Goal: Task Accomplishment & Management: Use online tool/utility

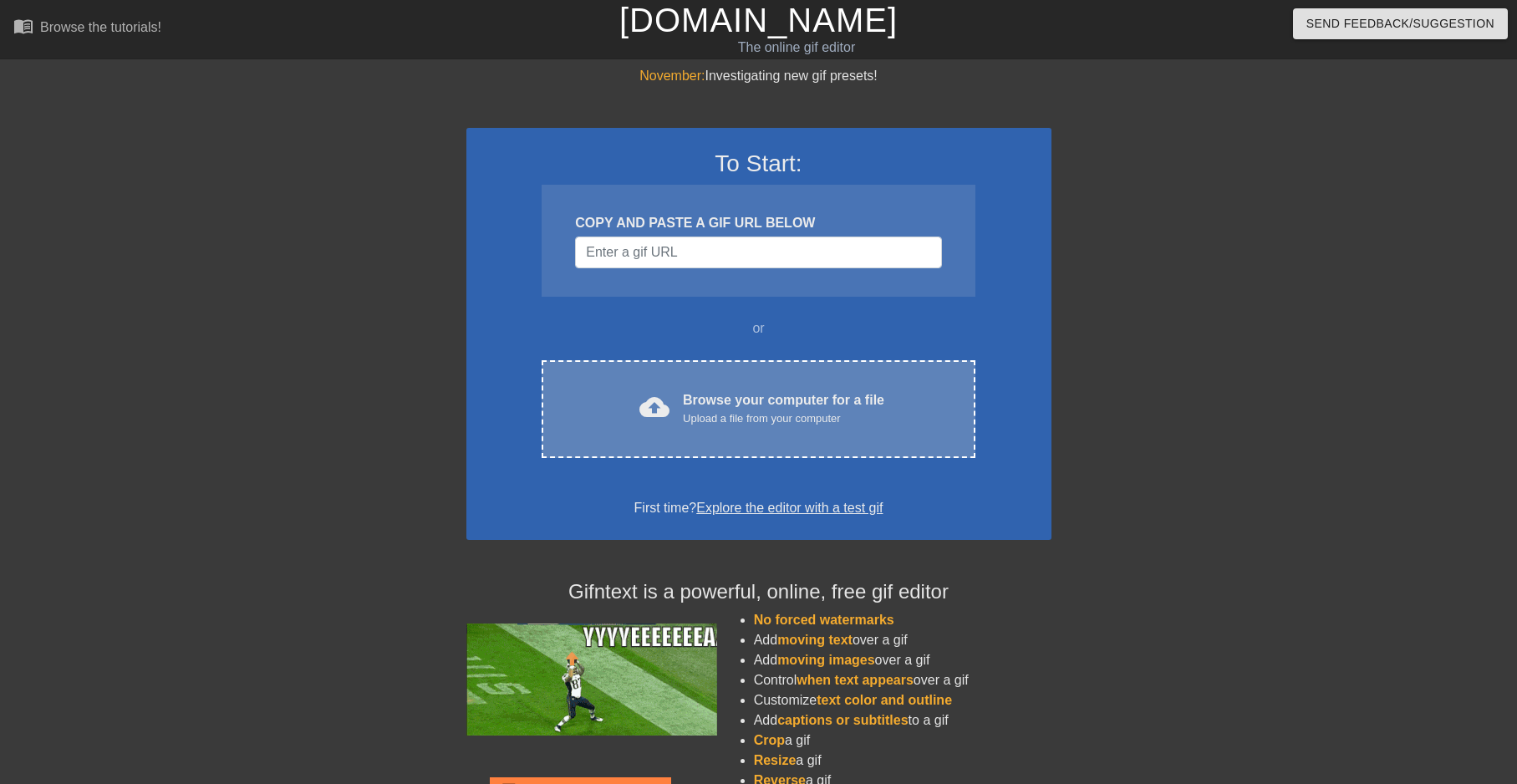
click at [632, 397] on div "cloud_upload Browse your computer for a file Upload a file from your computer" at bounding box center [758, 409] width 362 height 38
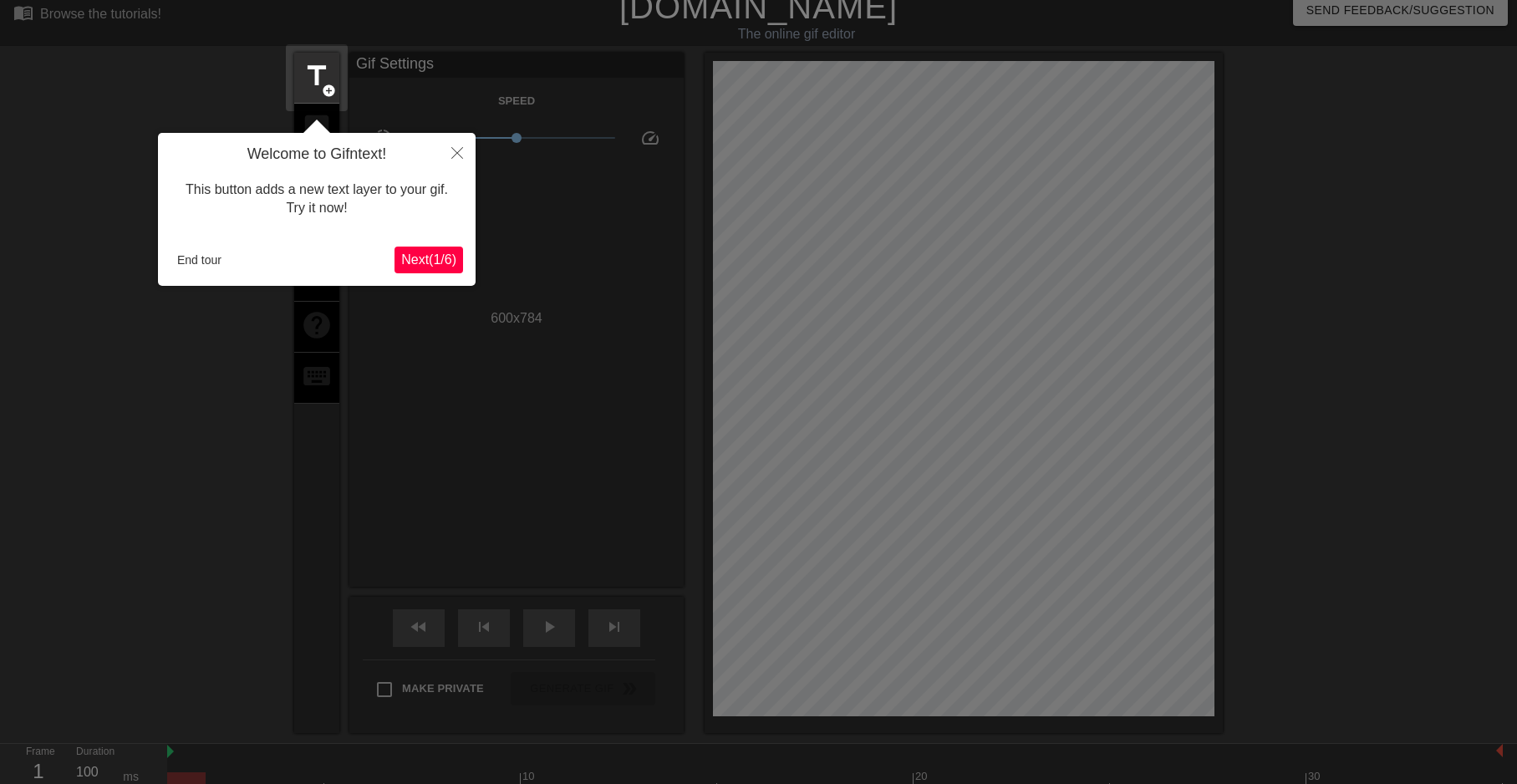
scroll to position [41, 0]
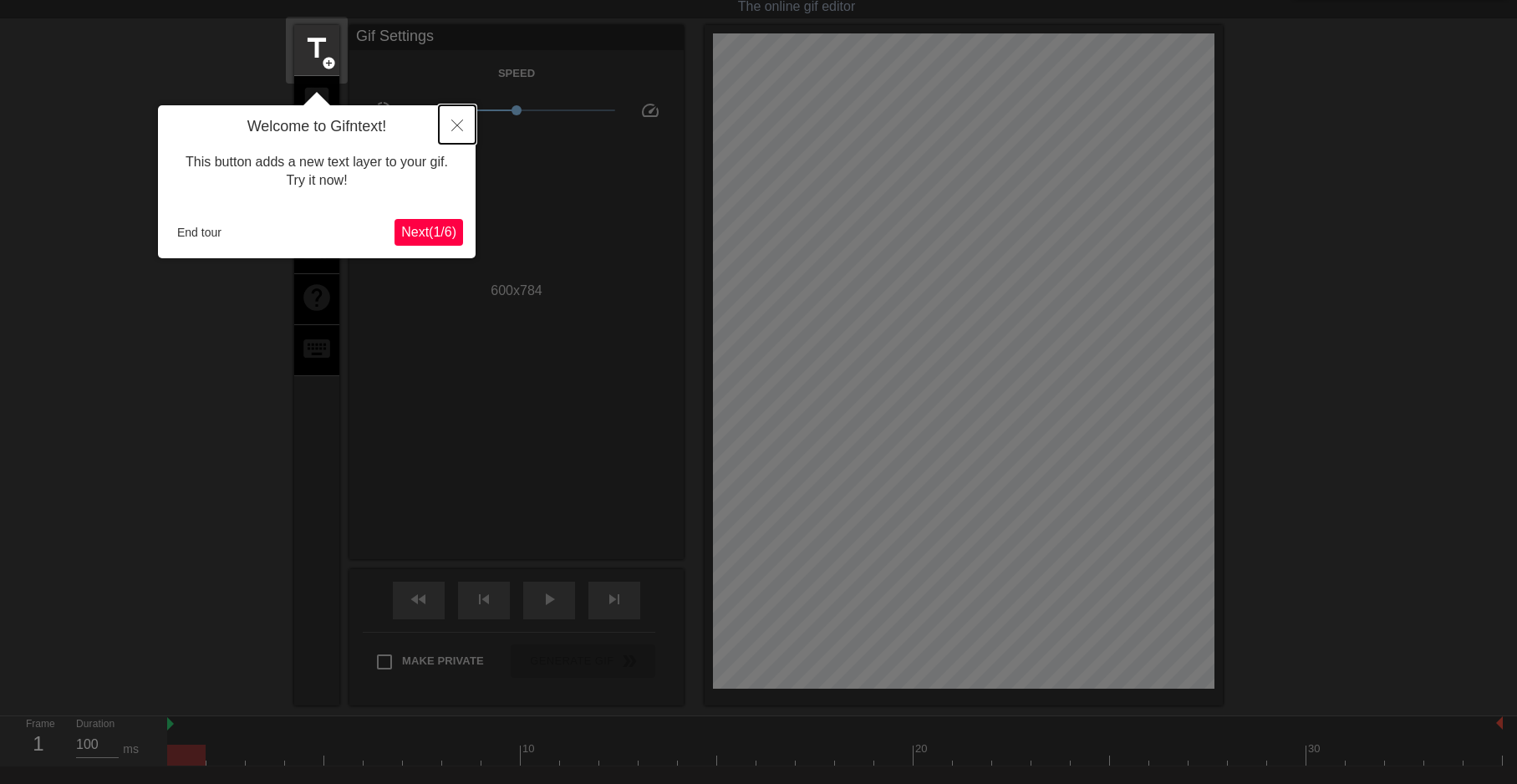
click at [451, 127] on icon "Close" at bounding box center [457, 126] width 12 height 12
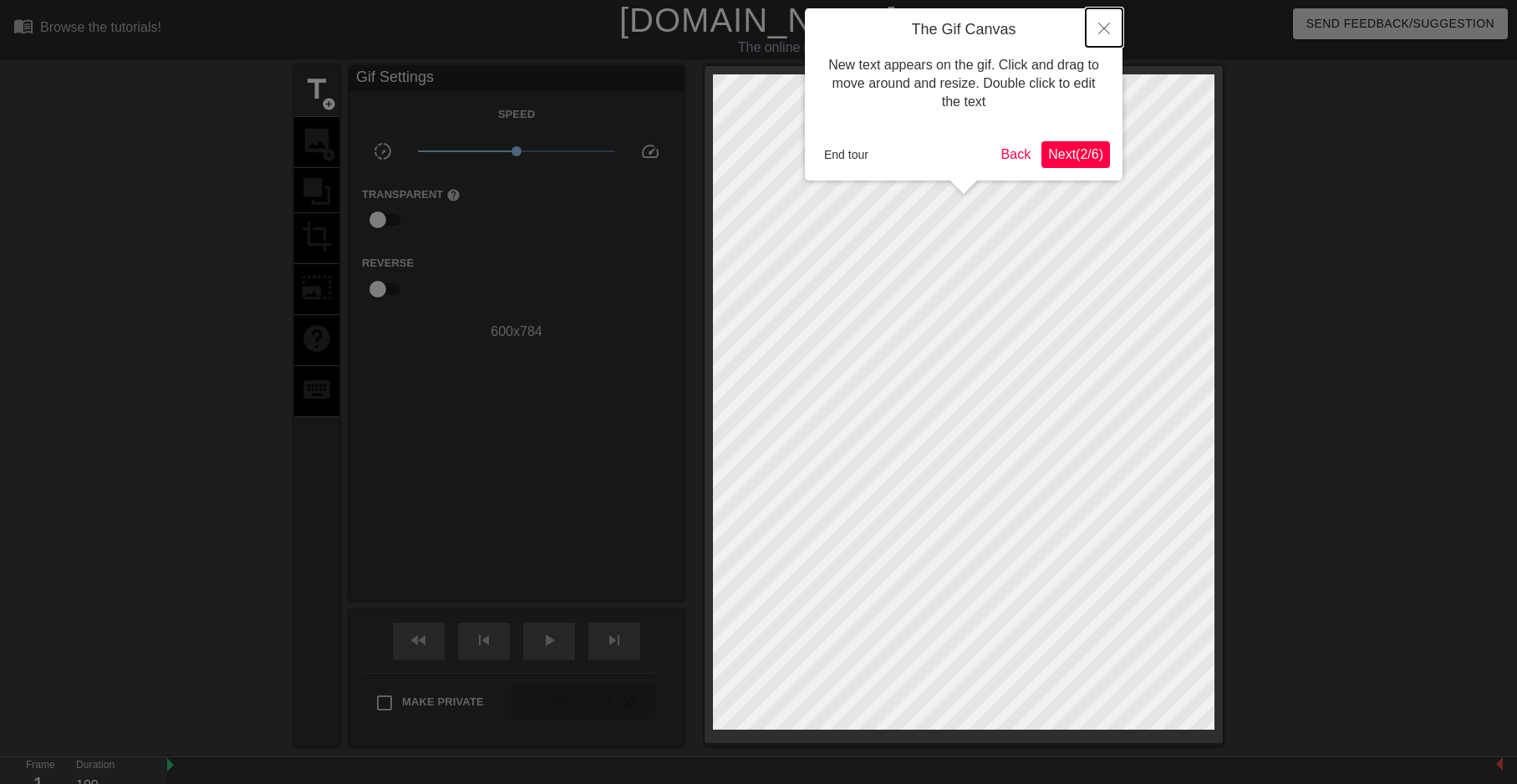
click at [1104, 32] on icon "Close" at bounding box center [1104, 28] width 12 height 12
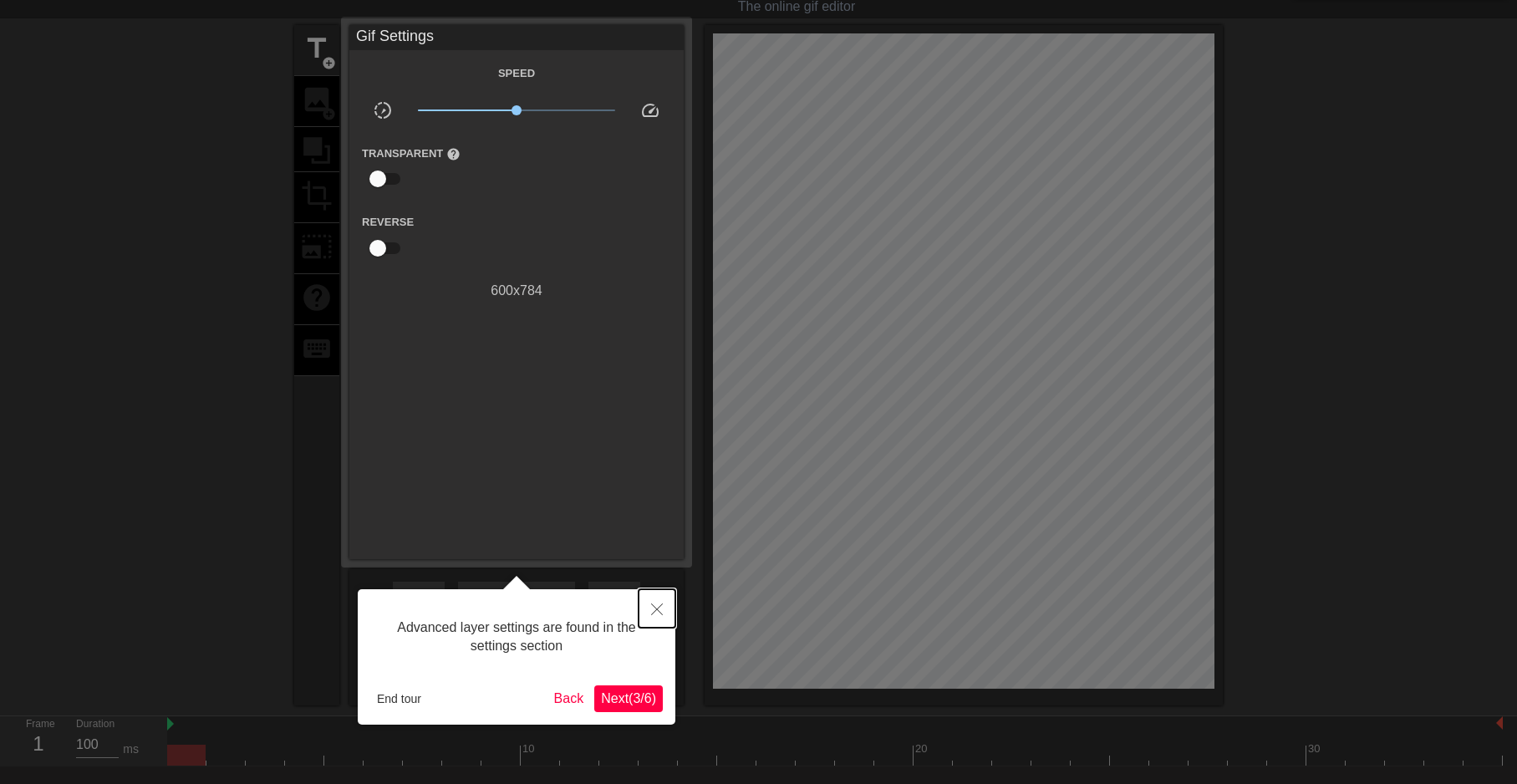
click at [655, 613] on icon "Close" at bounding box center [657, 609] width 12 height 12
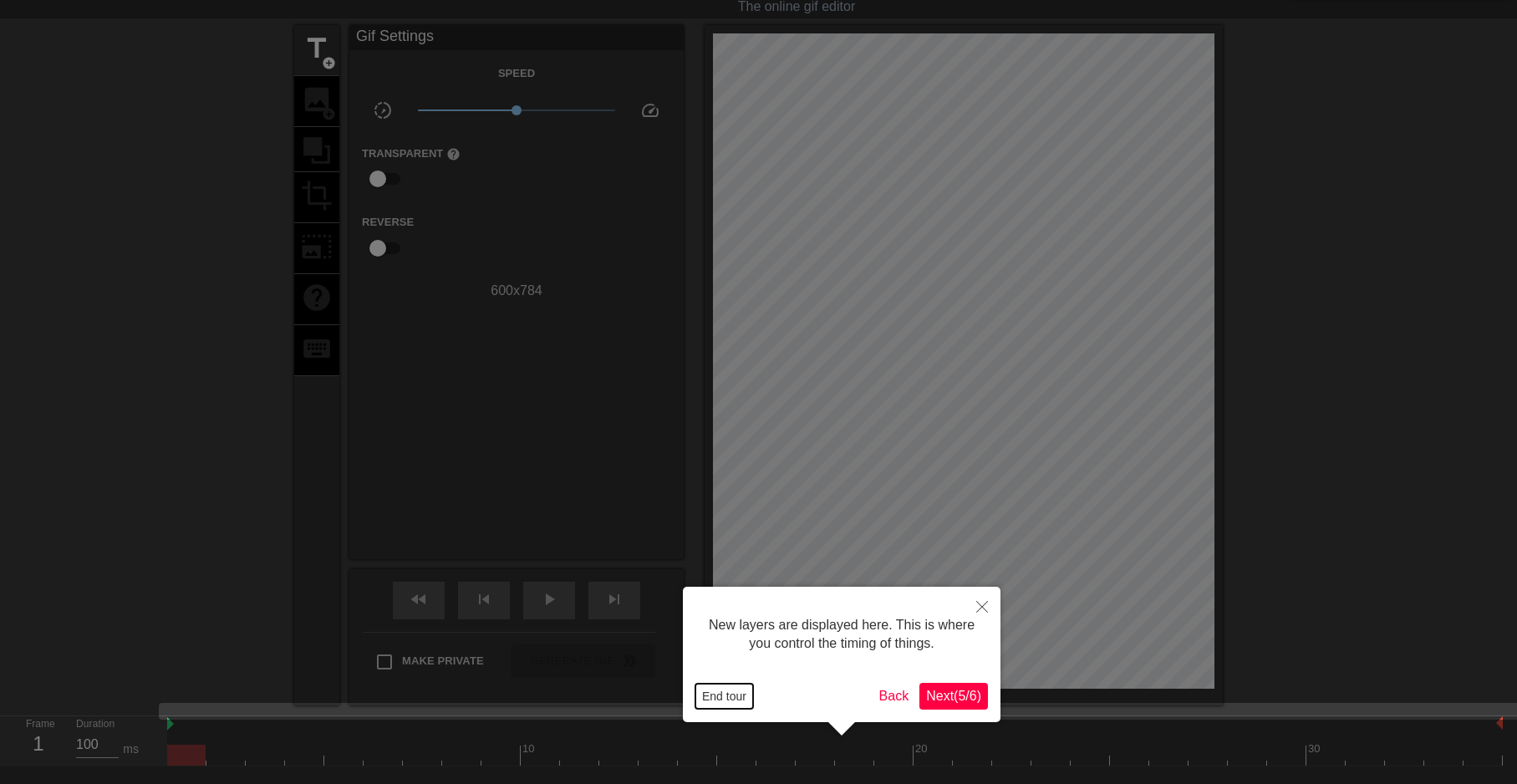
click at [709, 691] on button "End tour" at bounding box center [724, 696] width 57 height 25
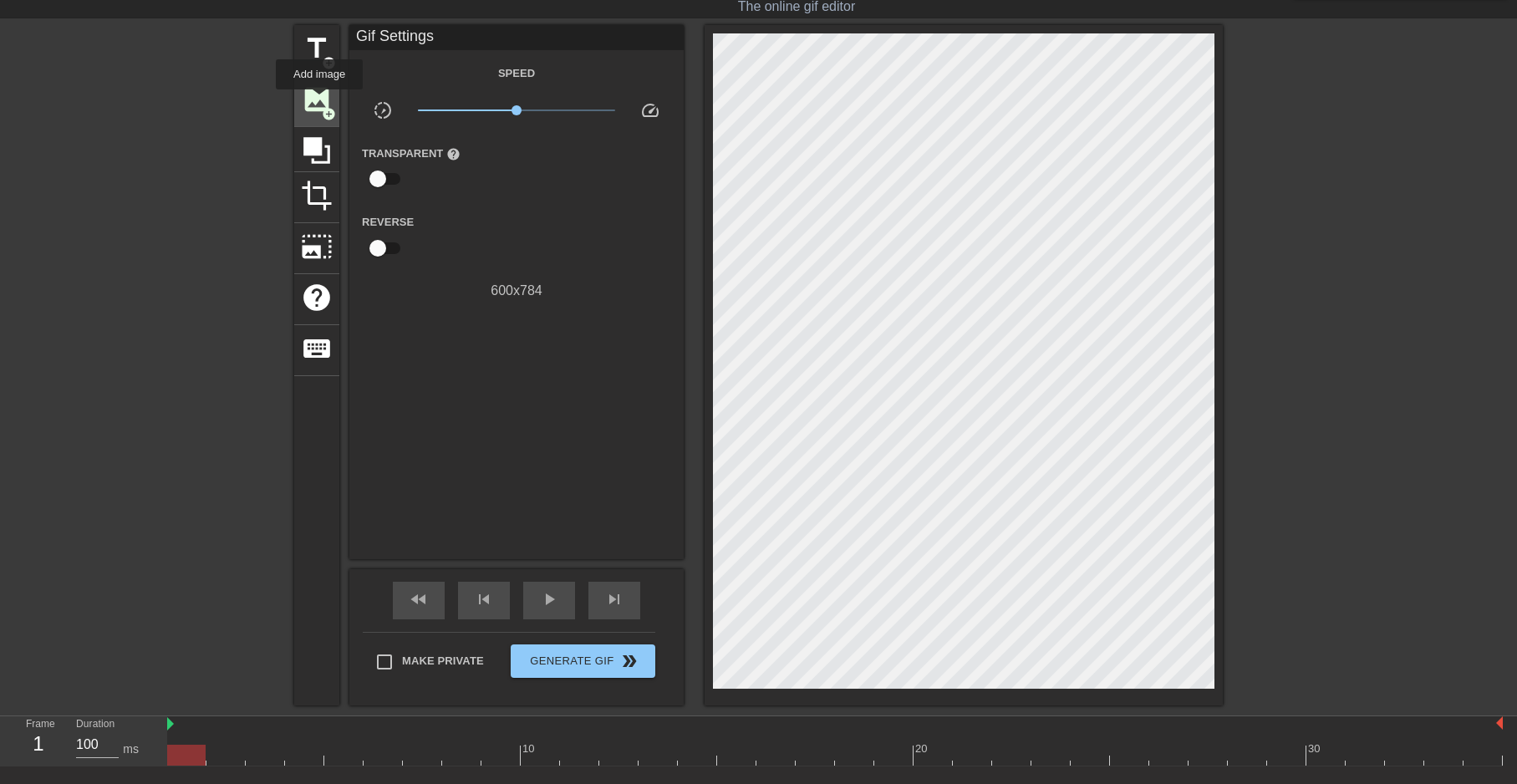
click at [320, 101] on span "image" at bounding box center [317, 99] width 32 height 32
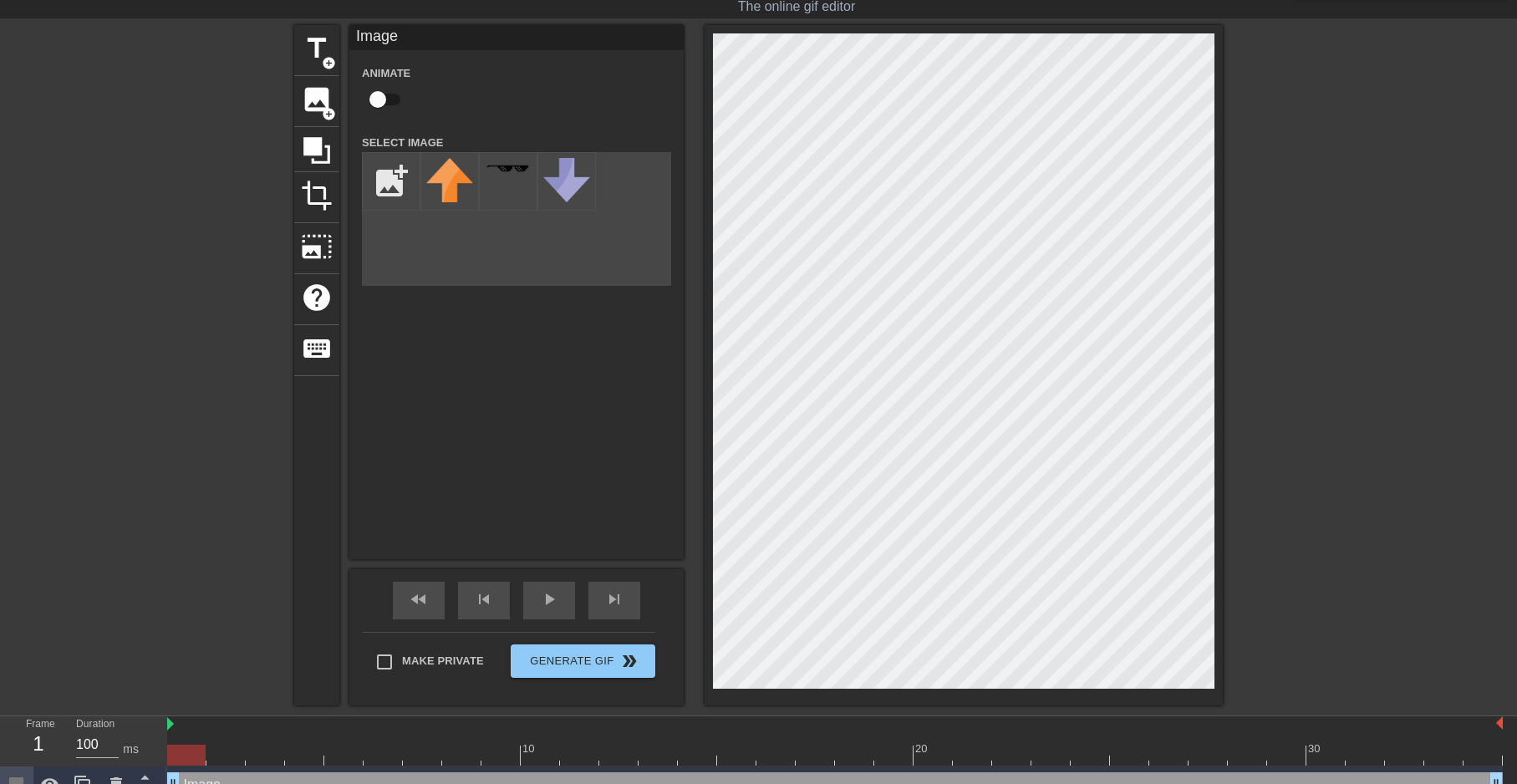
click at [511, 320] on div "Image Animate Select Image add_photo_alternate" at bounding box center [516, 292] width 334 height 534
click at [398, 176] on input "file" at bounding box center [391, 181] width 57 height 56
type input "C:\fakepath\Wanna stay at your house-Photoroom.png"
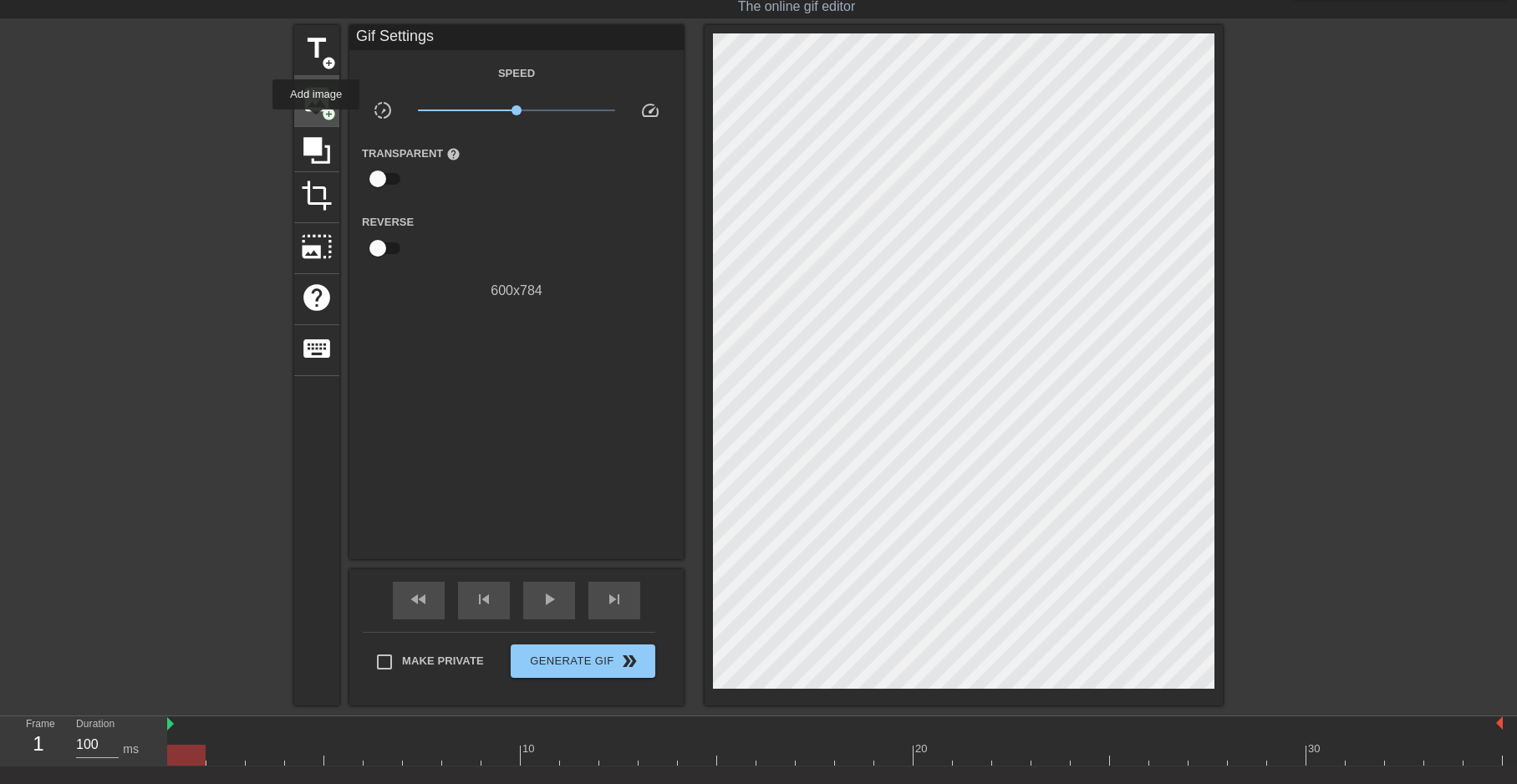
click at [316, 121] on div "image add_circle" at bounding box center [317, 101] width 45 height 51
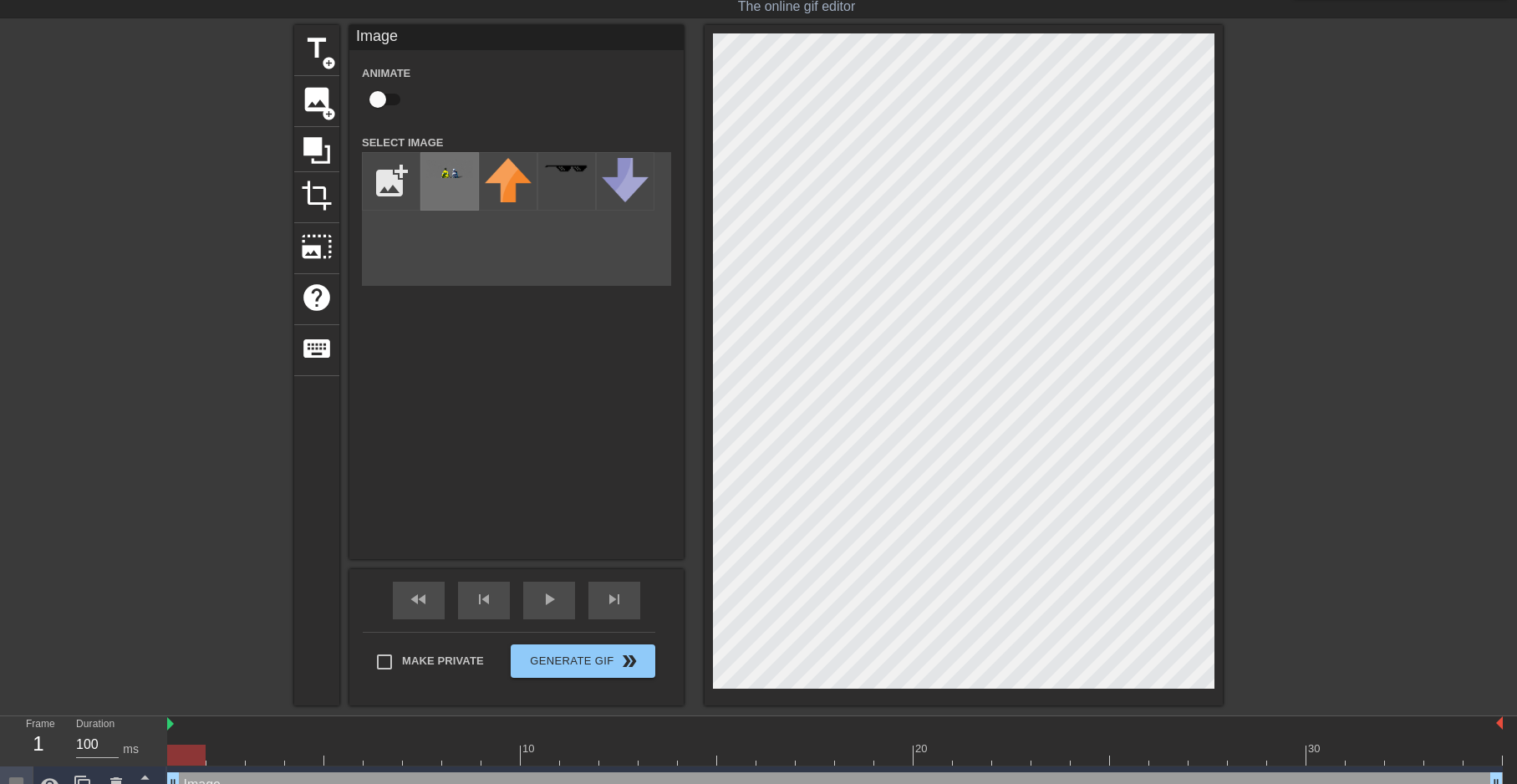
click at [443, 178] on img at bounding box center [450, 168] width 47 height 19
click at [1517, 111] on html "menu_book Browse the tutorials! [DOMAIN_NAME] The online gif editor Send Feedba…" at bounding box center [758, 381] width 1517 height 844
click at [526, 395] on div "title add_circle image add_circle crop photo_size_select_large help keyboard Im…" at bounding box center [758, 365] width 929 height 680
click at [1362, 185] on div "title add_circle image add_circle crop photo_size_select_large help keyboard Im…" at bounding box center [758, 365] width 1517 height 680
click at [815, 424] on div "title add_circle image add_circle crop photo_size_select_large help keyboard Im…" at bounding box center [758, 365] width 929 height 680
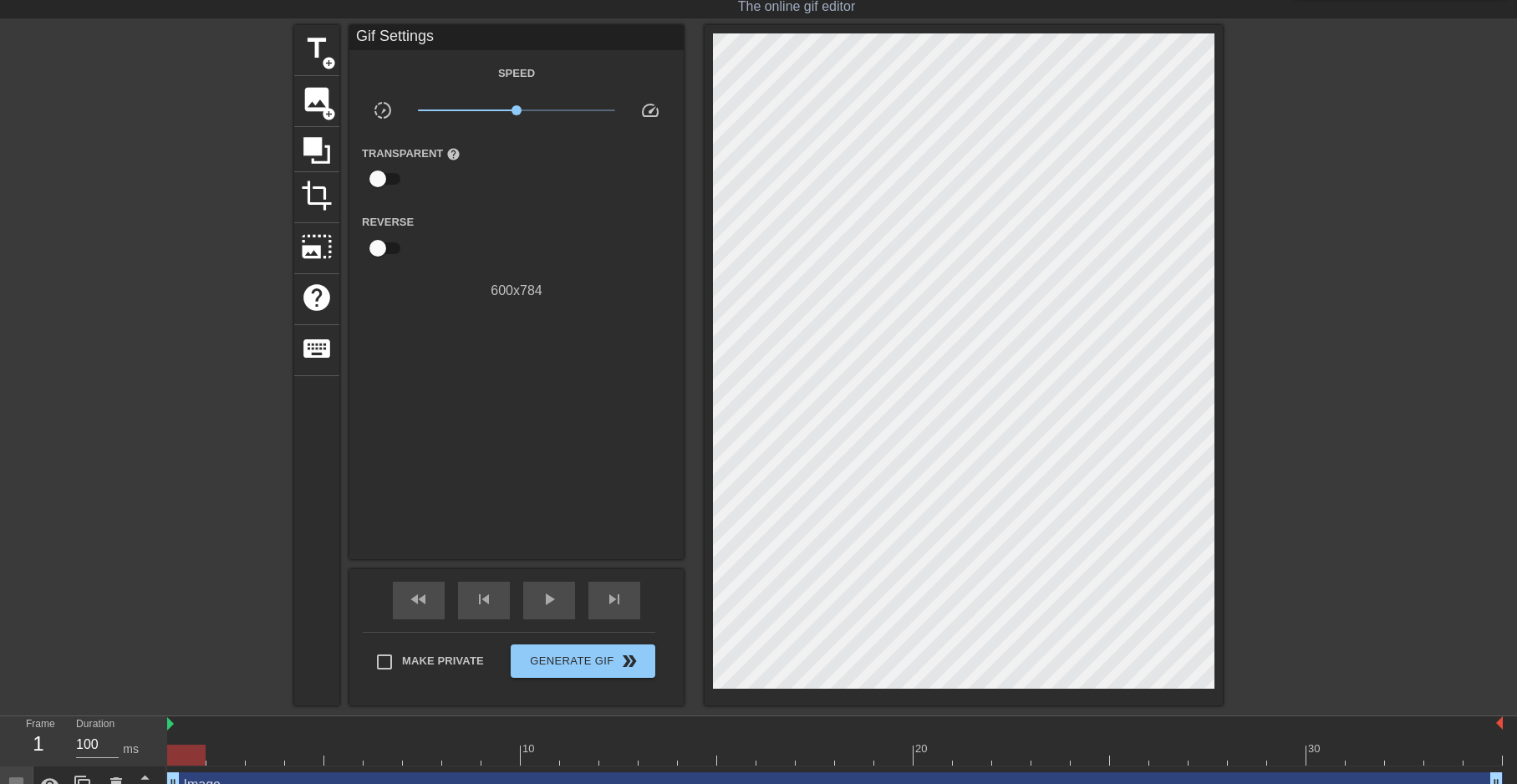
click at [1124, 500] on div at bounding box center [964, 365] width 518 height 680
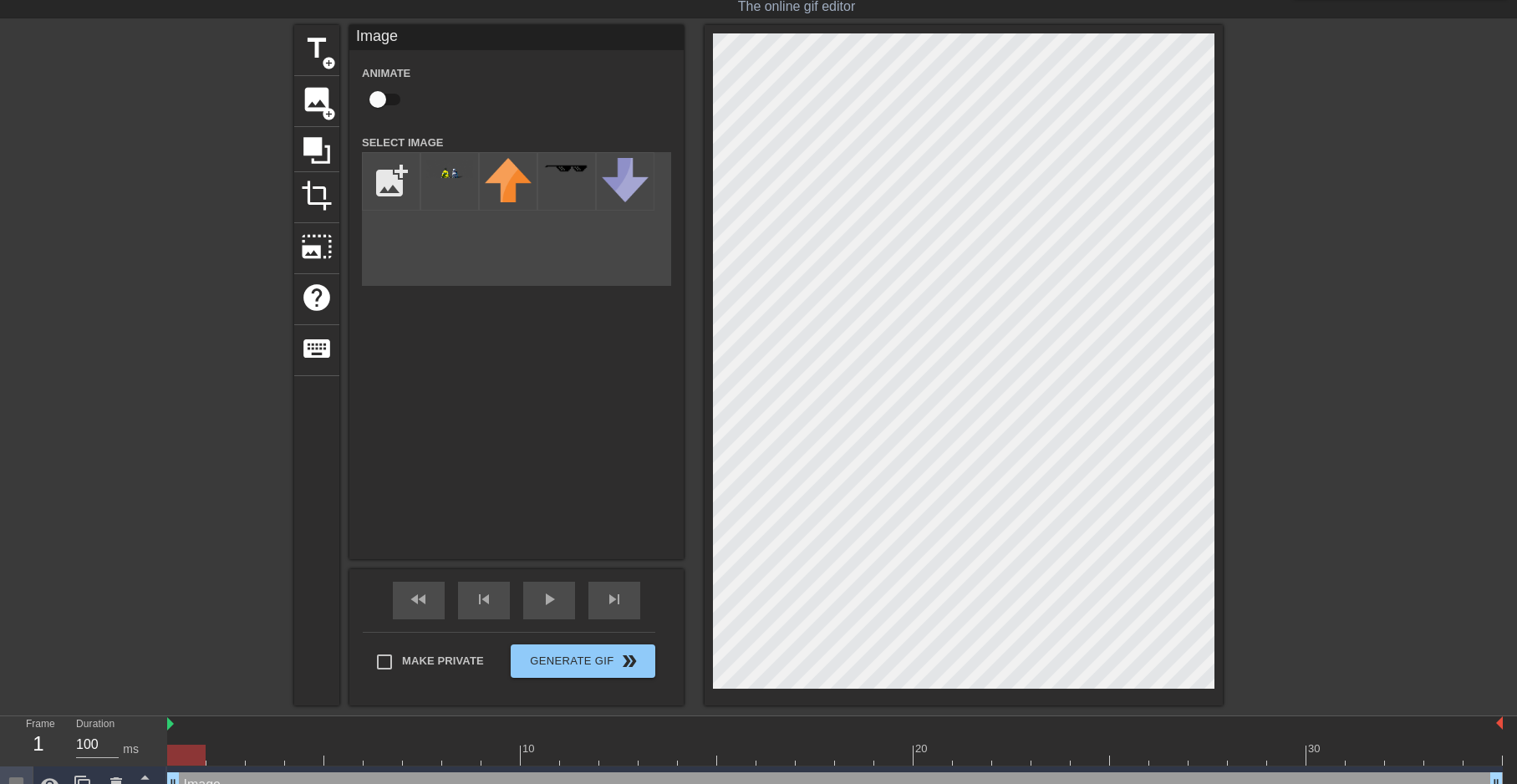
drag, startPoint x: 709, startPoint y: 524, endPoint x: 1385, endPoint y: 520, distance: 676.0
click at [1385, 520] on div "title add_circle image add_circle crop photo_size_select_large help keyboard Im…" at bounding box center [758, 365] width 1517 height 680
click at [279, 491] on div "title add_circle image add_circle crop photo_size_select_large help keyboard Im…" at bounding box center [758, 365] width 1517 height 680
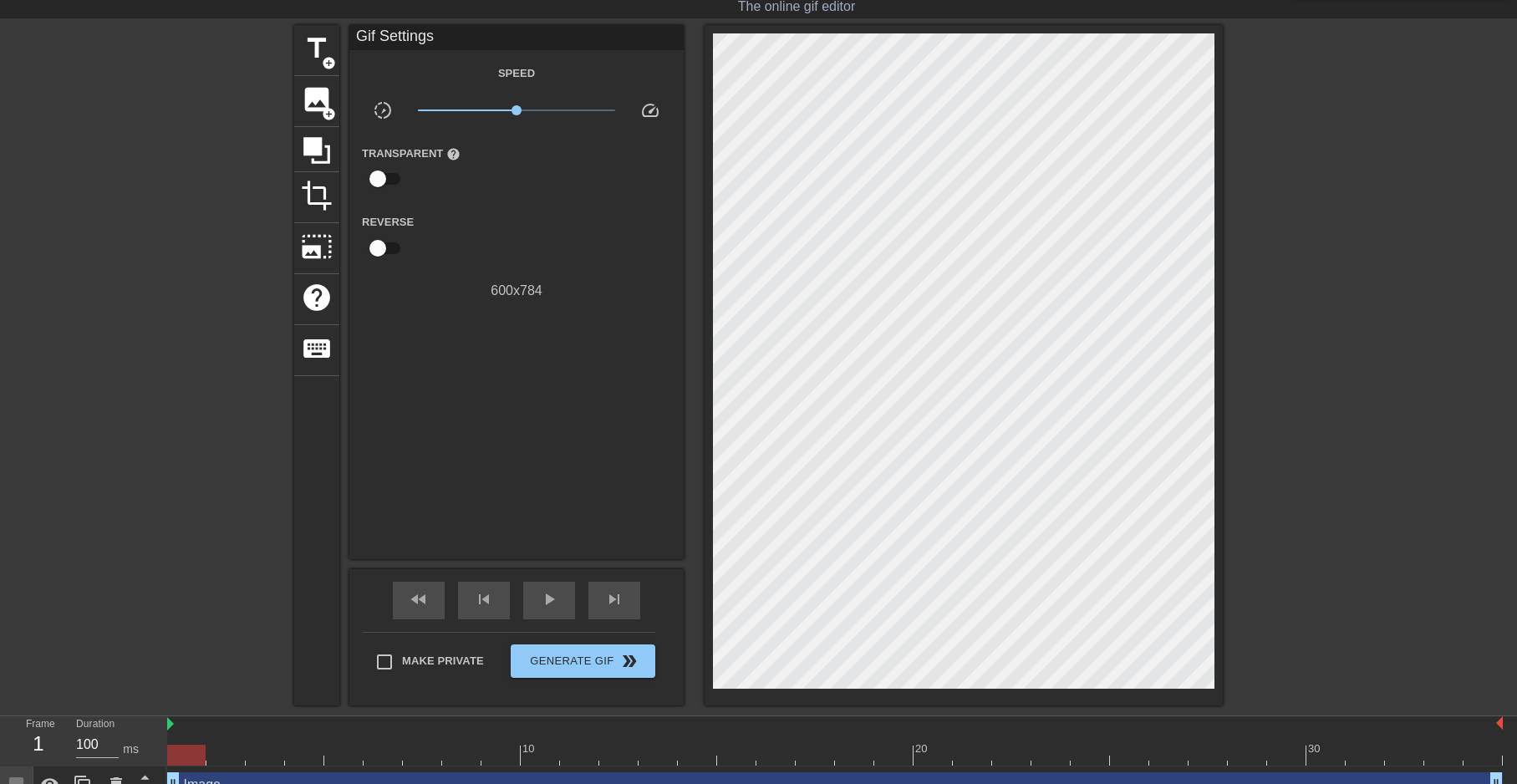
click at [301, 535] on div "title add_circle image add_circle crop photo_size_select_large help keyboard" at bounding box center [317, 365] width 45 height 680
click at [539, 598] on span "play_arrow" at bounding box center [549, 599] width 20 height 20
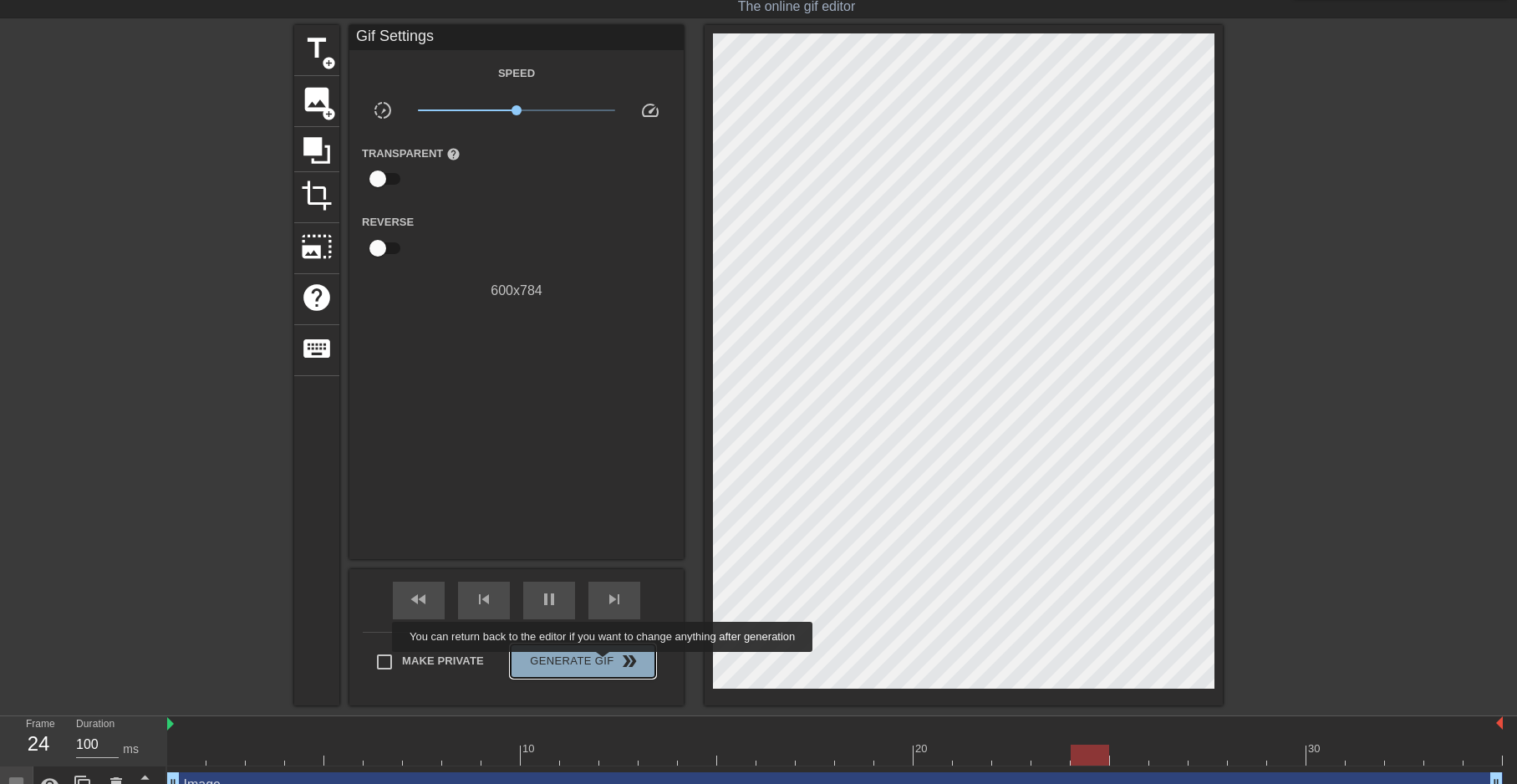
click at [620, 663] on span "double_arrow" at bounding box center [629, 660] width 20 height 20
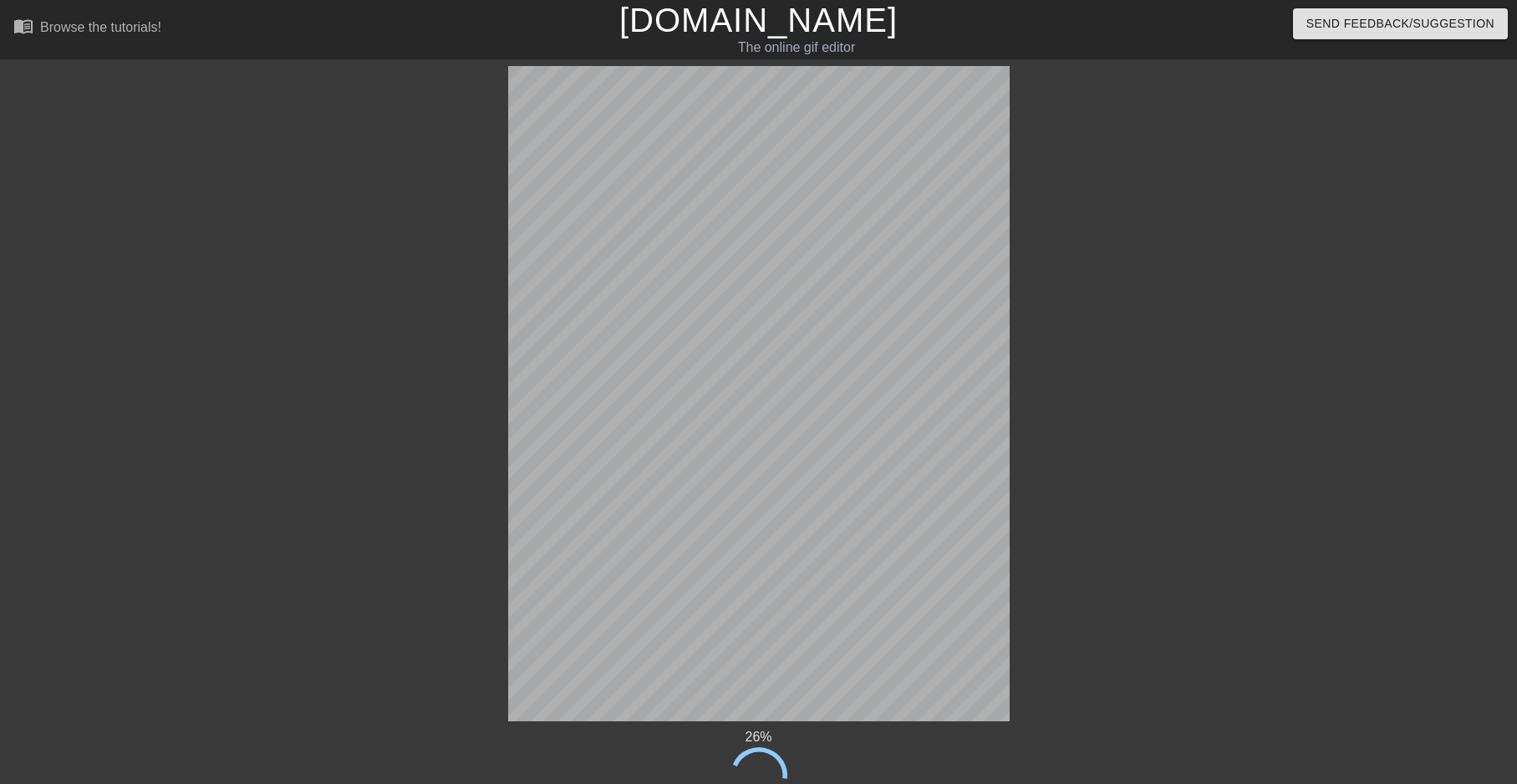
click at [1186, 608] on div "26 % done Generating Gif done Saving to GfyCat done Processing on GfyCat title …" at bounding box center [758, 461] width 1517 height 789
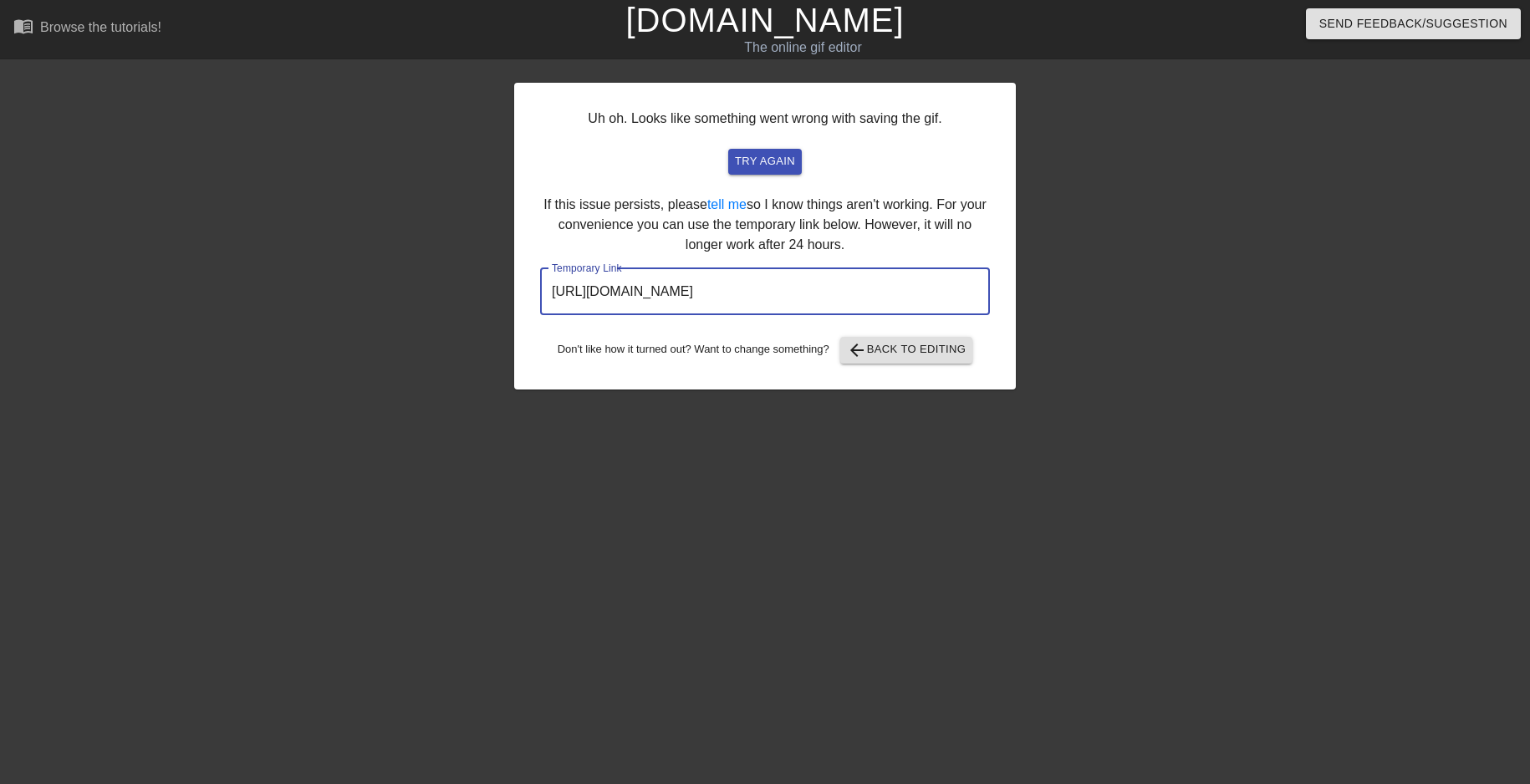
click at [556, 297] on input "[URL][DOMAIN_NAME]" at bounding box center [765, 291] width 450 height 47
drag, startPoint x: 556, startPoint y: 297, endPoint x: 869, endPoint y: 281, distance: 313.4
click at [869, 281] on input "[URL][DOMAIN_NAME]" at bounding box center [765, 291] width 450 height 47
click at [785, 153] on span "try again" at bounding box center [765, 162] width 60 height 19
click at [768, 154] on span "try again" at bounding box center [765, 162] width 60 height 19
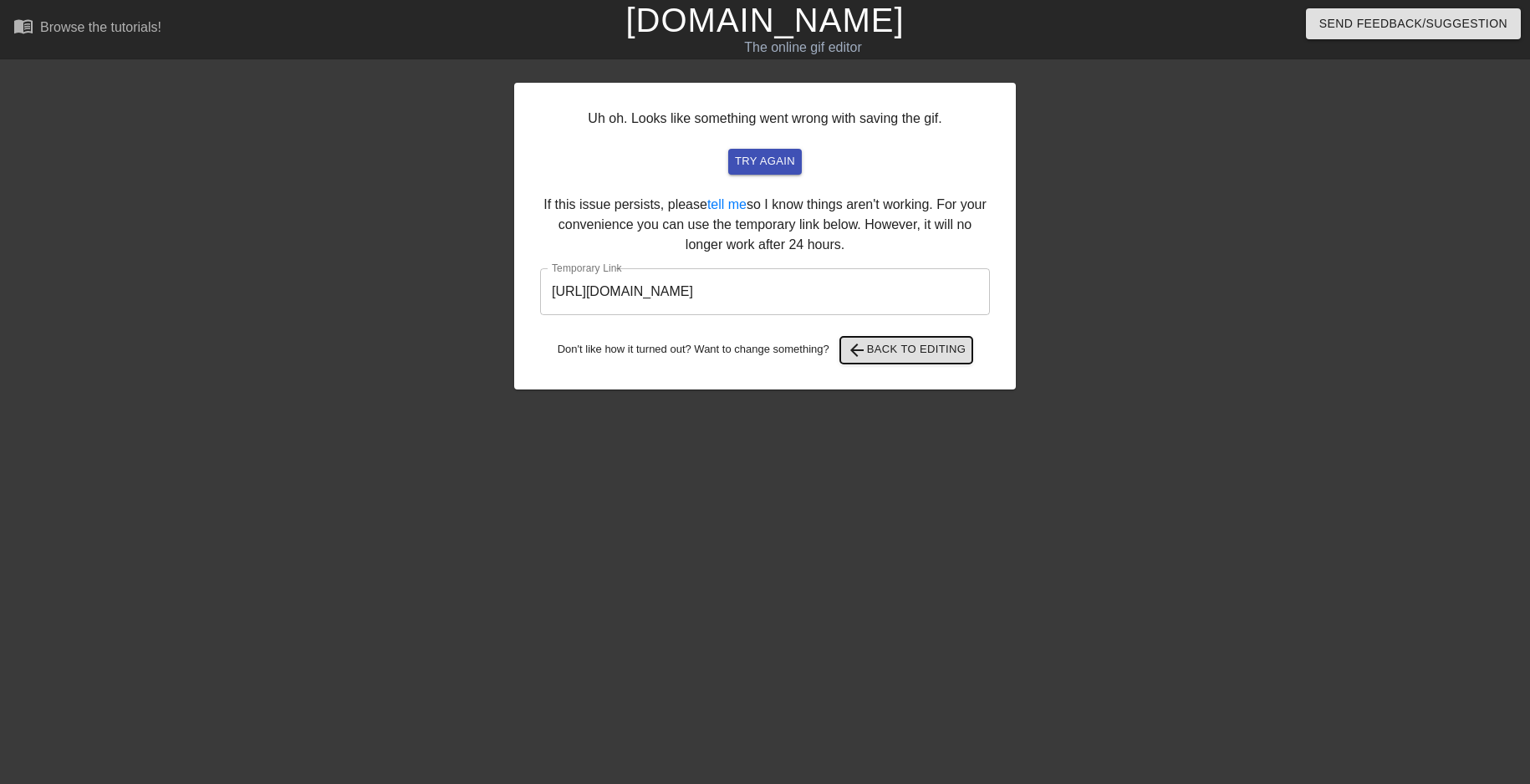
click at [909, 357] on span "arrow_back Back to Editing" at bounding box center [906, 350] width 120 height 20
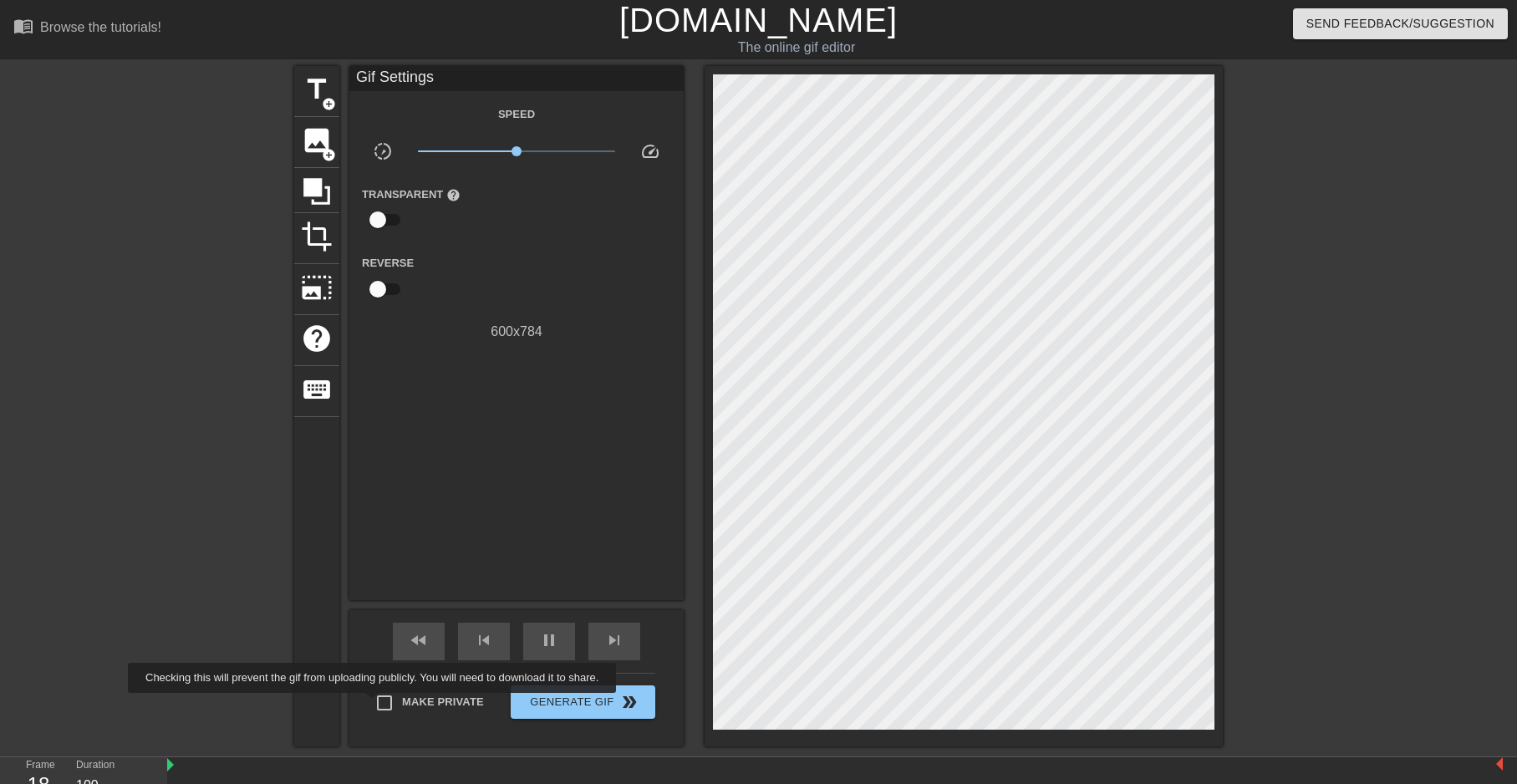
click at [375, 704] on input "Make Private" at bounding box center [385, 702] width 35 height 35
checkbox input "true"
click at [52, 274] on div at bounding box center [148, 317] width 250 height 502
drag, startPoint x: 518, startPoint y: 146, endPoint x: 547, endPoint y: 149, distance: 29.2
click at [547, 149] on span "x2.02" at bounding box center [547, 151] width 10 height 10
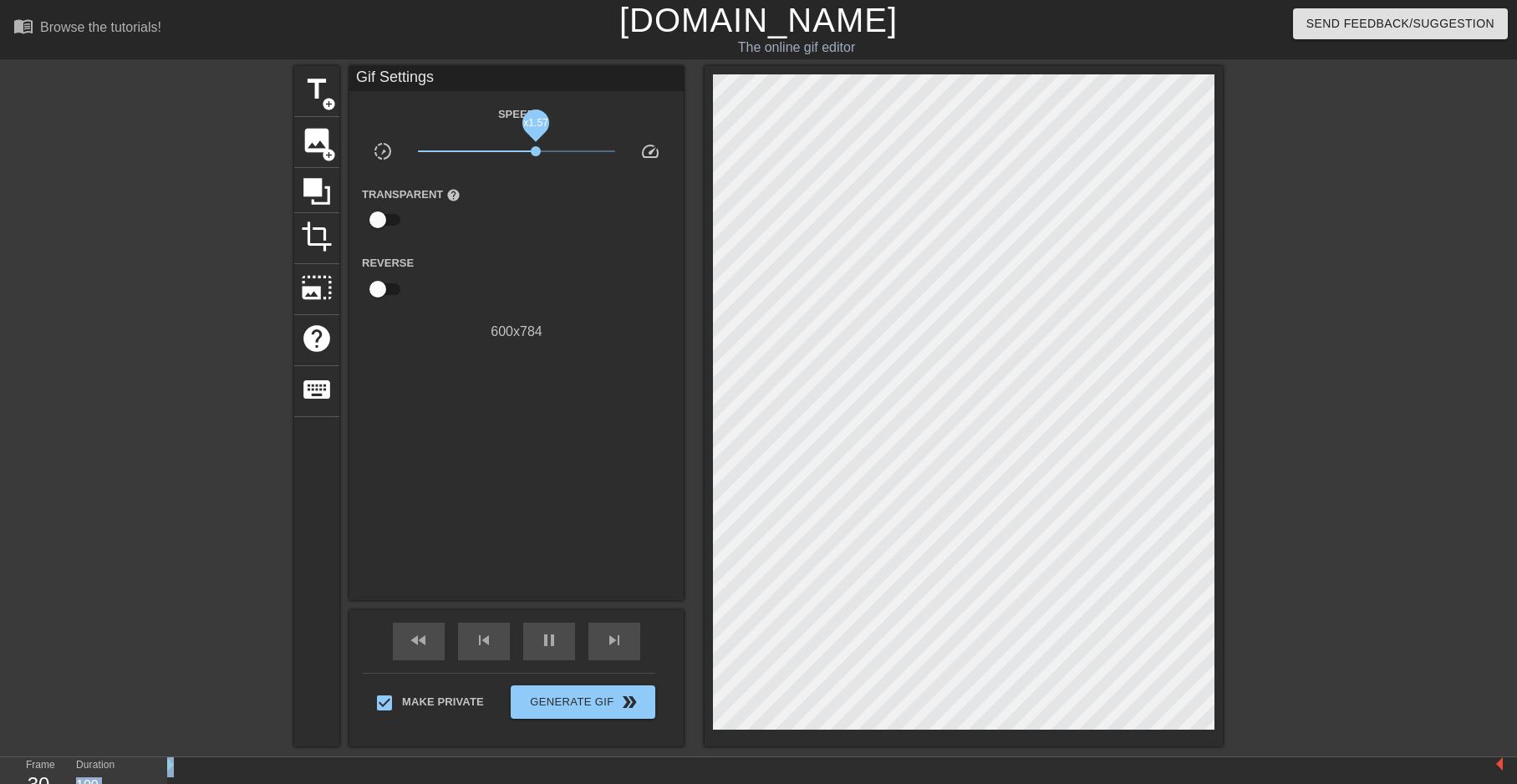
click at [536, 154] on span "x1.57" at bounding box center [536, 151] width 10 height 10
click at [387, 228] on input "checkbox" at bounding box center [378, 219] width 95 height 32
click at [388, 223] on input "checkbox" at bounding box center [394, 219] width 95 height 32
checkbox input "false"
click at [384, 282] on input "checkbox" at bounding box center [378, 289] width 95 height 32
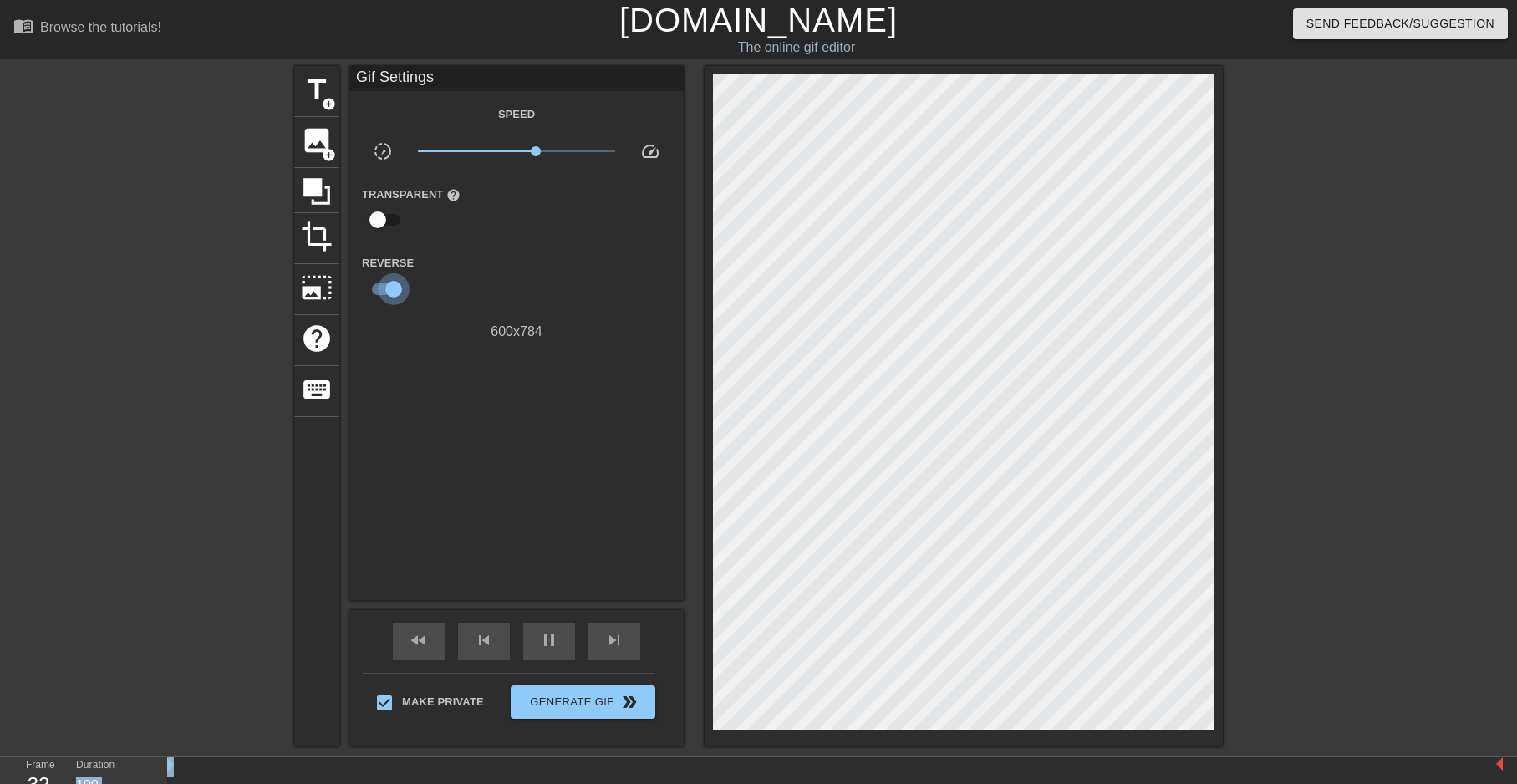
click at [384, 282] on input "checkbox" at bounding box center [394, 289] width 95 height 32
checkbox input "false"
click at [323, 299] on span "photo_size_select_large" at bounding box center [317, 287] width 32 height 32
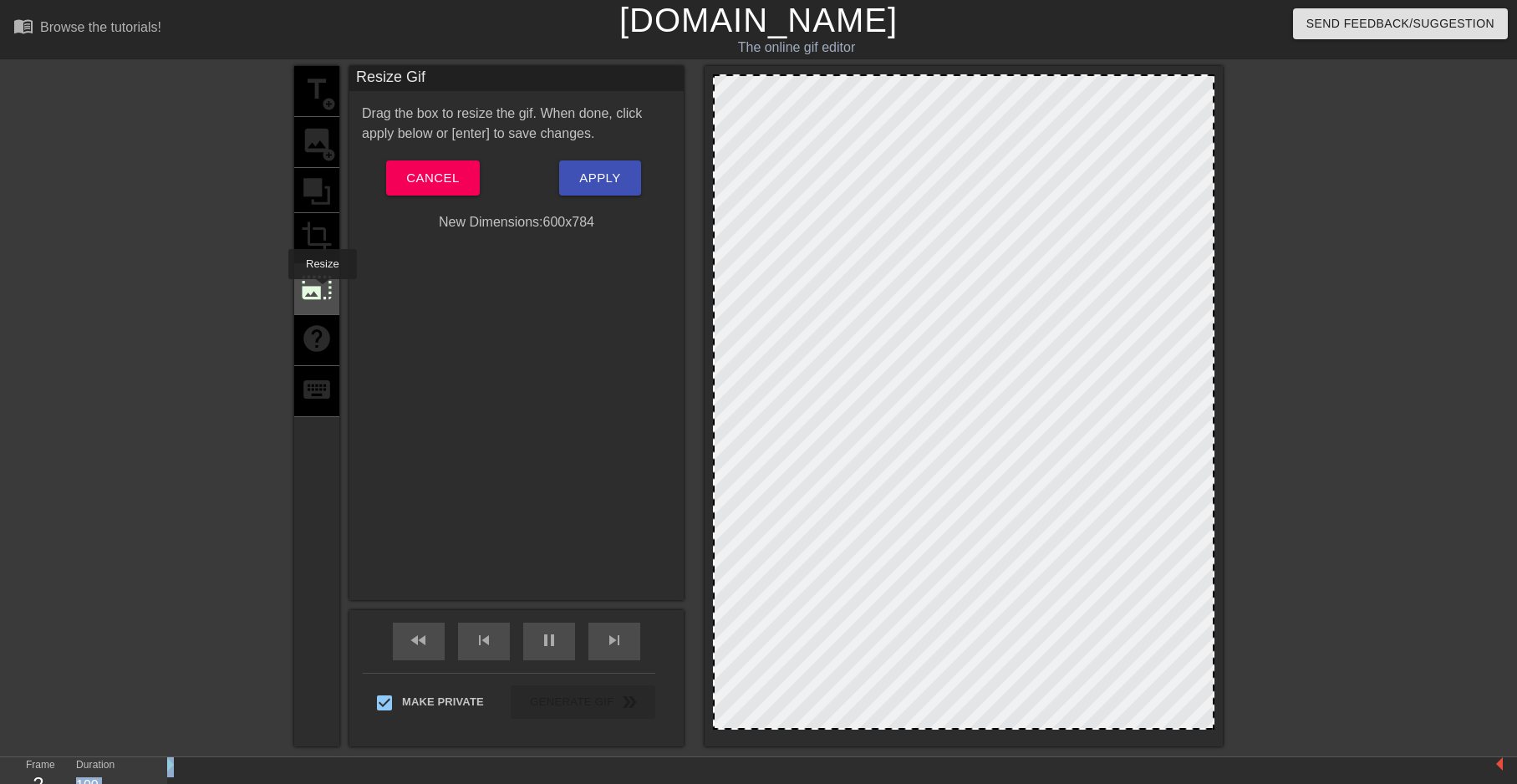
click at [321, 291] on span "photo_size_select_large" at bounding box center [317, 287] width 32 height 32
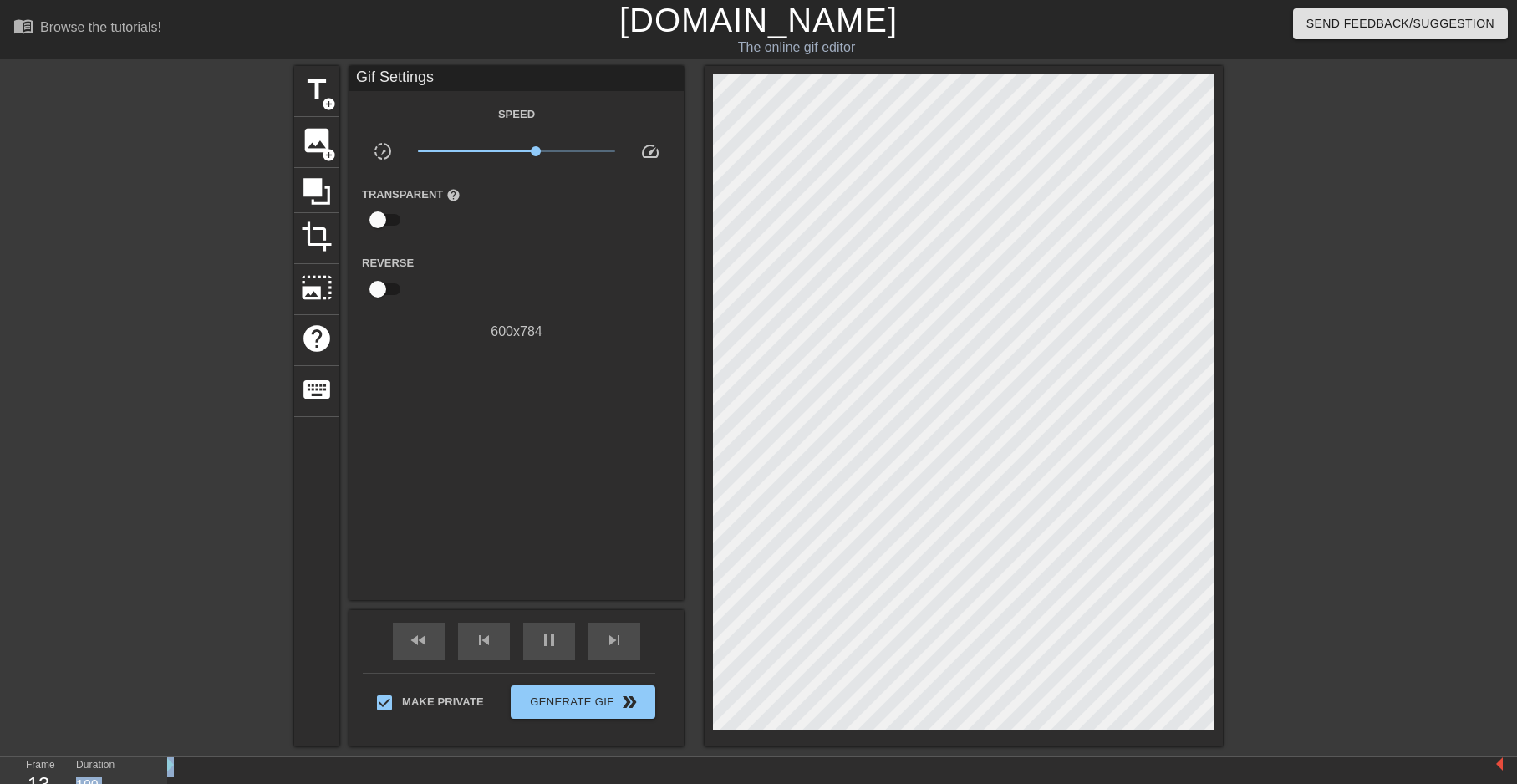
drag, startPoint x: 499, startPoint y: 328, endPoint x: 532, endPoint y: 326, distance: 33.1
click at [532, 326] on div "600 x 784" at bounding box center [516, 331] width 334 height 20
click at [622, 703] on span "double_arrow" at bounding box center [629, 701] width 20 height 20
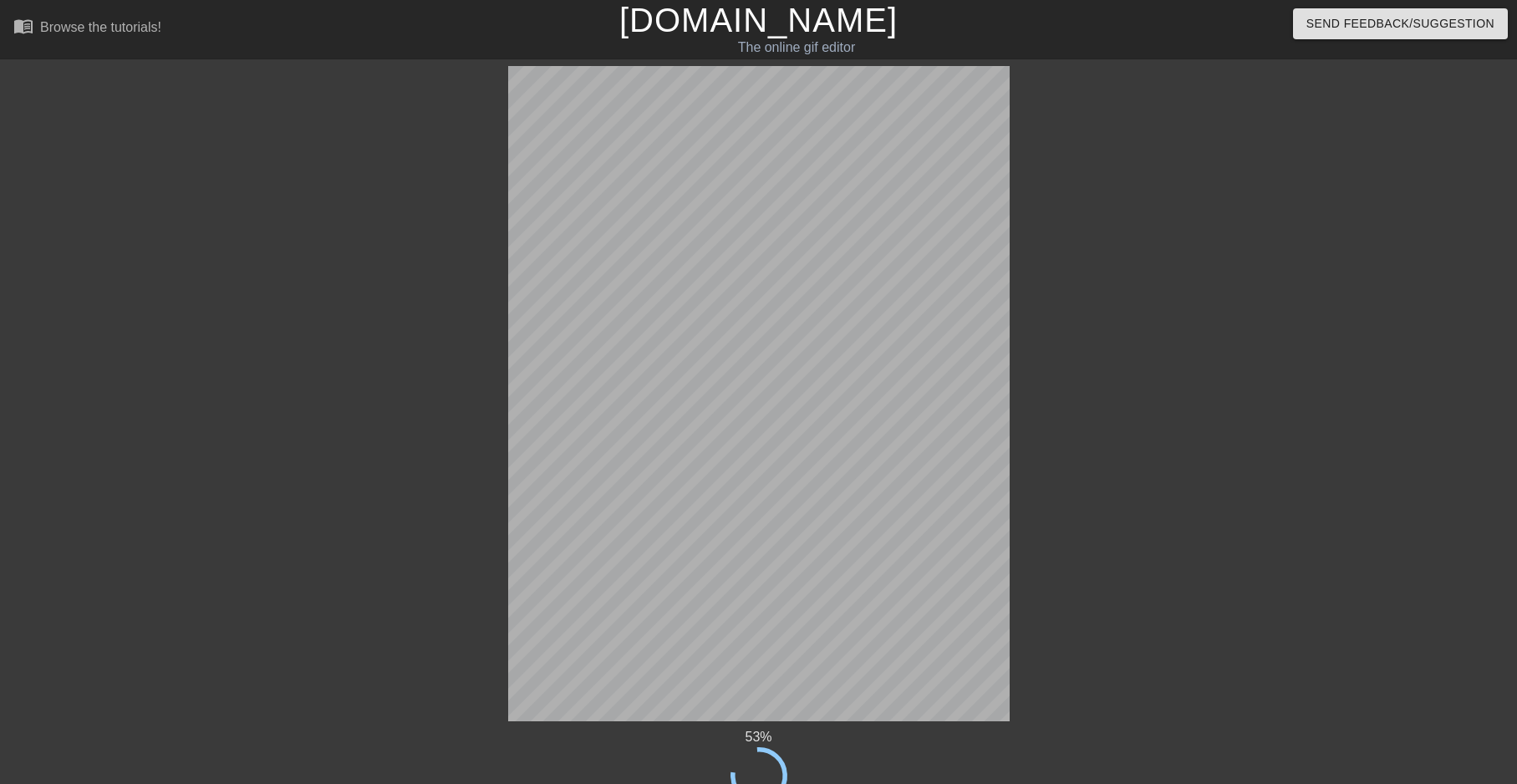
drag, startPoint x: 44, startPoint y: 0, endPoint x: 204, endPoint y: 284, distance: 326.0
click at [204, 284] on div "53 % done Generating Gif title add_circle image add_circle crop photo_size_sele…" at bounding box center [758, 450] width 1517 height 768
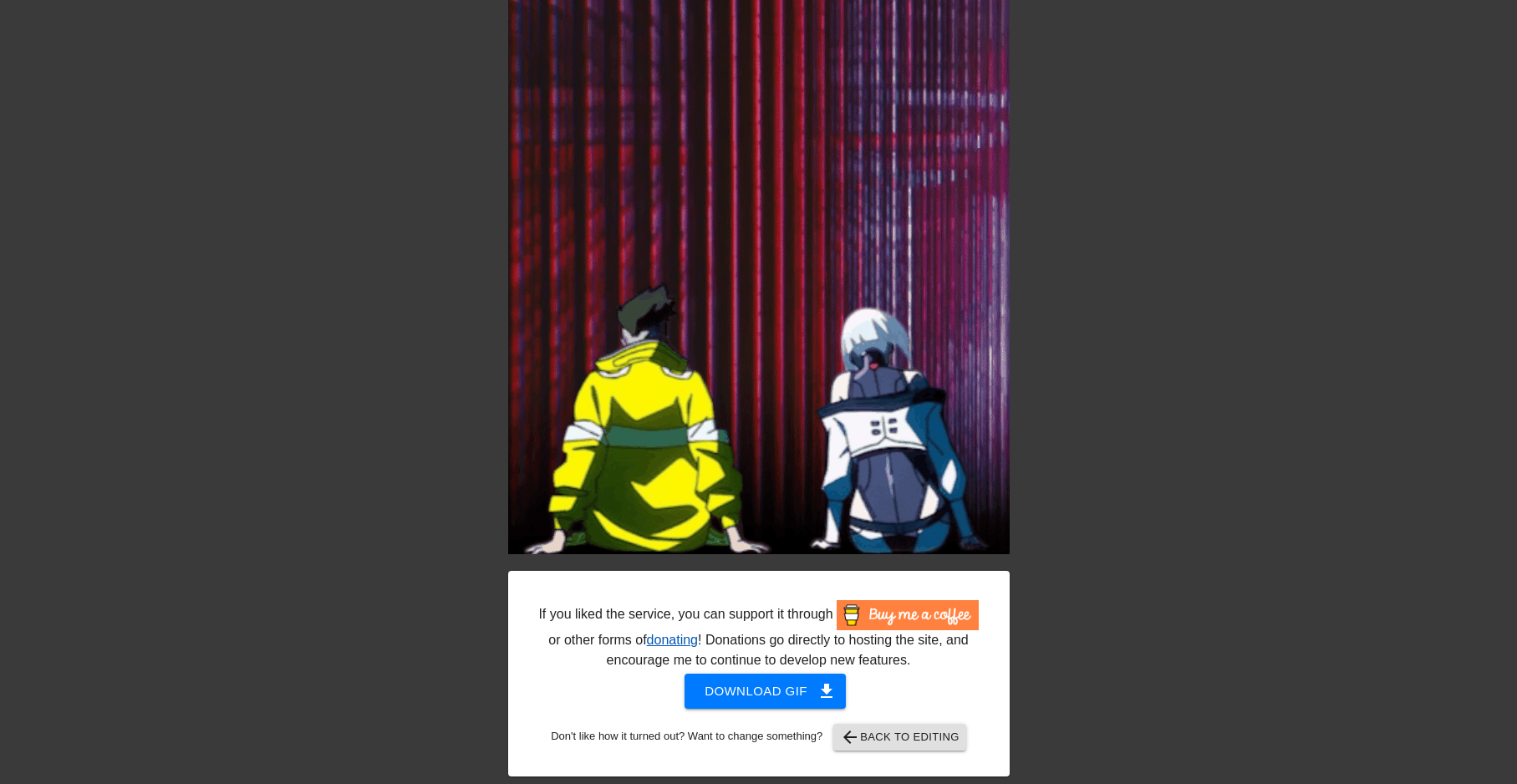
scroll to position [155, 0]
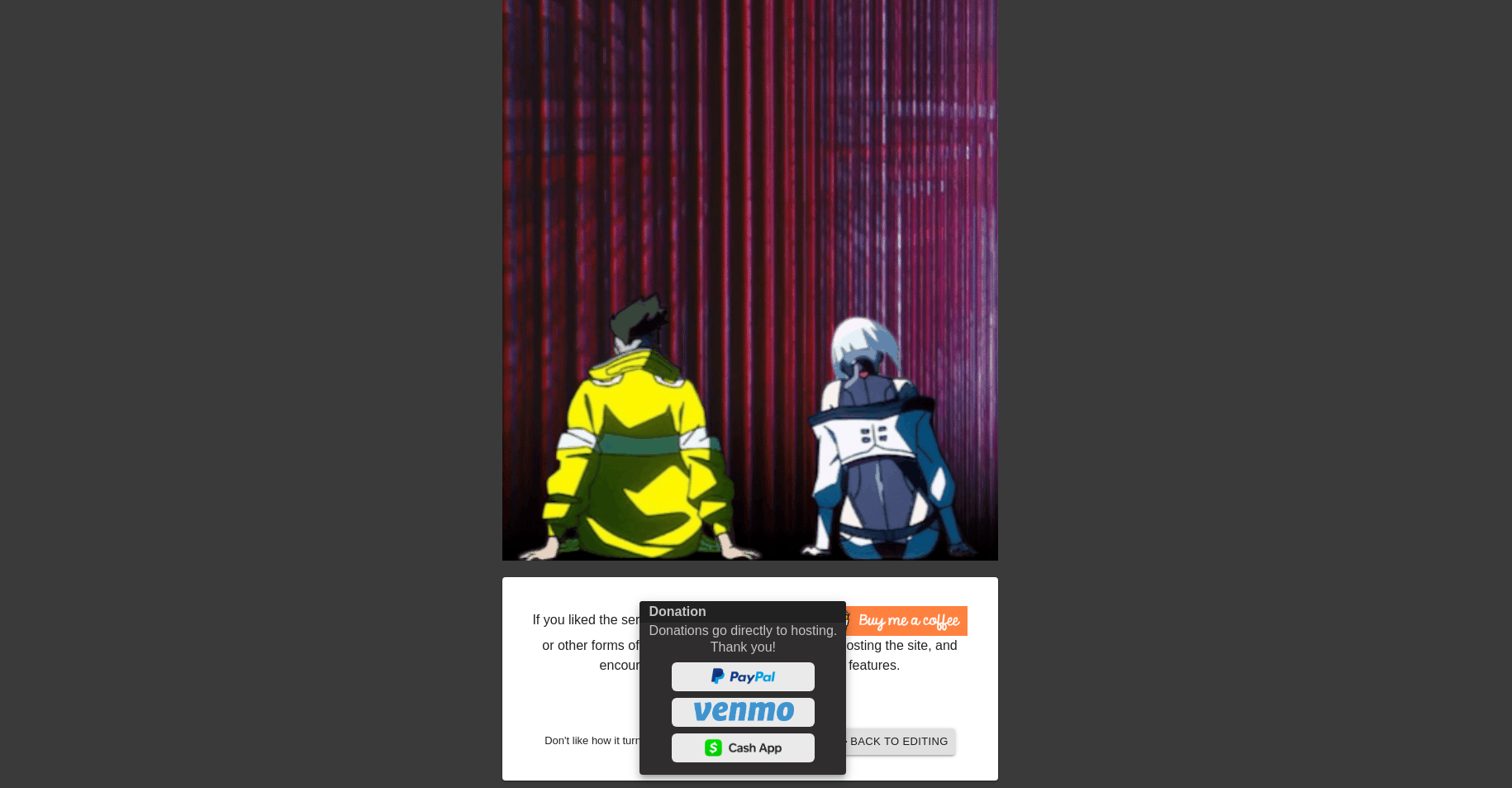
click at [451, 655] on div at bounding box center [756, 394] width 1512 height 788
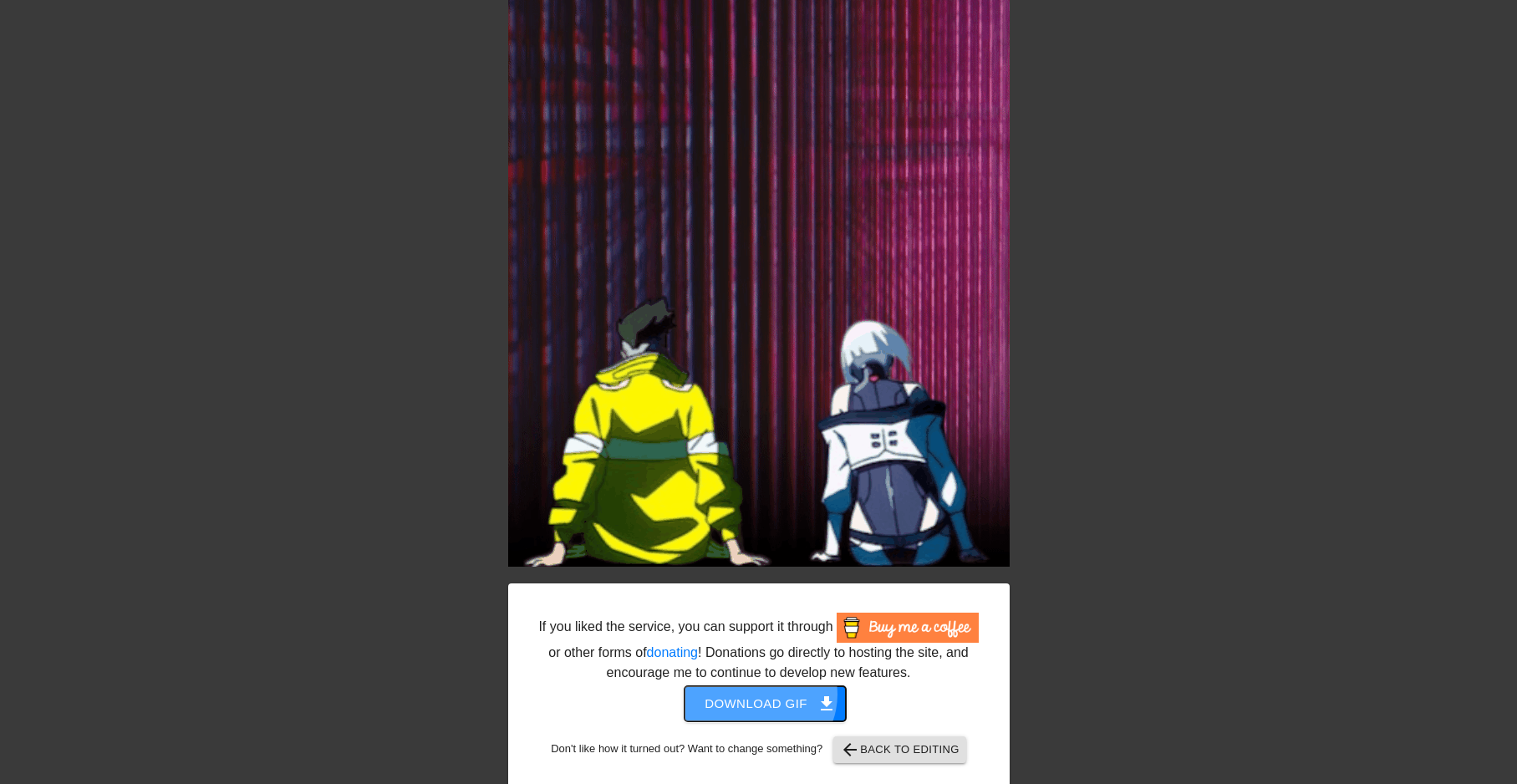
click at [768, 694] on span "Download gif get_app" at bounding box center [765, 703] width 121 height 21
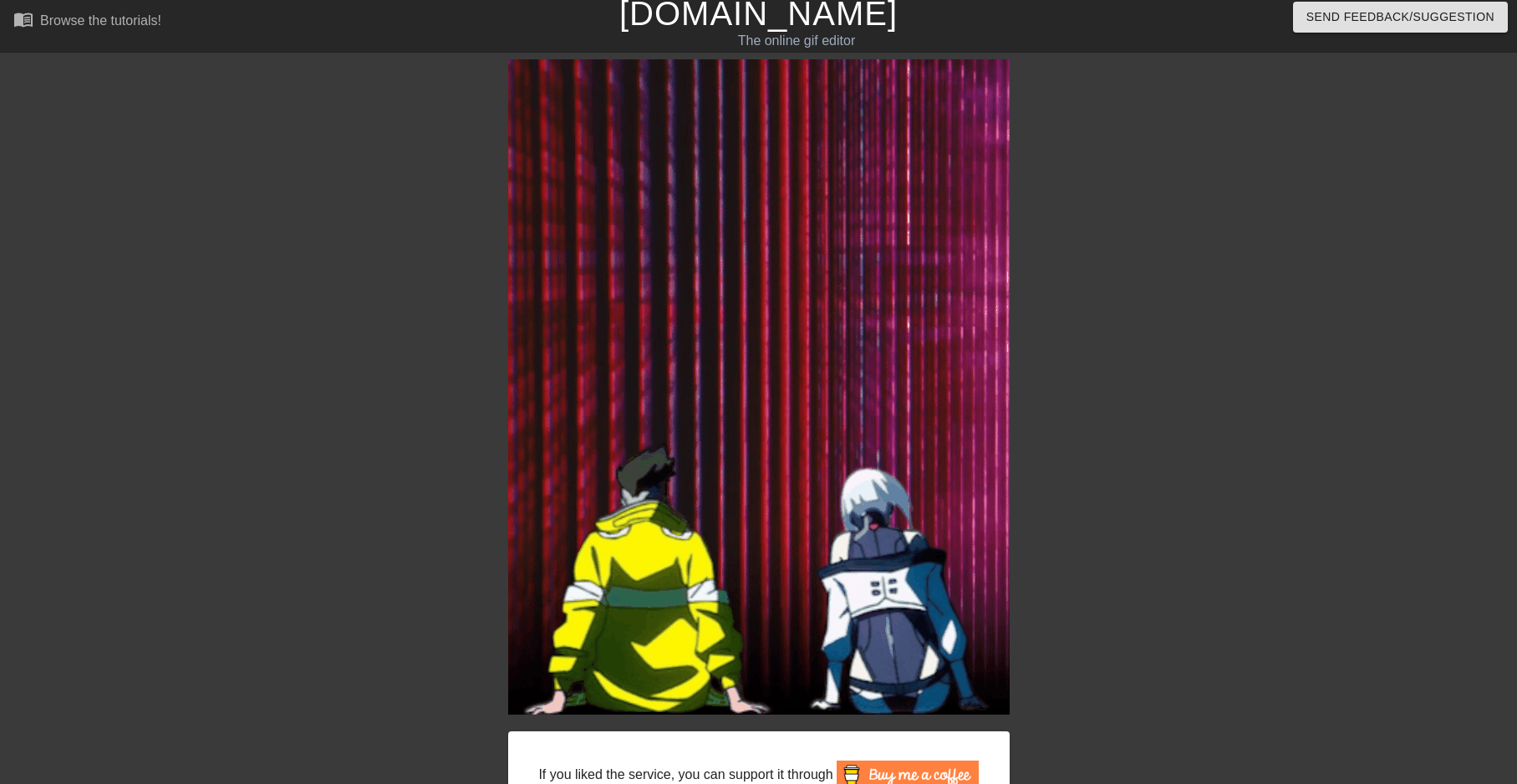
scroll to position [0, 0]
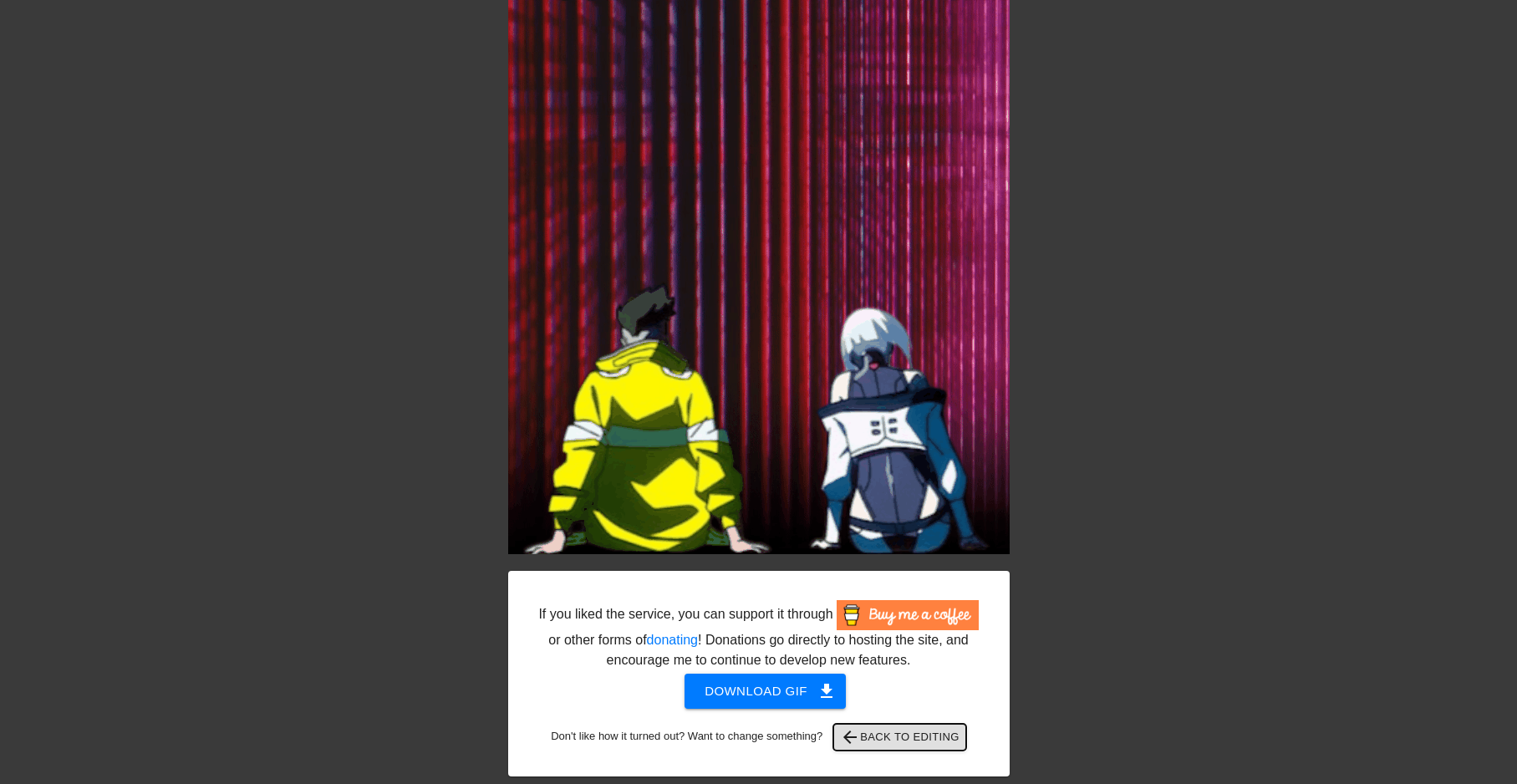
click at [886, 730] on span "arrow_back Back to Editing" at bounding box center [899, 736] width 120 height 20
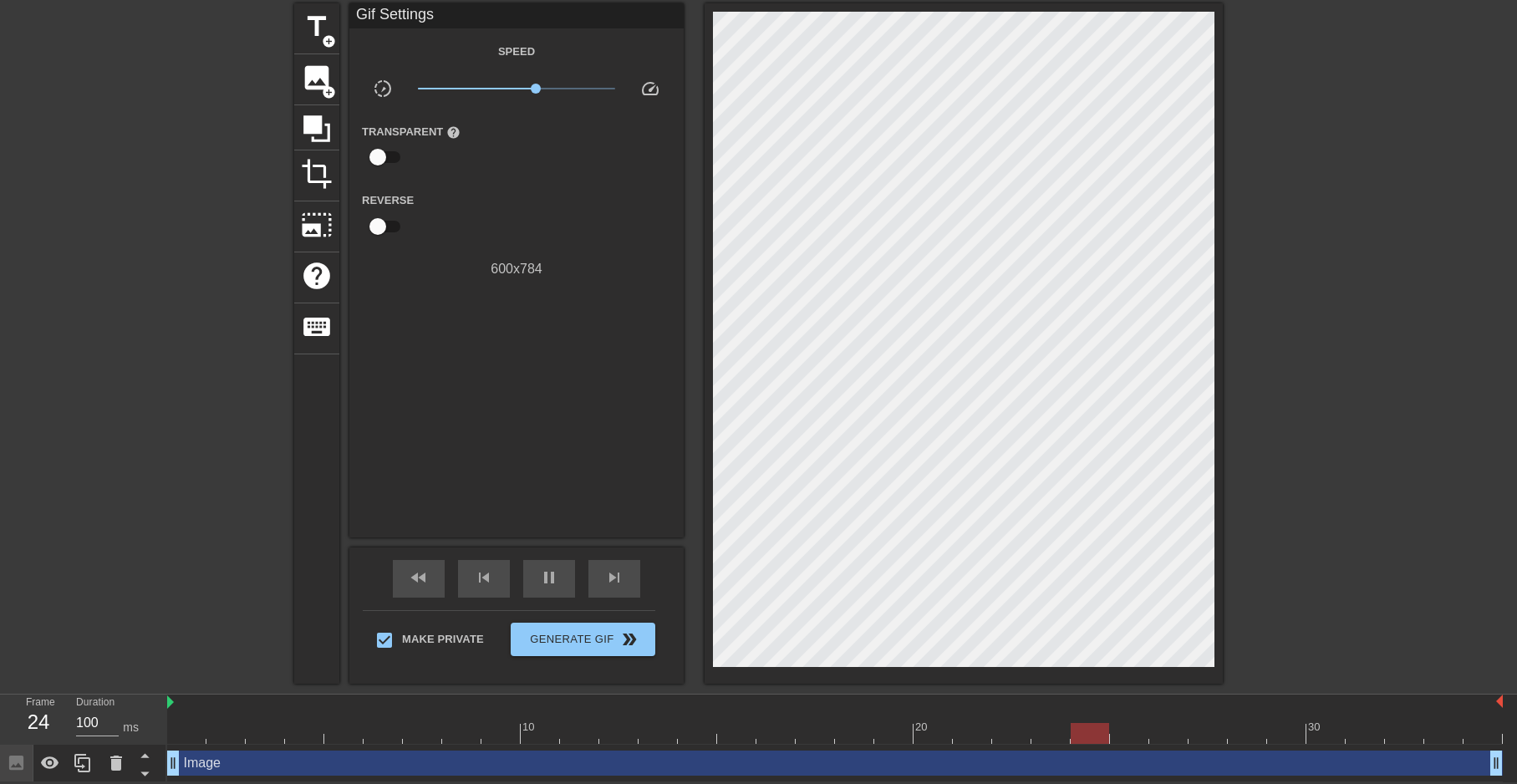
scroll to position [64, 0]
click at [522, 744] on div "Image drag_handle drag_handle" at bounding box center [835, 763] width 1336 height 38
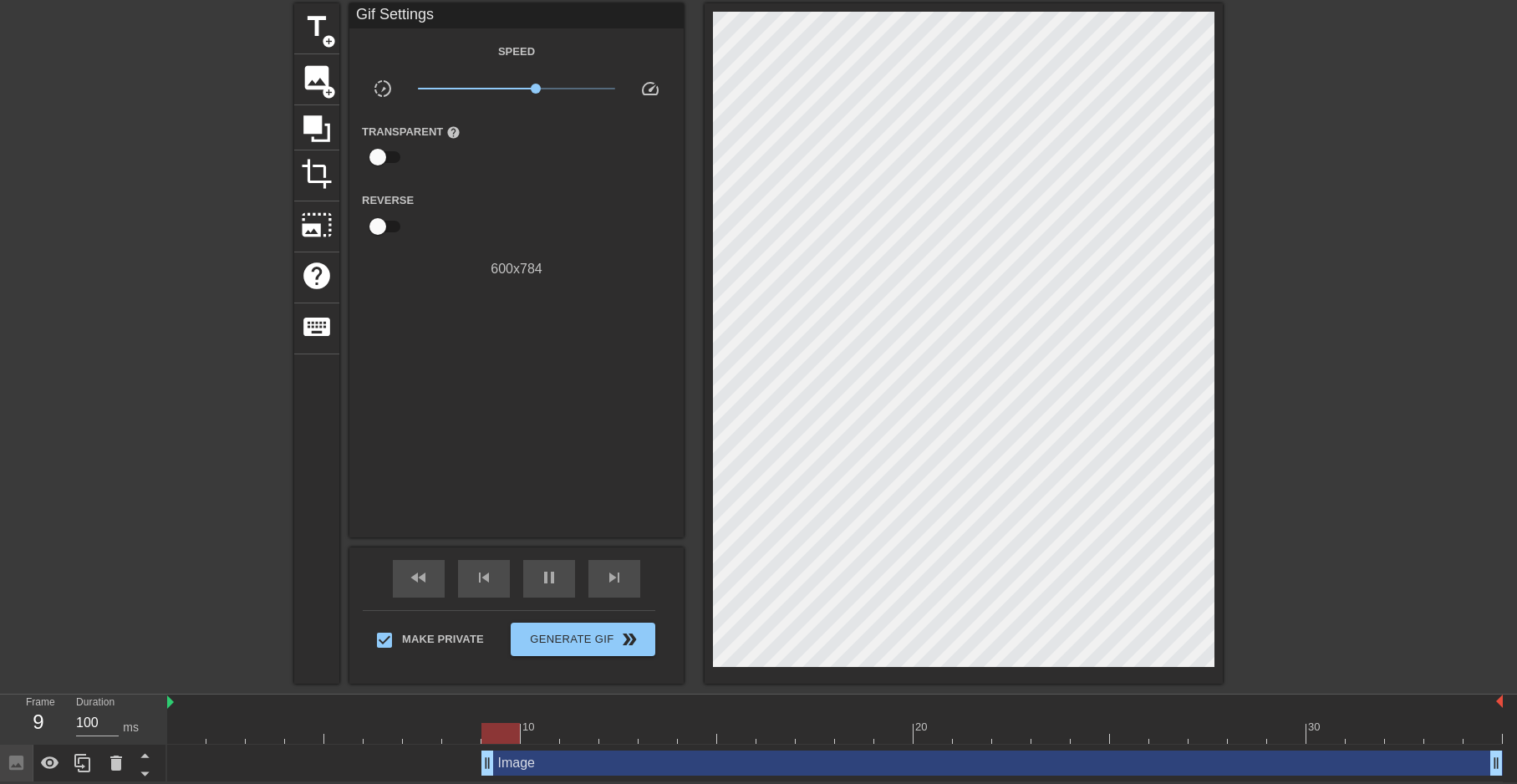
drag, startPoint x: 177, startPoint y: 756, endPoint x: 509, endPoint y: 752, distance: 332.0
drag, startPoint x: 532, startPoint y: 85, endPoint x: 515, endPoint y: 86, distance: 17.0
click at [515, 86] on span "x0.977" at bounding box center [515, 89] width 10 height 10
drag, startPoint x: 485, startPoint y: 767, endPoint x: 532, endPoint y: 754, distance: 48.8
drag, startPoint x: 1497, startPoint y: 765, endPoint x: 1307, endPoint y: 763, distance: 190.0
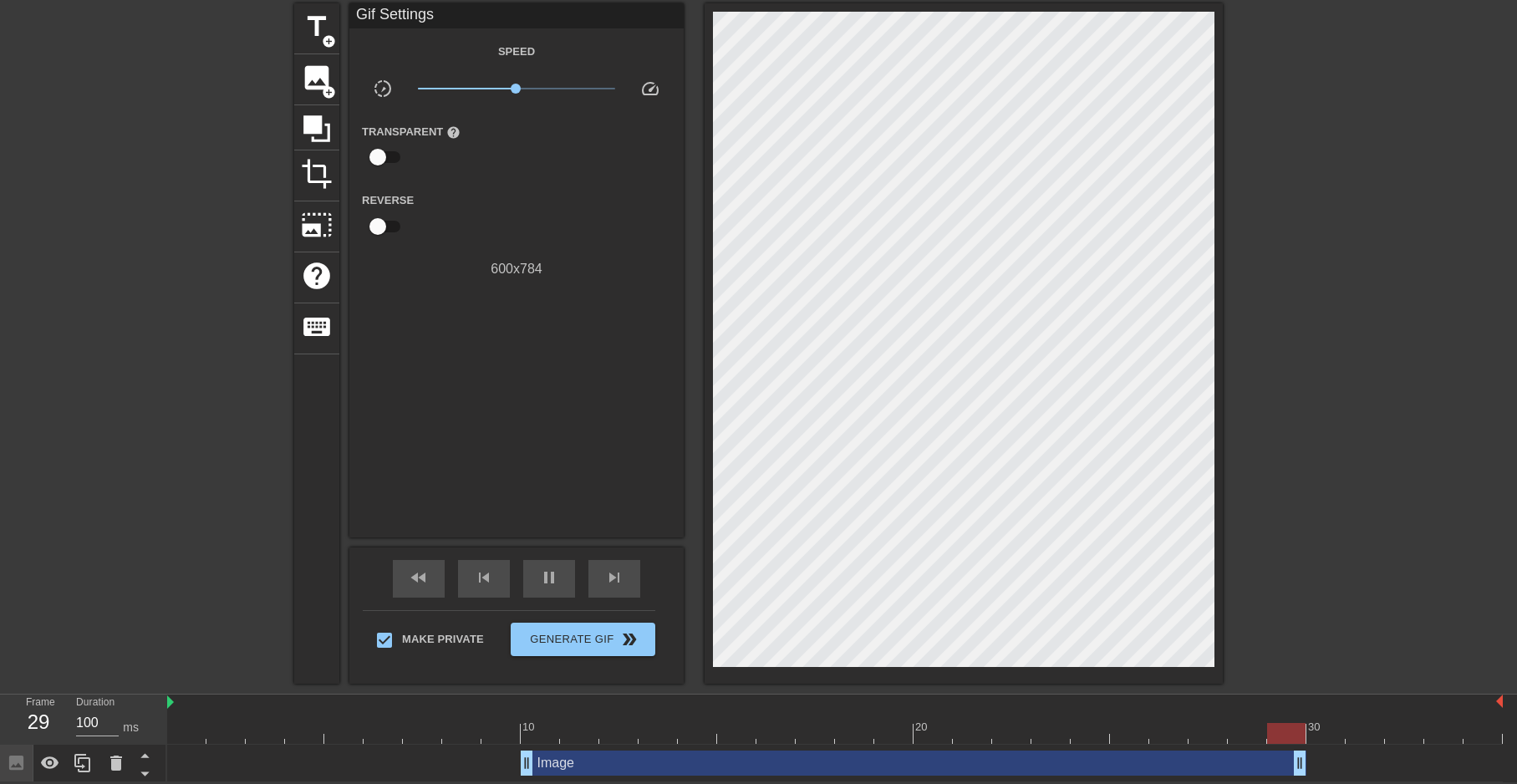
click at [1307, 763] on div "Image drag_handle drag_handle" at bounding box center [835, 763] width 1336 height 25
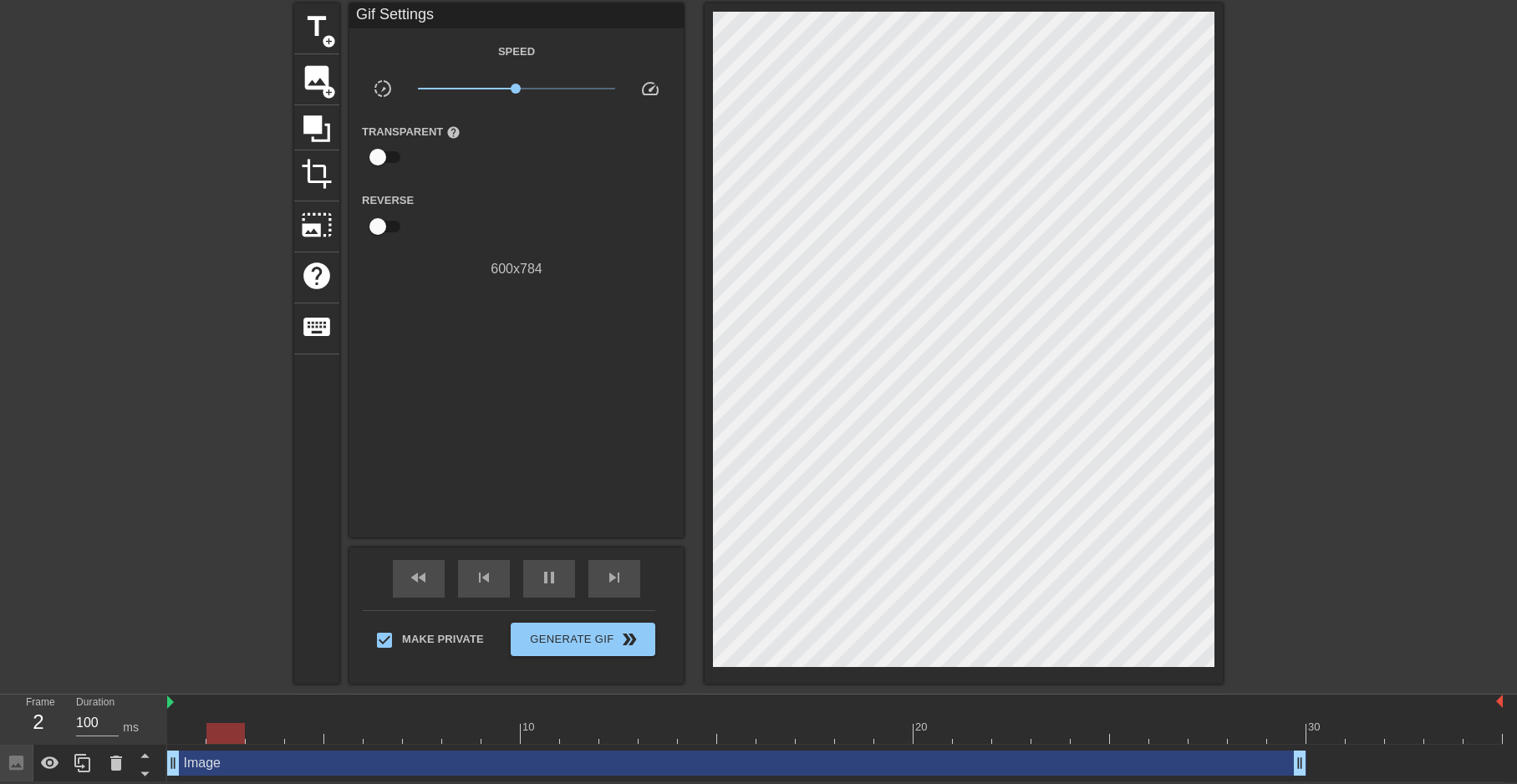
drag, startPoint x: 530, startPoint y: 762, endPoint x: 171, endPoint y: 762, distance: 359.0
drag, startPoint x: 1278, startPoint y: 764, endPoint x: 526, endPoint y: 750, distance: 752.1
click at [502, 758] on div "Image drag_handle drag_handle" at bounding box center [737, 763] width 1139 height 25
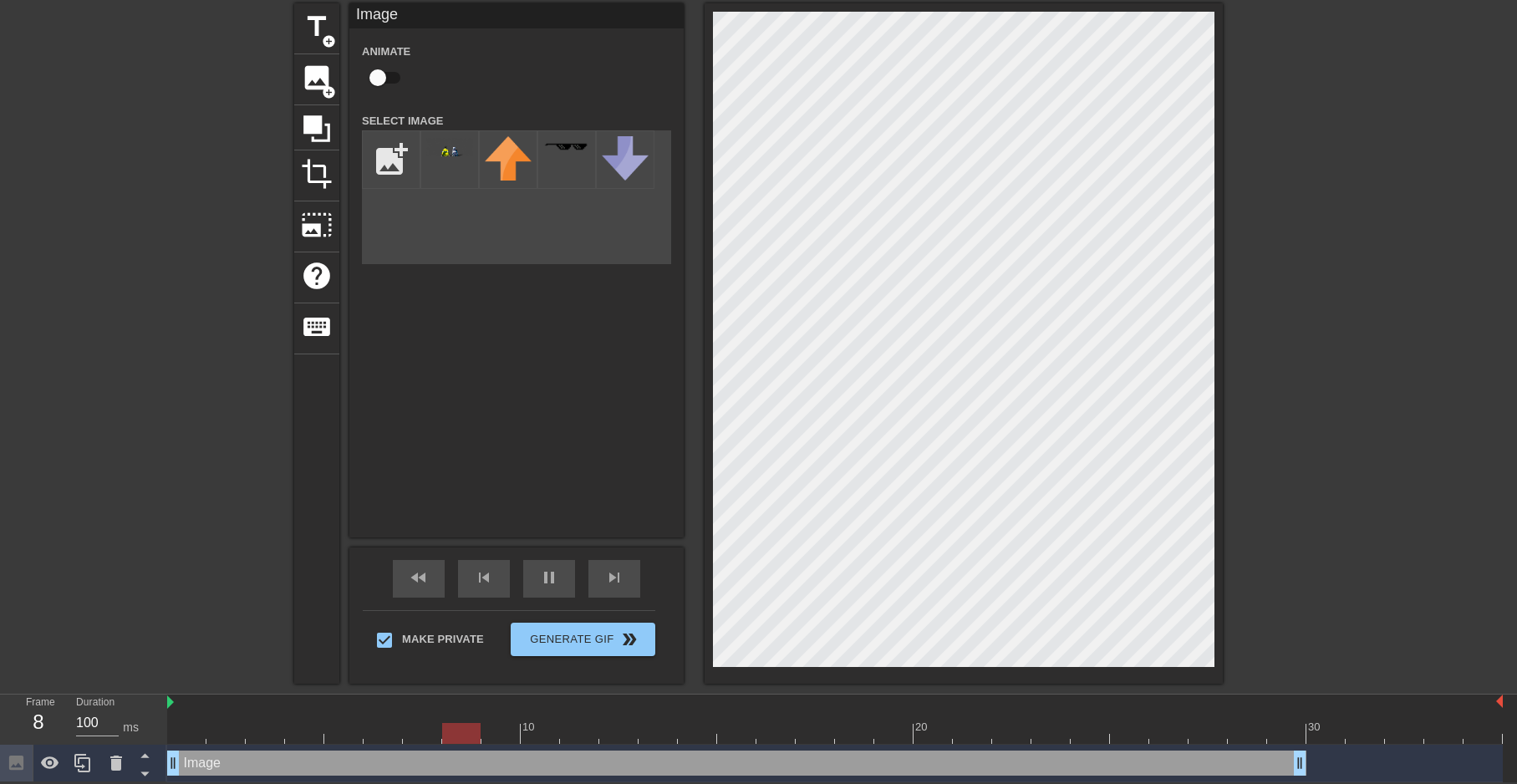
click at [1331, 750] on div "Image drag_handle drag_handle" at bounding box center [835, 763] width 1336 height 25
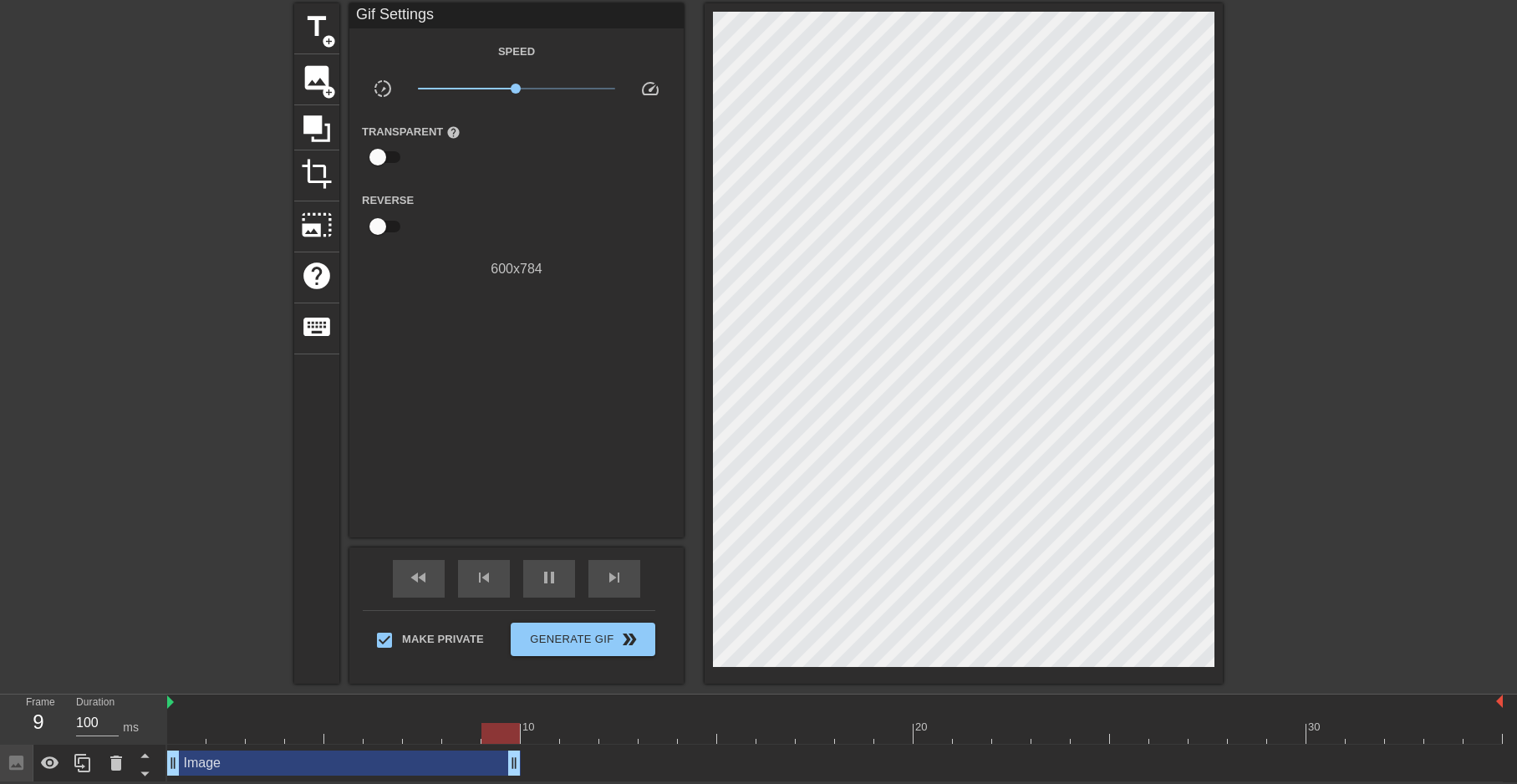
drag, startPoint x: 1303, startPoint y: 757, endPoint x: 520, endPoint y: 750, distance: 783.0
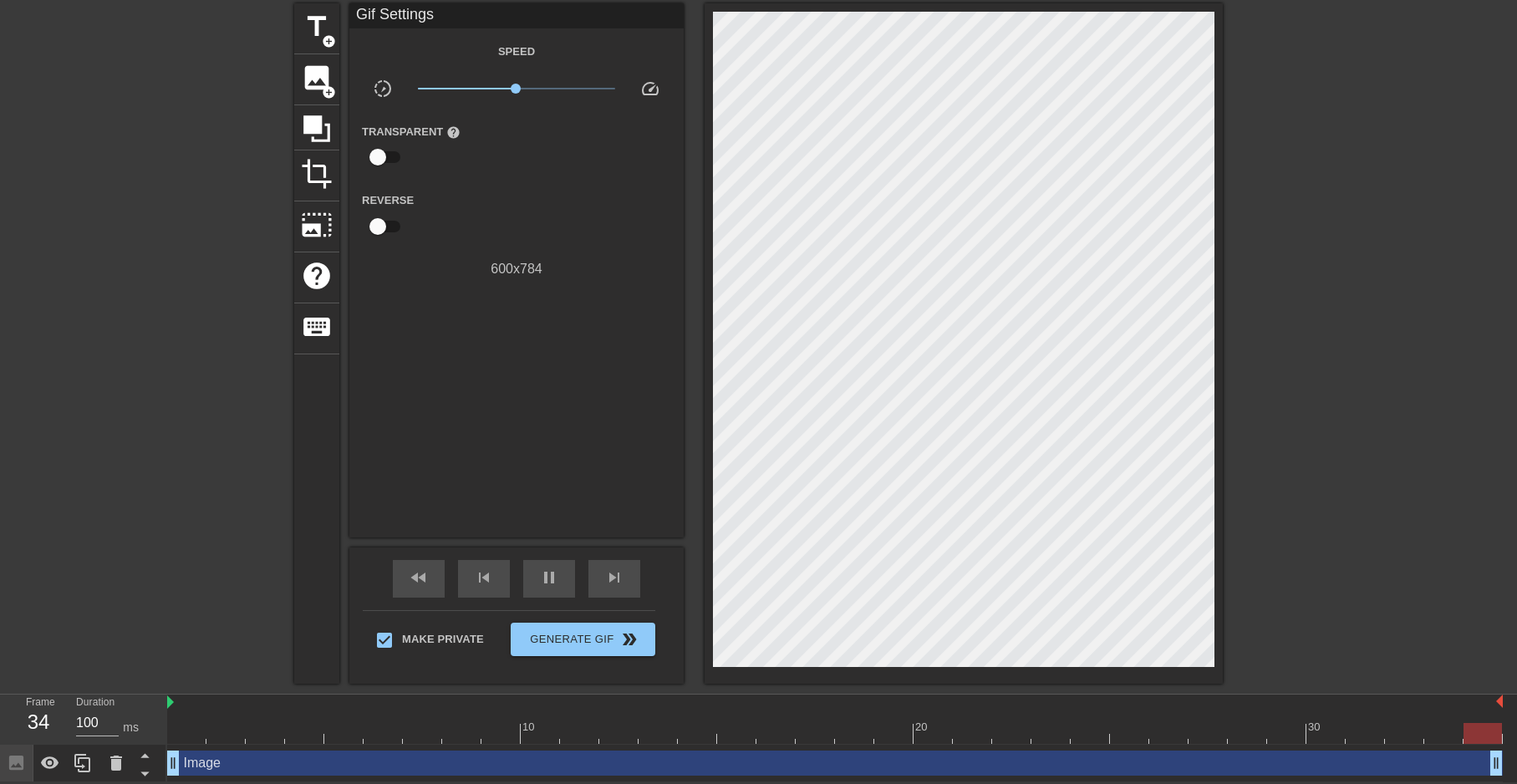
drag, startPoint x: 513, startPoint y: 765, endPoint x: 1548, endPoint y: 740, distance: 1035.3
click at [1517, 740] on html "menu_book Browse the tutorials! [DOMAIN_NAME] The online gif editor Send Feedba…" at bounding box center [758, 359] width 1517 height 844
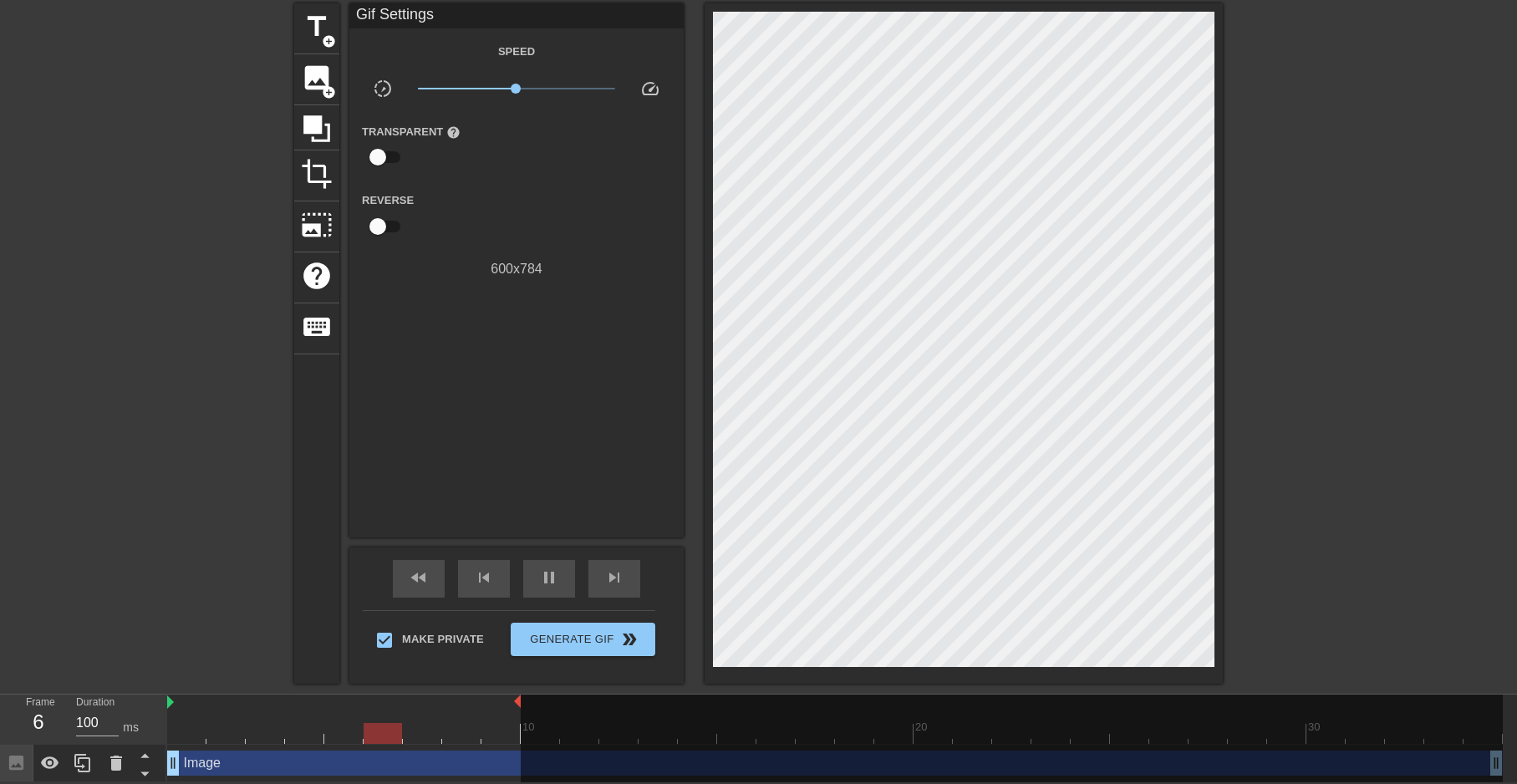
drag, startPoint x: 1501, startPoint y: 700, endPoint x: 519, endPoint y: 683, distance: 982.1
click at [519, 683] on div "menu_book Browse the tutorials! [DOMAIN_NAME] The online gif editor Send Feedba…" at bounding box center [758, 359] width 1517 height 844
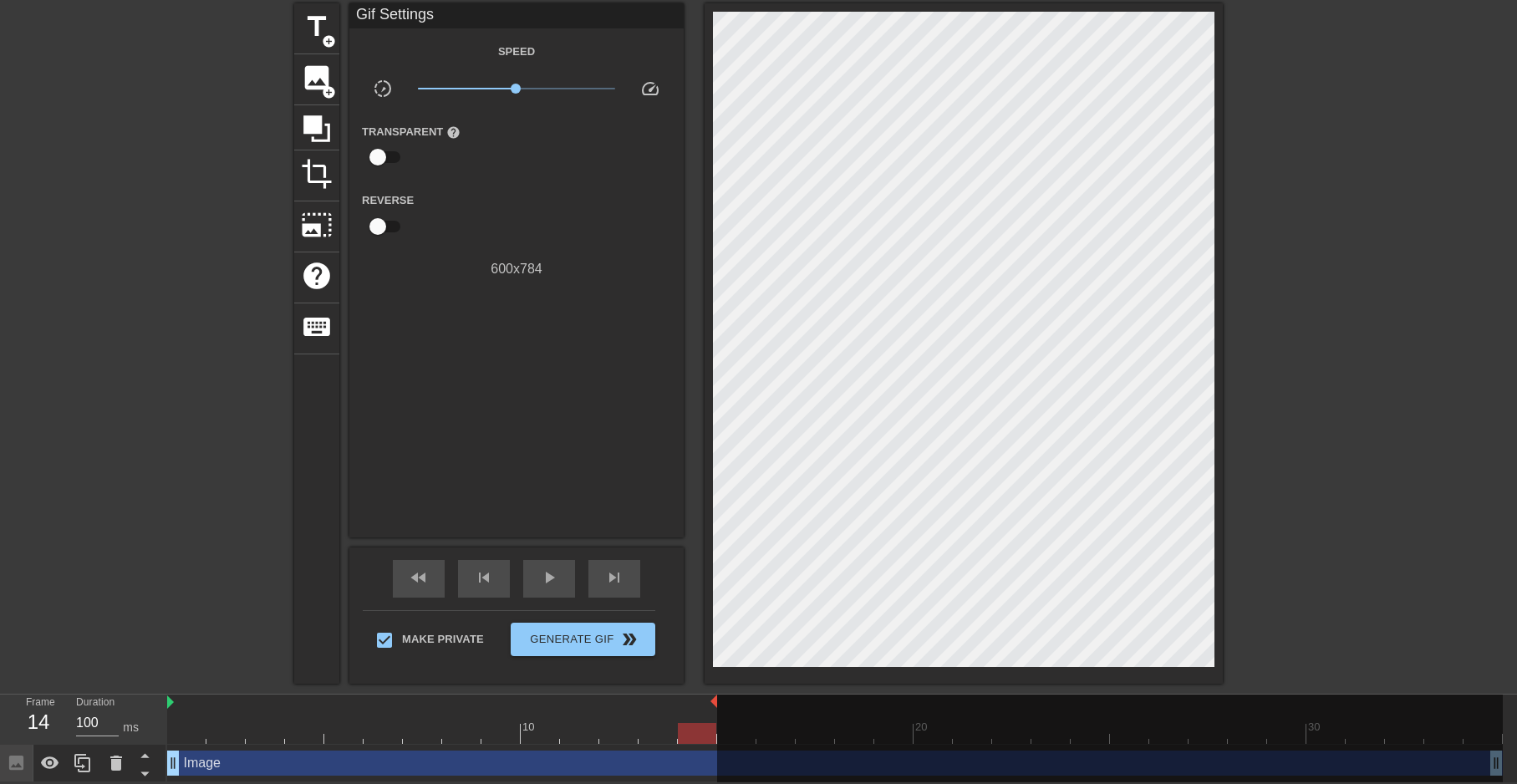
drag, startPoint x: 519, startPoint y: 700, endPoint x: 724, endPoint y: 711, distance: 205.3
click at [724, 711] on div "10 20 30" at bounding box center [835, 719] width 1336 height 50
drag, startPoint x: 685, startPoint y: 736, endPoint x: 162, endPoint y: 739, distance: 523.0
click at [173, 739] on div at bounding box center [186, 732] width 38 height 20
click at [415, 747] on div "Image drag_handle drag_handle" at bounding box center [835, 763] width 1336 height 38
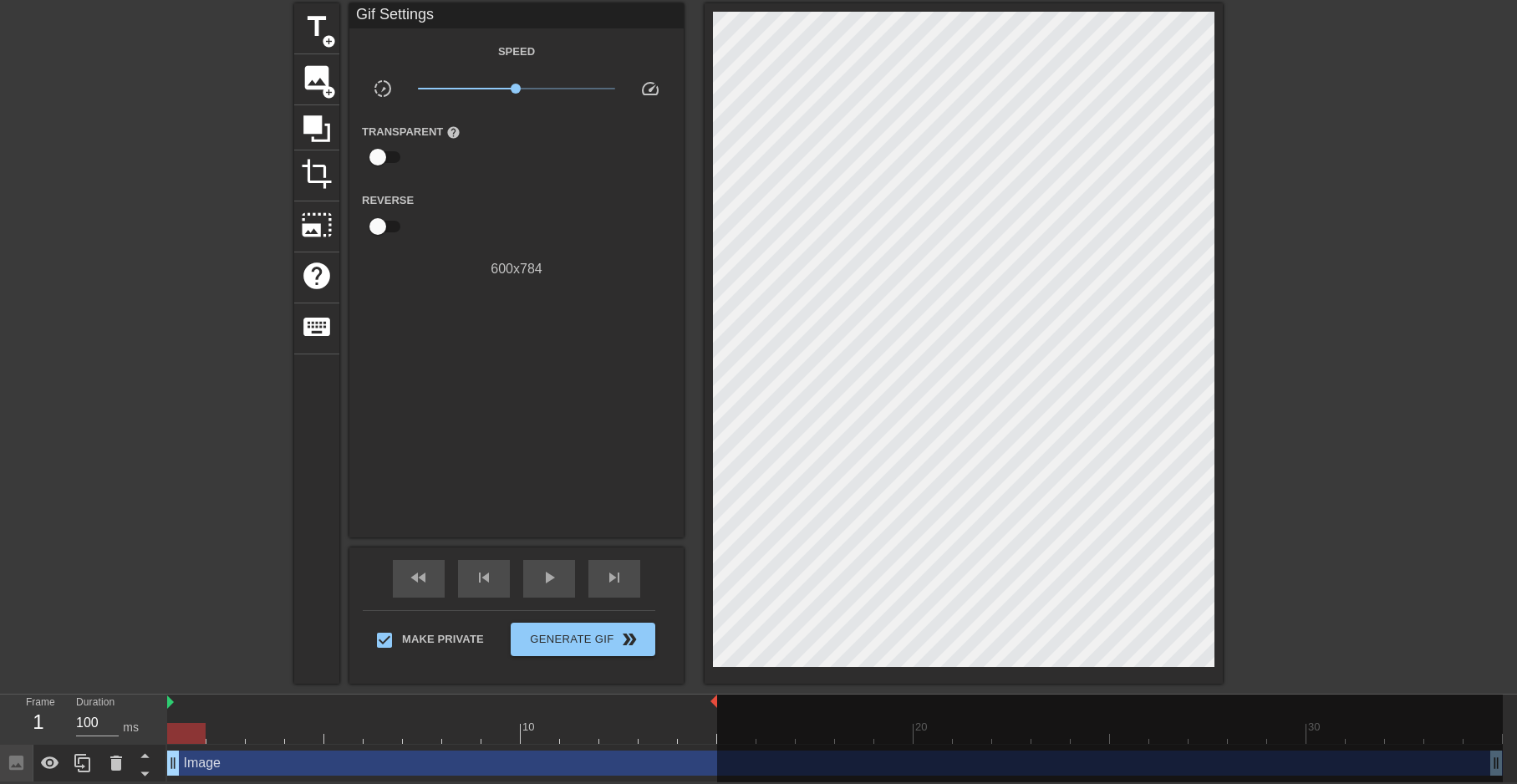
click at [202, 731] on div at bounding box center [186, 732] width 38 height 20
click at [50, 723] on div "1" at bounding box center [39, 722] width 25 height 30
click at [151, 756] on icon at bounding box center [144, 754] width 20 height 20
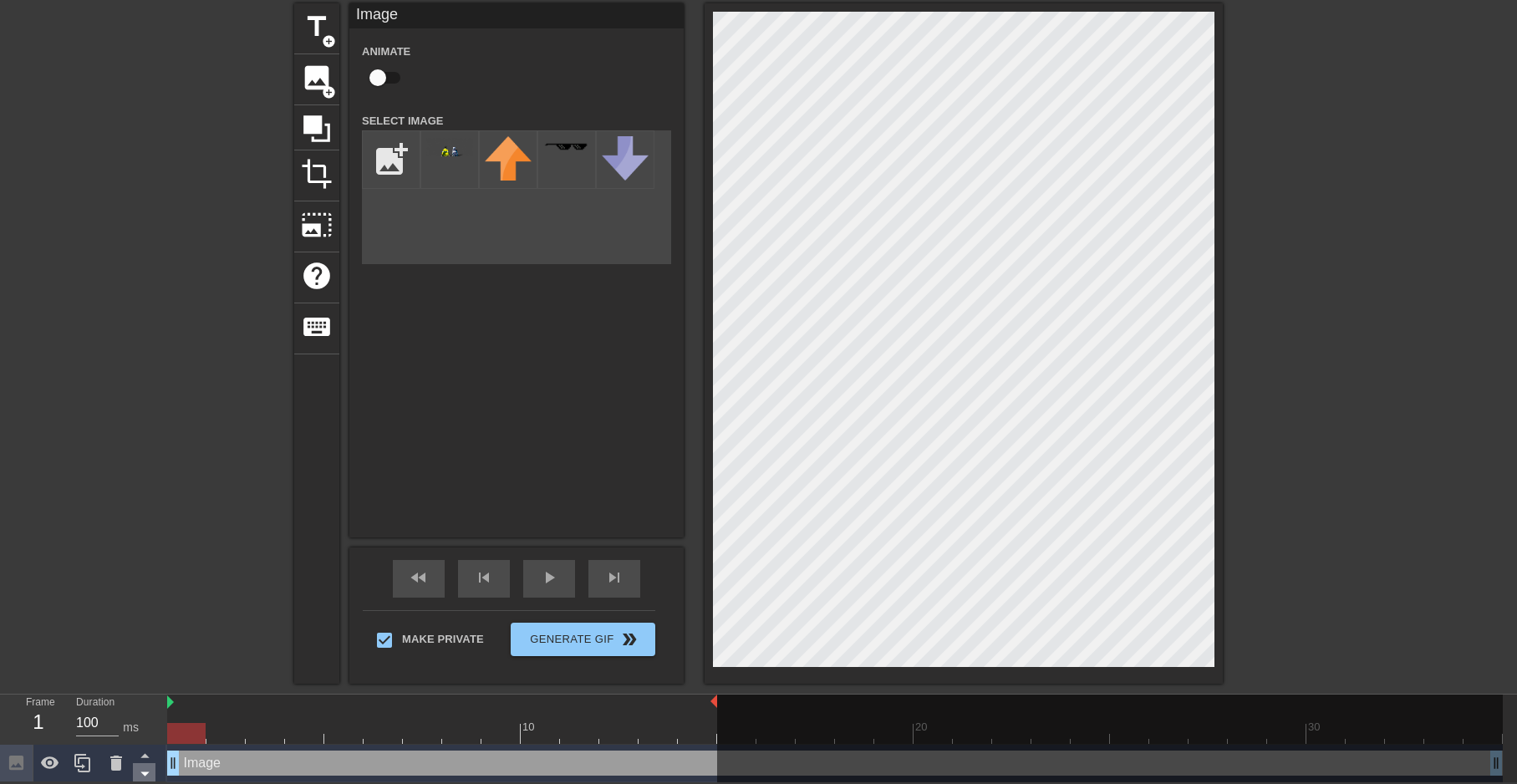
click at [144, 767] on icon at bounding box center [144, 772] width 20 height 20
click at [460, 447] on div "Image Animate Select Image add_photo_alternate" at bounding box center [516, 270] width 334 height 534
click at [360, 719] on div at bounding box center [344, 721] width 39 height 20
click at [212, 734] on div at bounding box center [835, 732] width 1336 height 20
drag, startPoint x: 195, startPoint y: 735, endPoint x: 175, endPoint y: 735, distance: 20.0
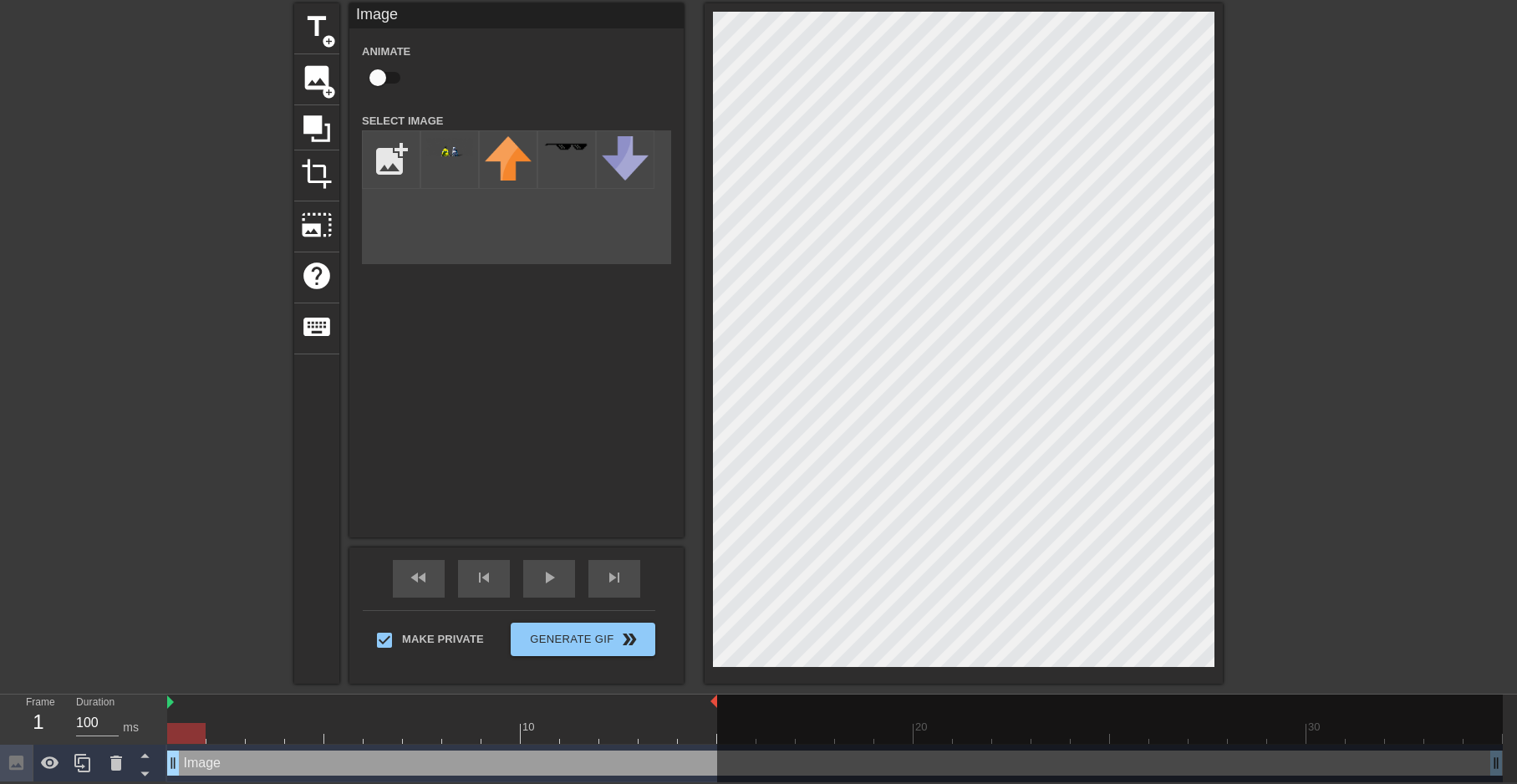
click at [175, 735] on div at bounding box center [835, 732] width 1336 height 20
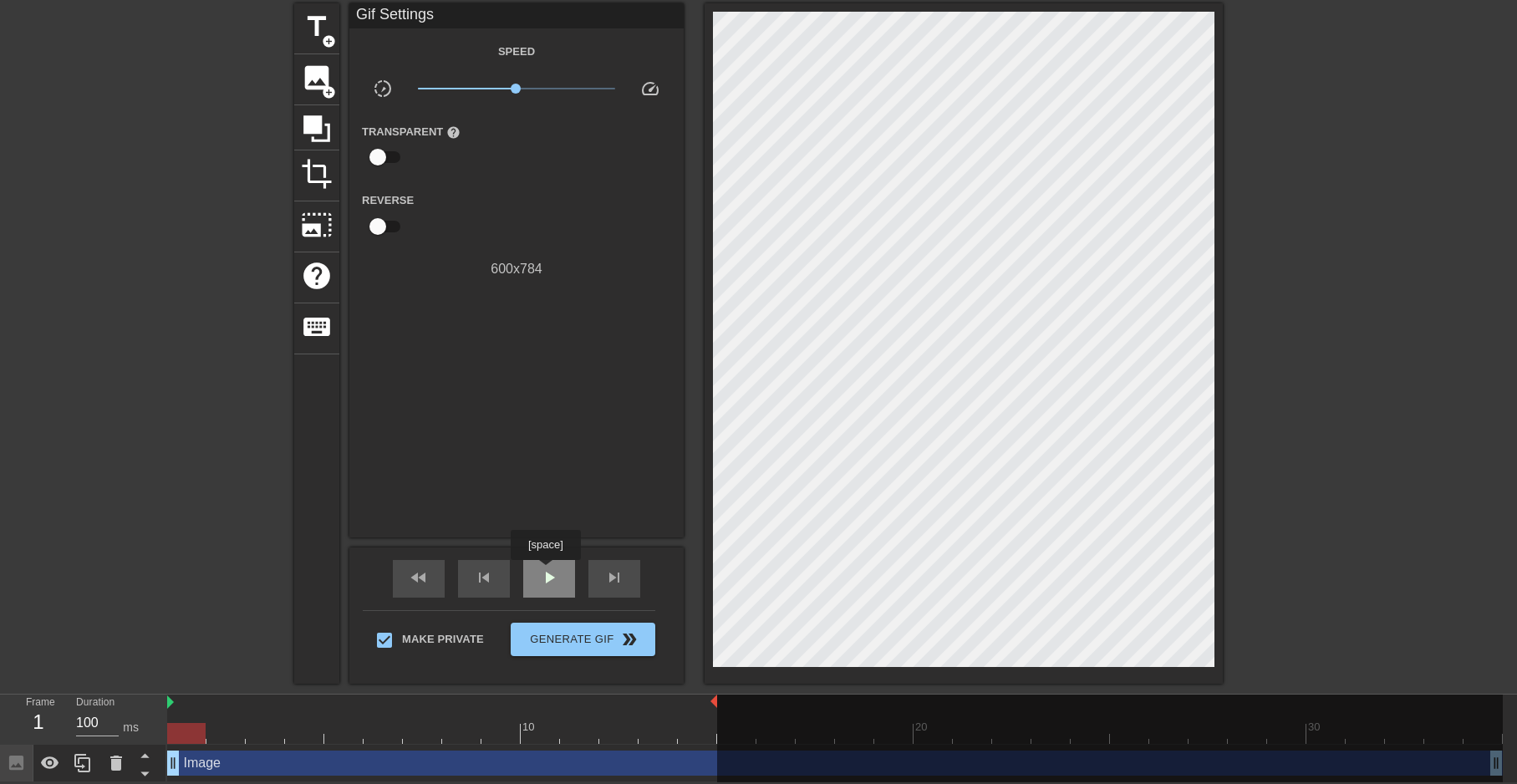
click at [545, 572] on span "play_arrow" at bounding box center [549, 578] width 20 height 20
drag, startPoint x: 720, startPoint y: 694, endPoint x: 683, endPoint y: 697, distance: 37.1
click at [796, 708] on div at bounding box center [1110, 740] width 785 height 92
drag, startPoint x: 721, startPoint y: 700, endPoint x: 838, endPoint y: 706, distance: 117.2
click at [887, 711] on div at bounding box center [1110, 740] width 785 height 92
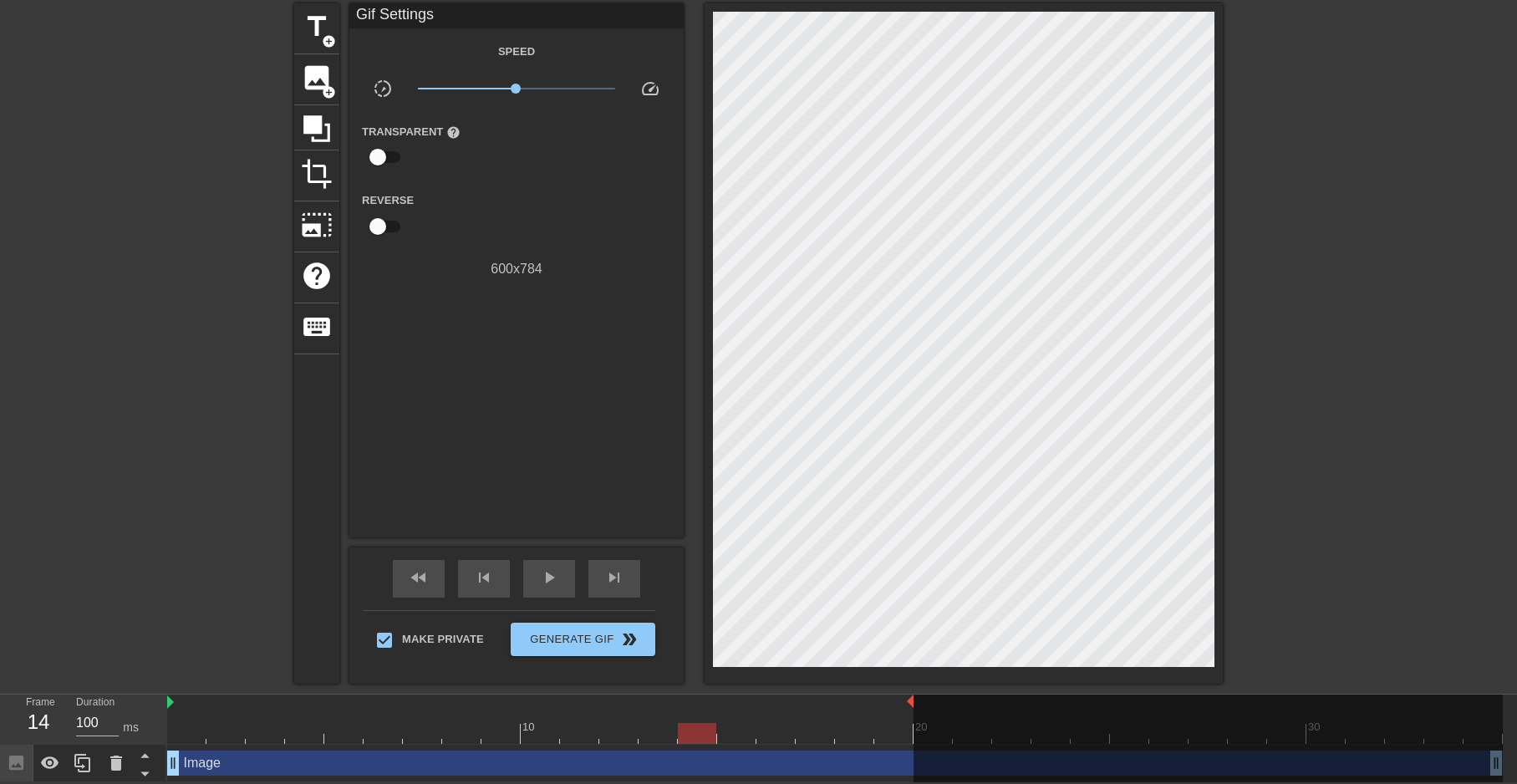
drag, startPoint x: 714, startPoint y: 702, endPoint x: 919, endPoint y: 721, distance: 205.9
click at [919, 721] on div "10 20 30" at bounding box center [835, 719] width 1336 height 50
click at [546, 579] on span "play_arrow" at bounding box center [549, 578] width 20 height 20
drag, startPoint x: 520, startPoint y: 86, endPoint x: 474, endPoint y: 90, distance: 46.2
click at [474, 90] on span "x0.363" at bounding box center [516, 89] width 198 height 20
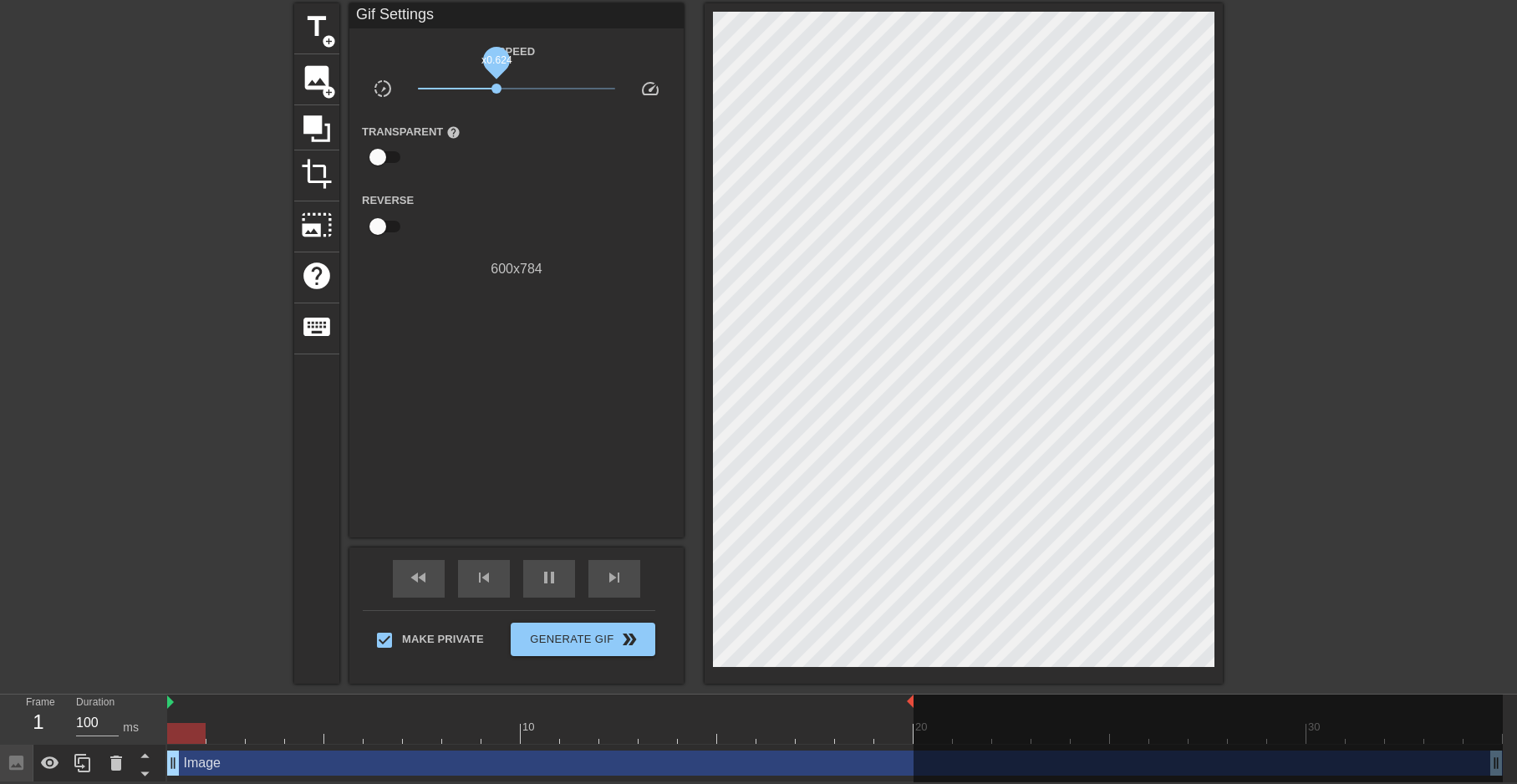
drag, startPoint x: 477, startPoint y: 89, endPoint x: 497, endPoint y: 86, distance: 20.2
click at [497, 86] on span "x0.624" at bounding box center [496, 89] width 10 height 10
click at [554, 647] on button "Generate Gif double_arrow" at bounding box center [583, 639] width 144 height 33
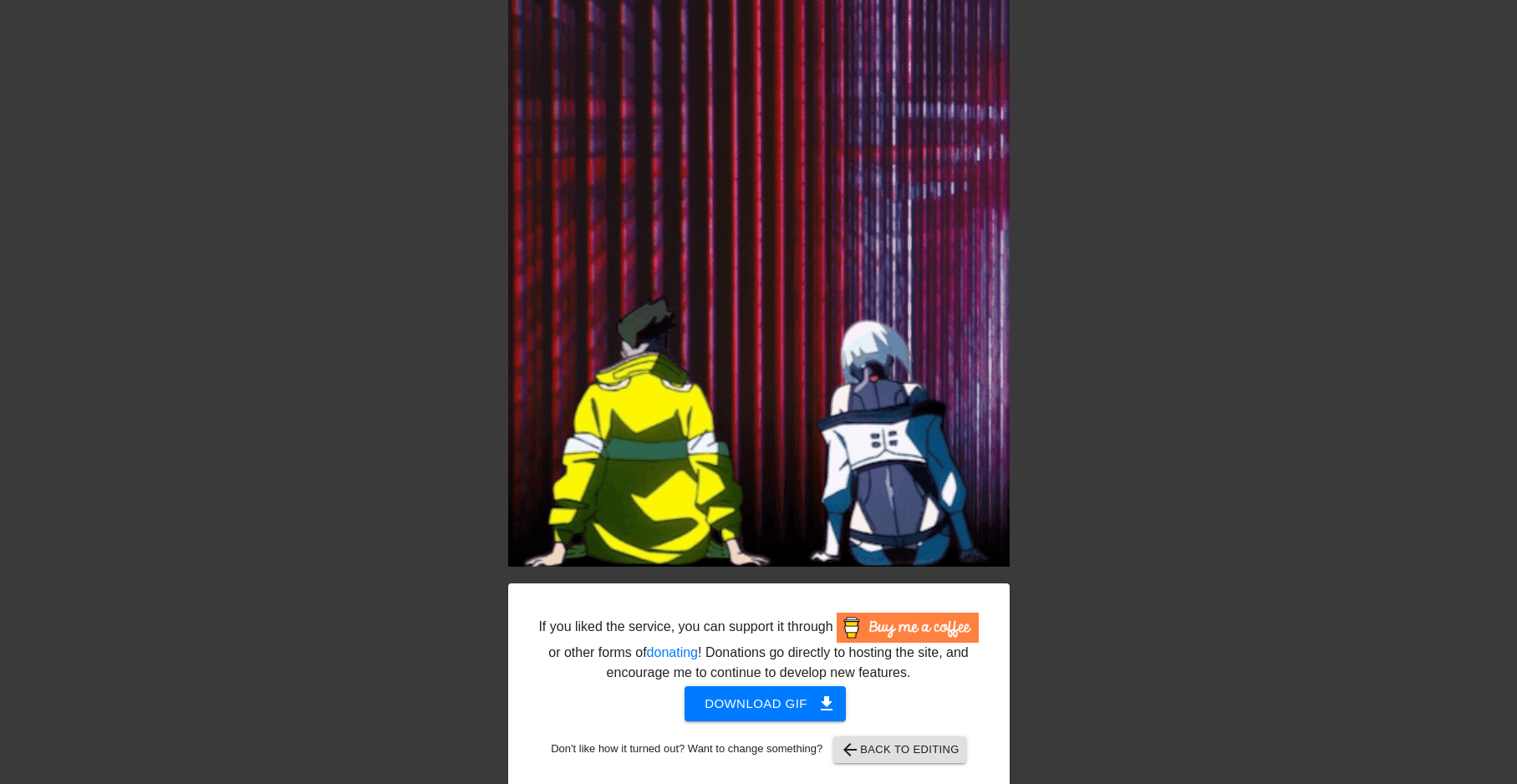
scroll to position [168, 0]
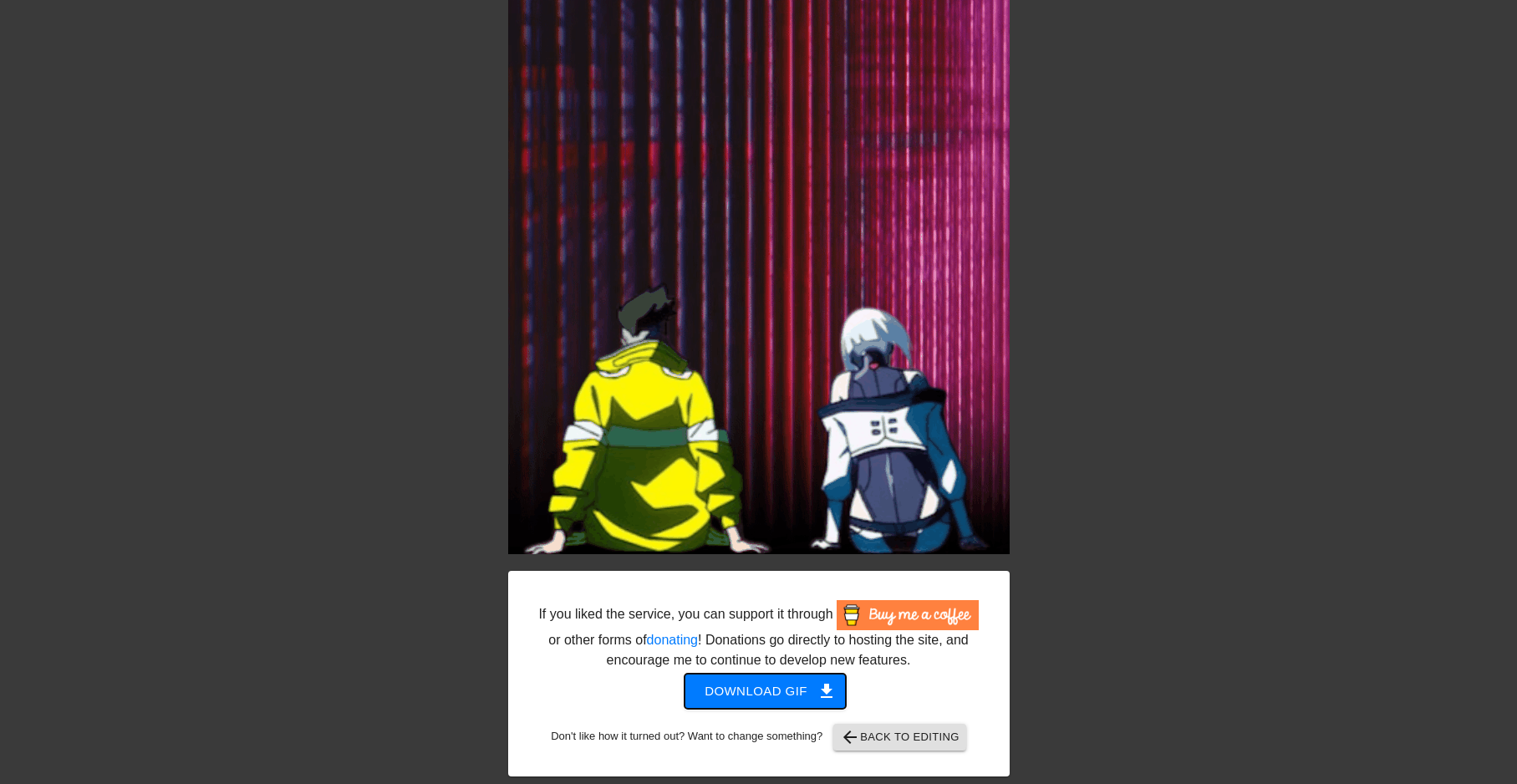
click at [780, 696] on span "Download gif get_app" at bounding box center [765, 691] width 121 height 21
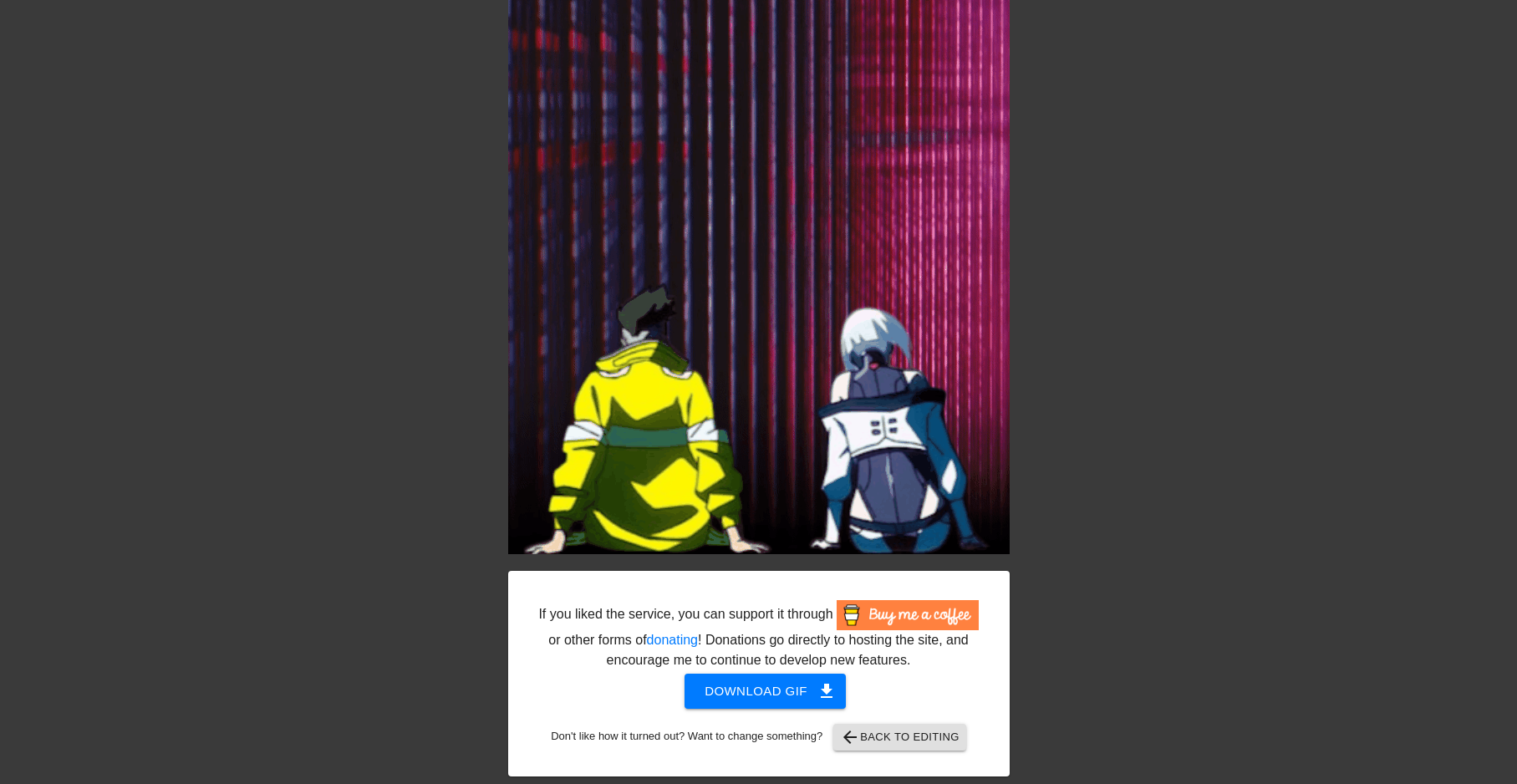
click at [1145, 498] on div "If you liked the service, you can support it through or other forms of donating…" at bounding box center [758, 337] width 1517 height 877
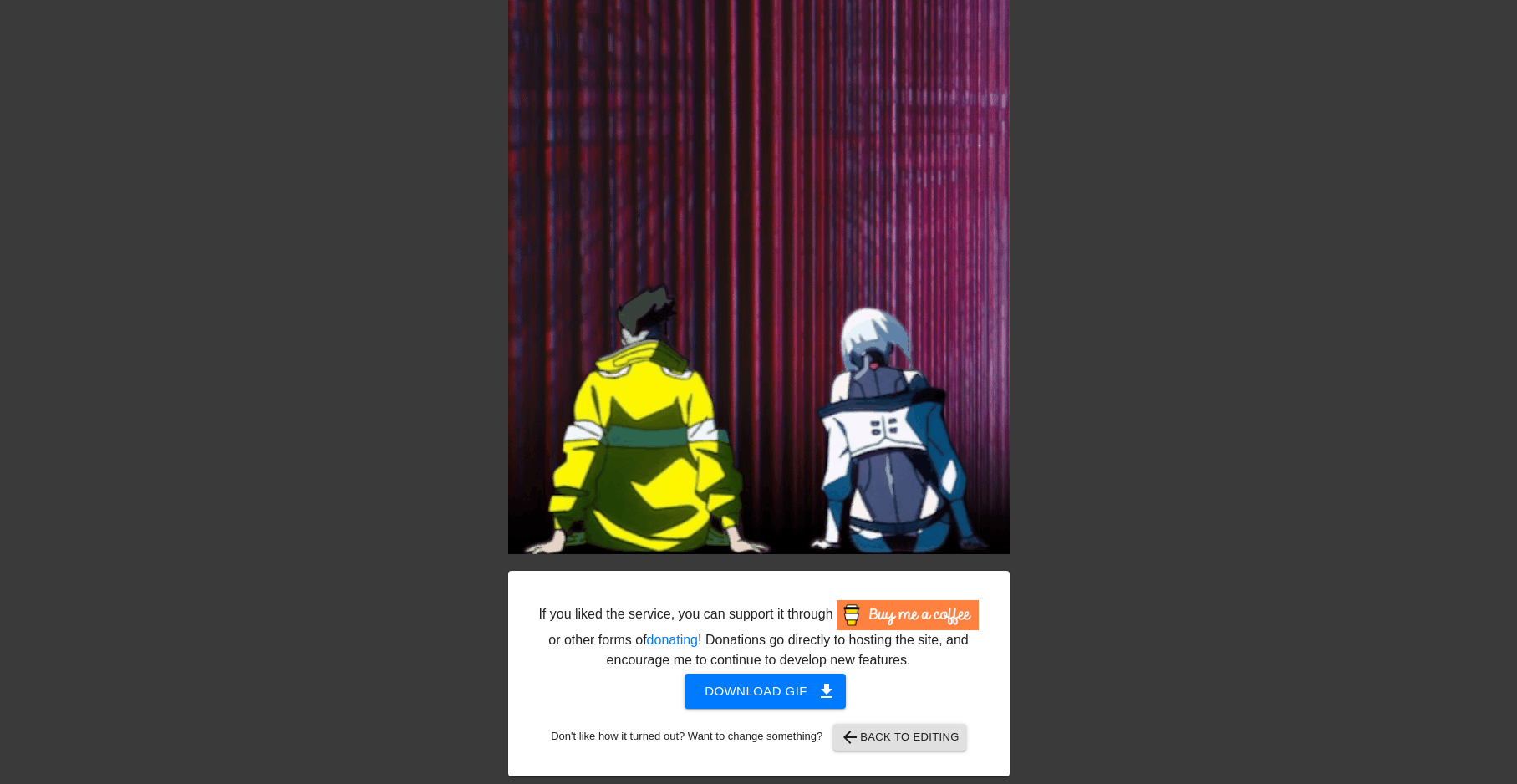
click at [893, 752] on div "If you liked the service, you can support it through or other forms of donating…" at bounding box center [759, 673] width 502 height 205
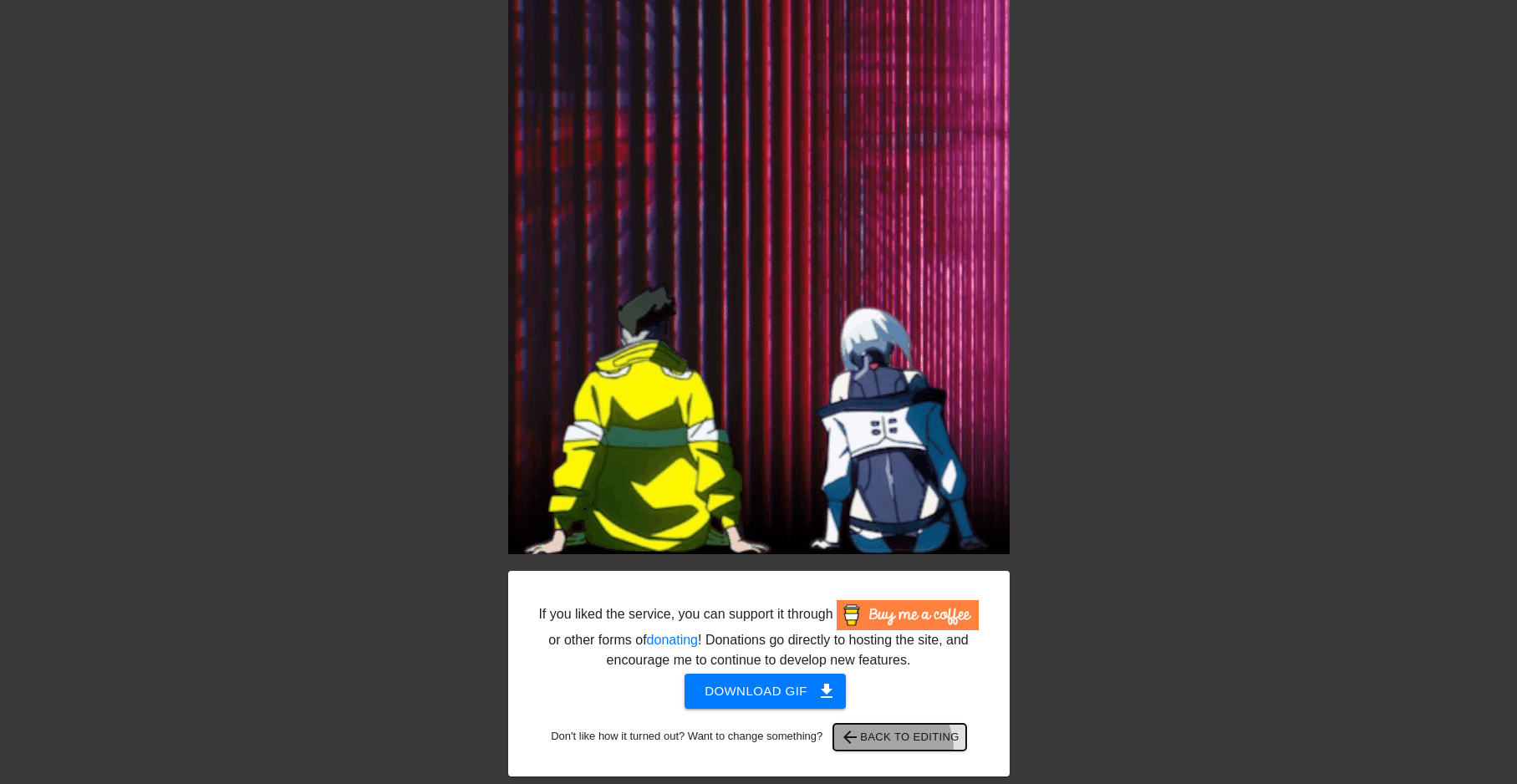
click at [893, 750] on button "arrow_back Back to Editing" at bounding box center [899, 736] width 133 height 26
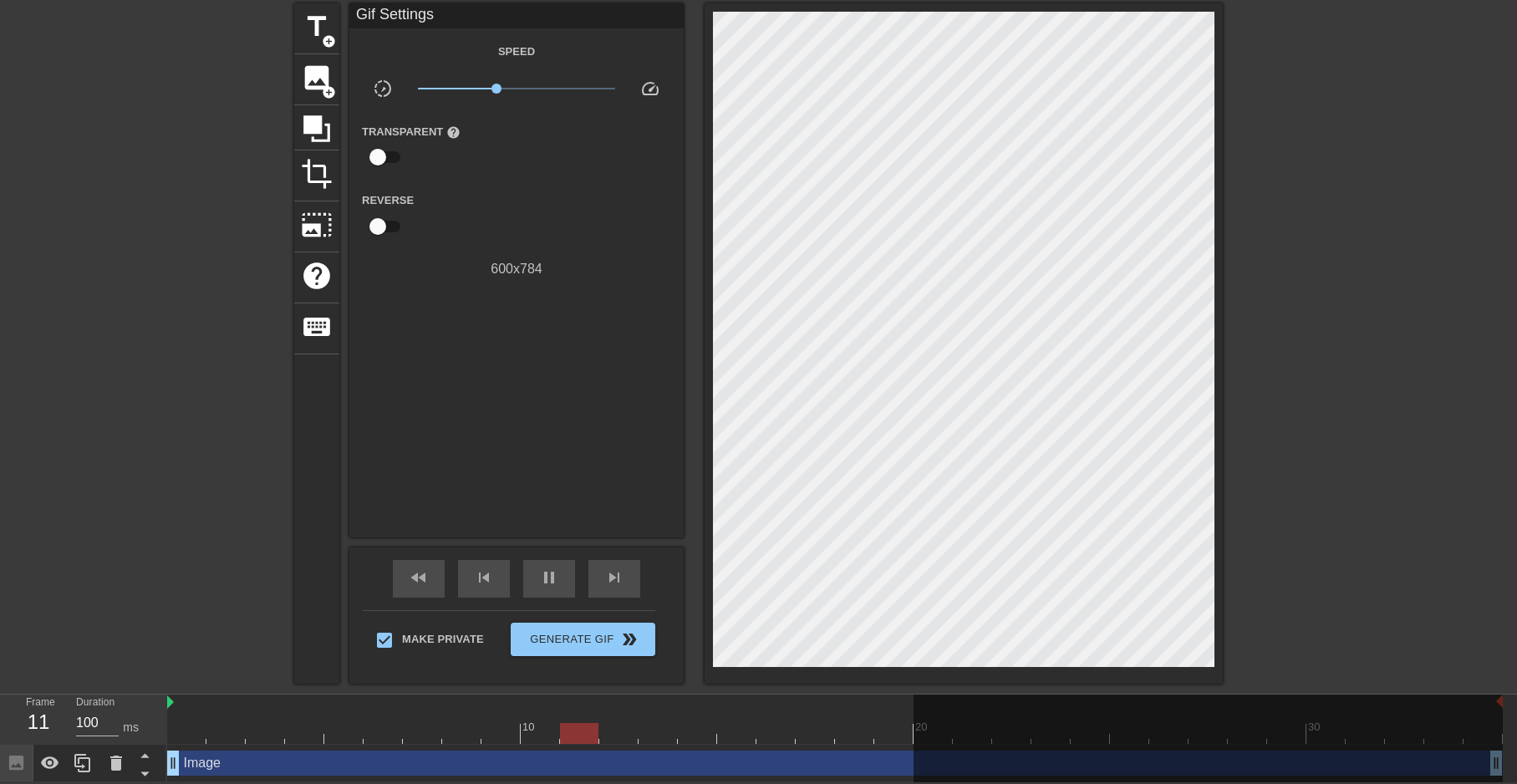
scroll to position [64, 0]
click at [915, 729] on div at bounding box center [1208, 740] width 589 height 92
drag, startPoint x: 903, startPoint y: 735, endPoint x: 891, endPoint y: 738, distance: 12.4
click at [891, 738] on div at bounding box center [892, 732] width 38 height 20
drag, startPoint x: 909, startPoint y: 728, endPoint x: 868, endPoint y: 732, distance: 41.2
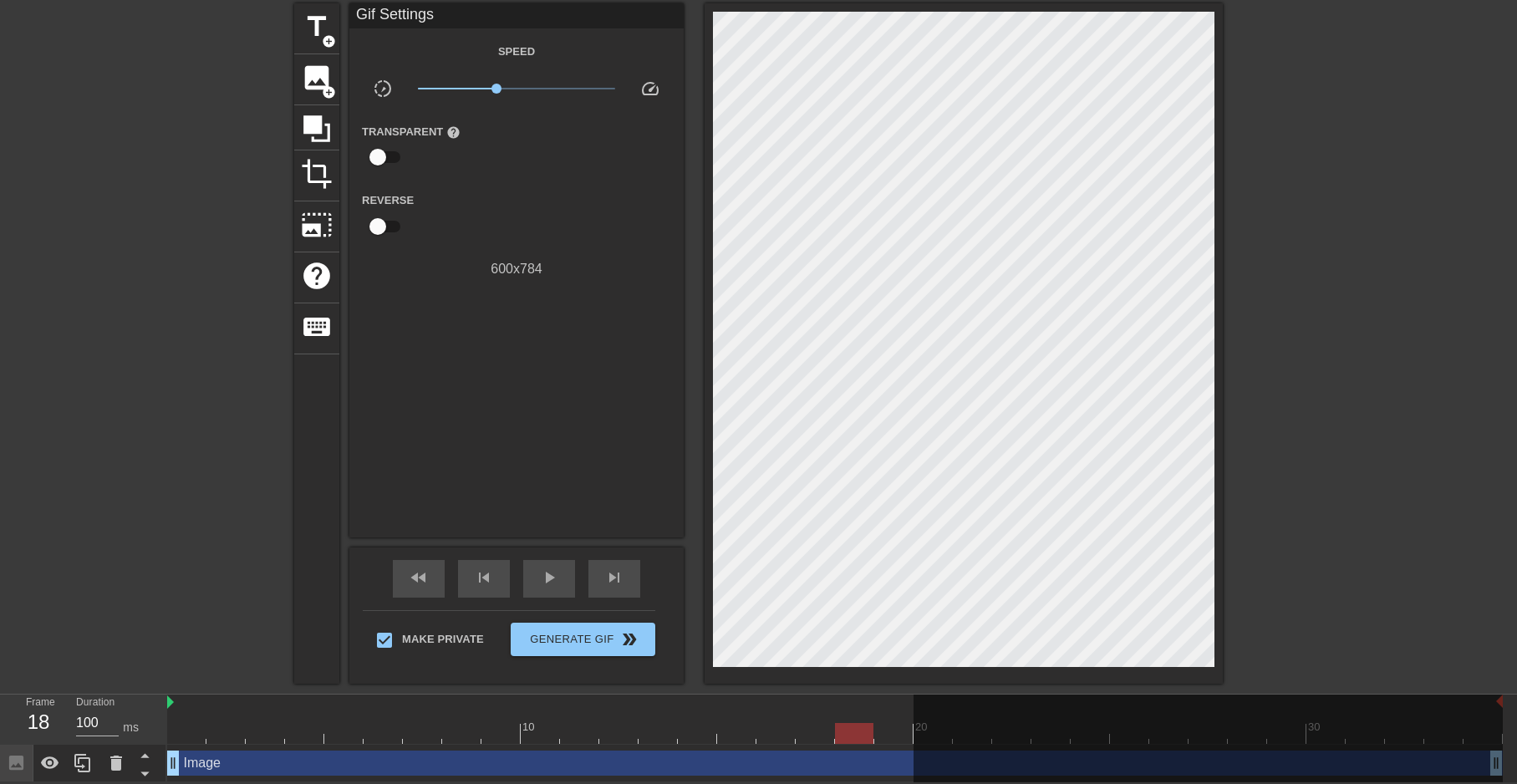
click at [868, 732] on div at bounding box center [853, 732] width 38 height 20
drag, startPoint x: 913, startPoint y: 727, endPoint x: 899, endPoint y: 728, distance: 14.0
click at [899, 728] on div at bounding box center [835, 732] width 1336 height 20
drag, startPoint x: 910, startPoint y: 703, endPoint x: 874, endPoint y: 707, distance: 36.2
click at [874, 707] on div at bounding box center [835, 702] width 1336 height 17
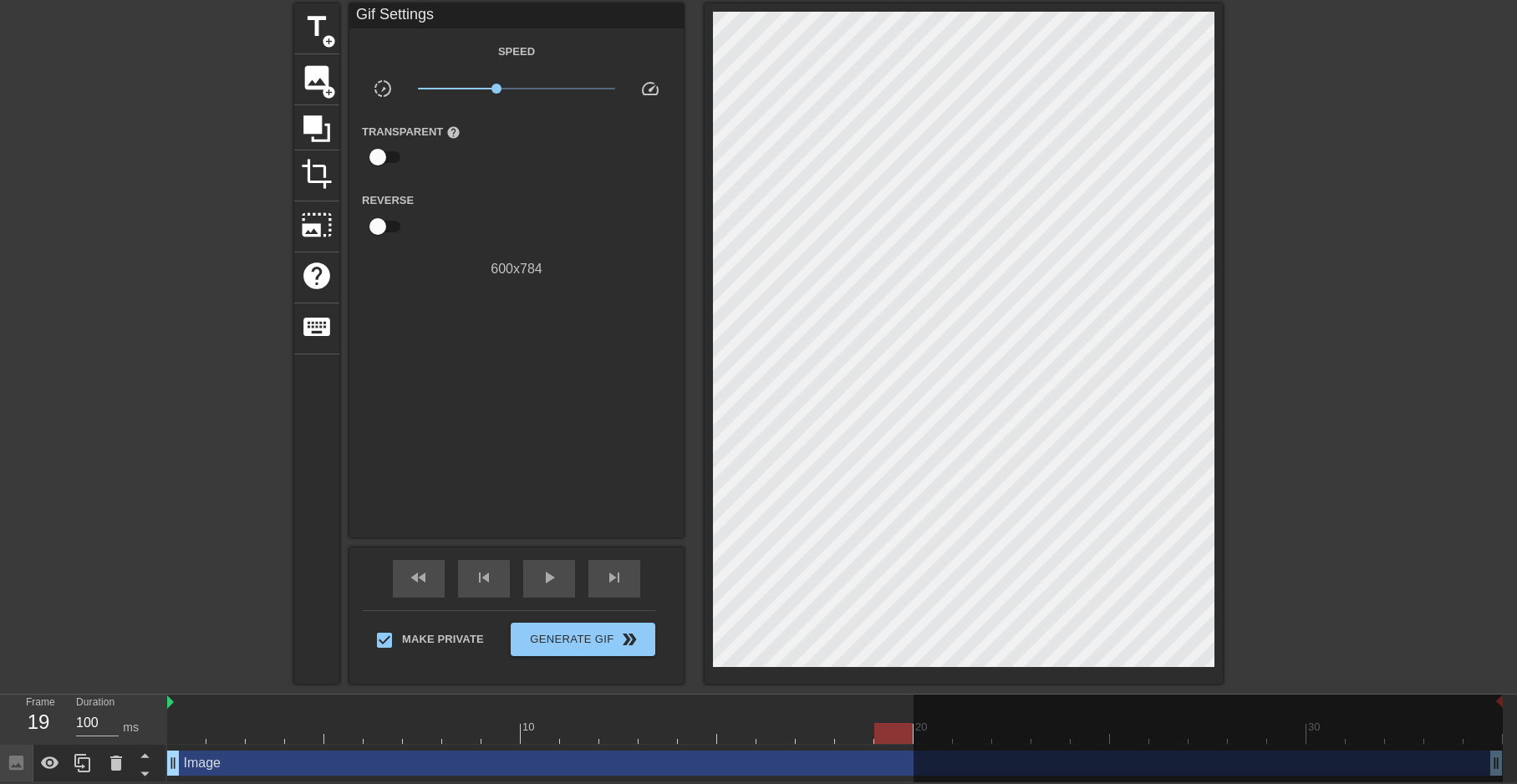
drag, startPoint x: 1498, startPoint y: 699, endPoint x: 1303, endPoint y: 708, distance: 195.2
click at [1310, 706] on div at bounding box center [1208, 740] width 589 height 92
click at [1143, 775] on div at bounding box center [1208, 740] width 589 height 92
drag, startPoint x: 458, startPoint y: 725, endPoint x: 483, endPoint y: 725, distance: 25.0
click at [483, 725] on div at bounding box center [835, 732] width 1336 height 20
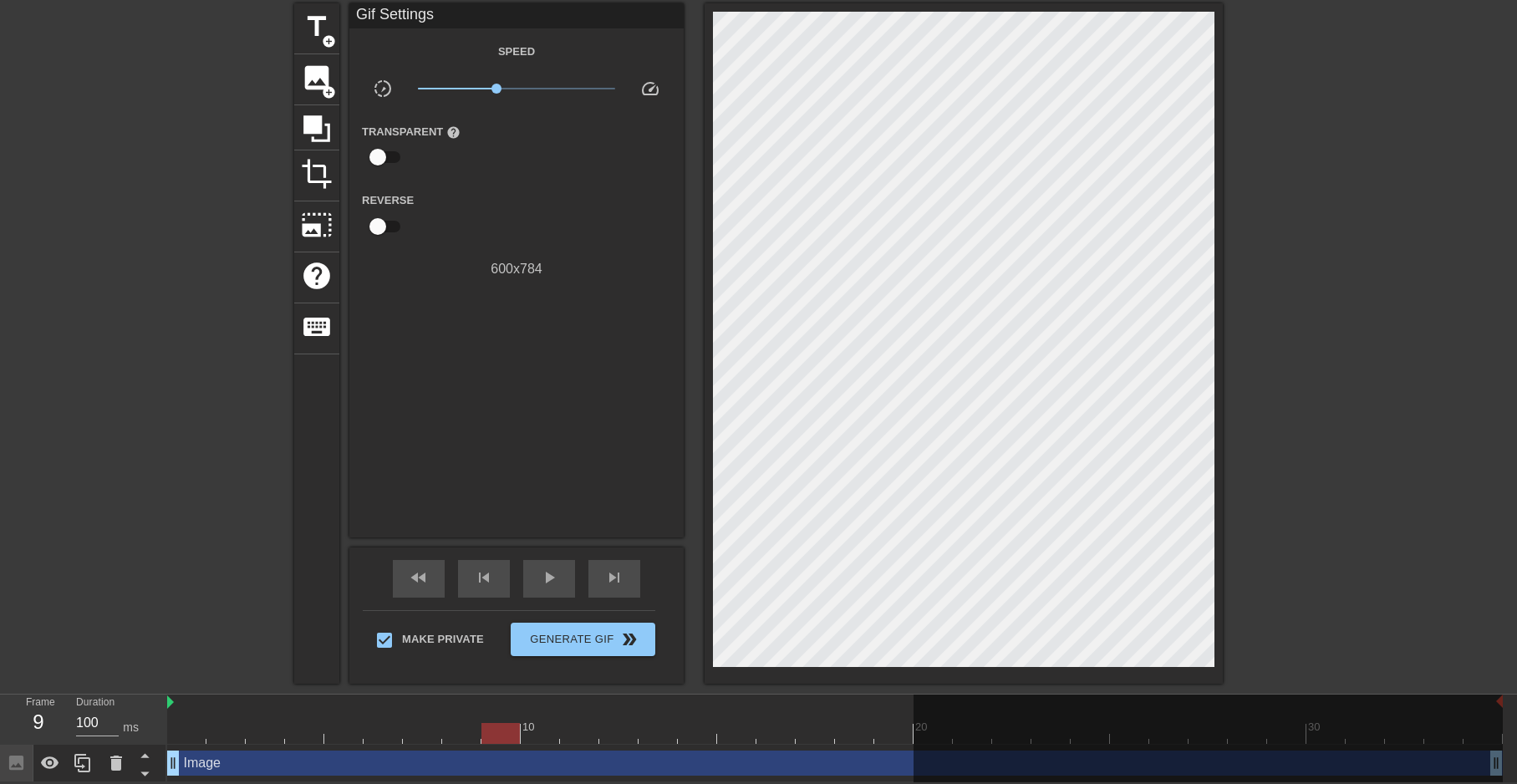
drag, startPoint x: 608, startPoint y: 727, endPoint x: 598, endPoint y: 729, distance: 10.2
click at [598, 729] on div at bounding box center [835, 732] width 1336 height 20
drag, startPoint x: 295, startPoint y: 744, endPoint x: 273, endPoint y: 731, distance: 25.6
click at [275, 740] on div "10 20 30 Image drag_handle drag_handle" at bounding box center [843, 738] width 1350 height 88
drag, startPoint x: 571, startPoint y: 724, endPoint x: 133, endPoint y: 721, distance: 438.0
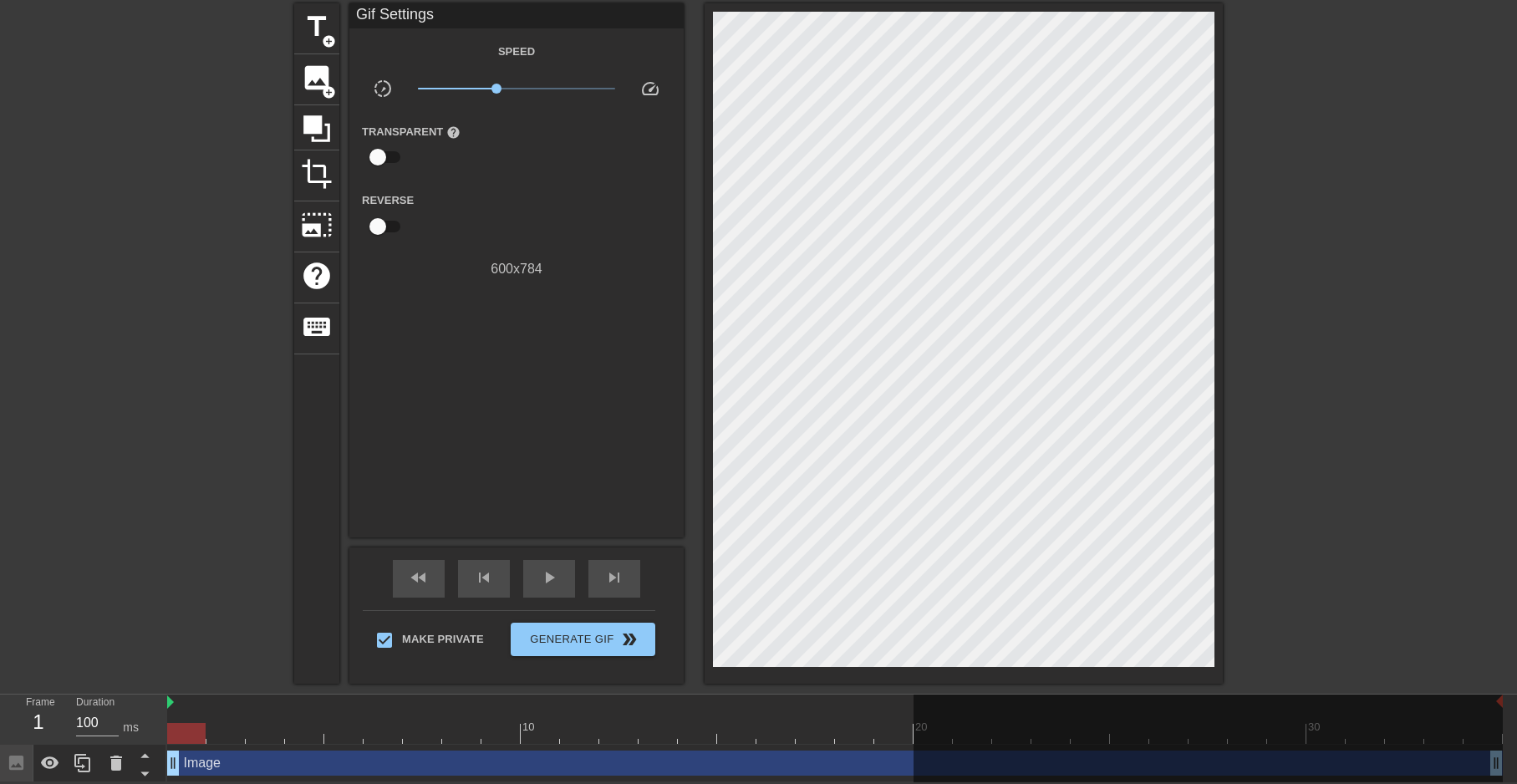
click at [133, 721] on div "Frame 1 Duration 100 ms 10 20 30 Image drag_handle drag_handle" at bounding box center [758, 738] width 1517 height 88
click at [911, 735] on div "10 20 30" at bounding box center [835, 719] width 1336 height 50
drag, startPoint x: 894, startPoint y: 732, endPoint x: -21, endPoint y: 740, distance: 915.0
click at [0, 740] on html "menu_book Browse the tutorials! [DOMAIN_NAME] The online gif editor Send Feedba…" at bounding box center [758, 359] width 1517 height 844
click at [171, 698] on img at bounding box center [171, 702] width 7 height 14
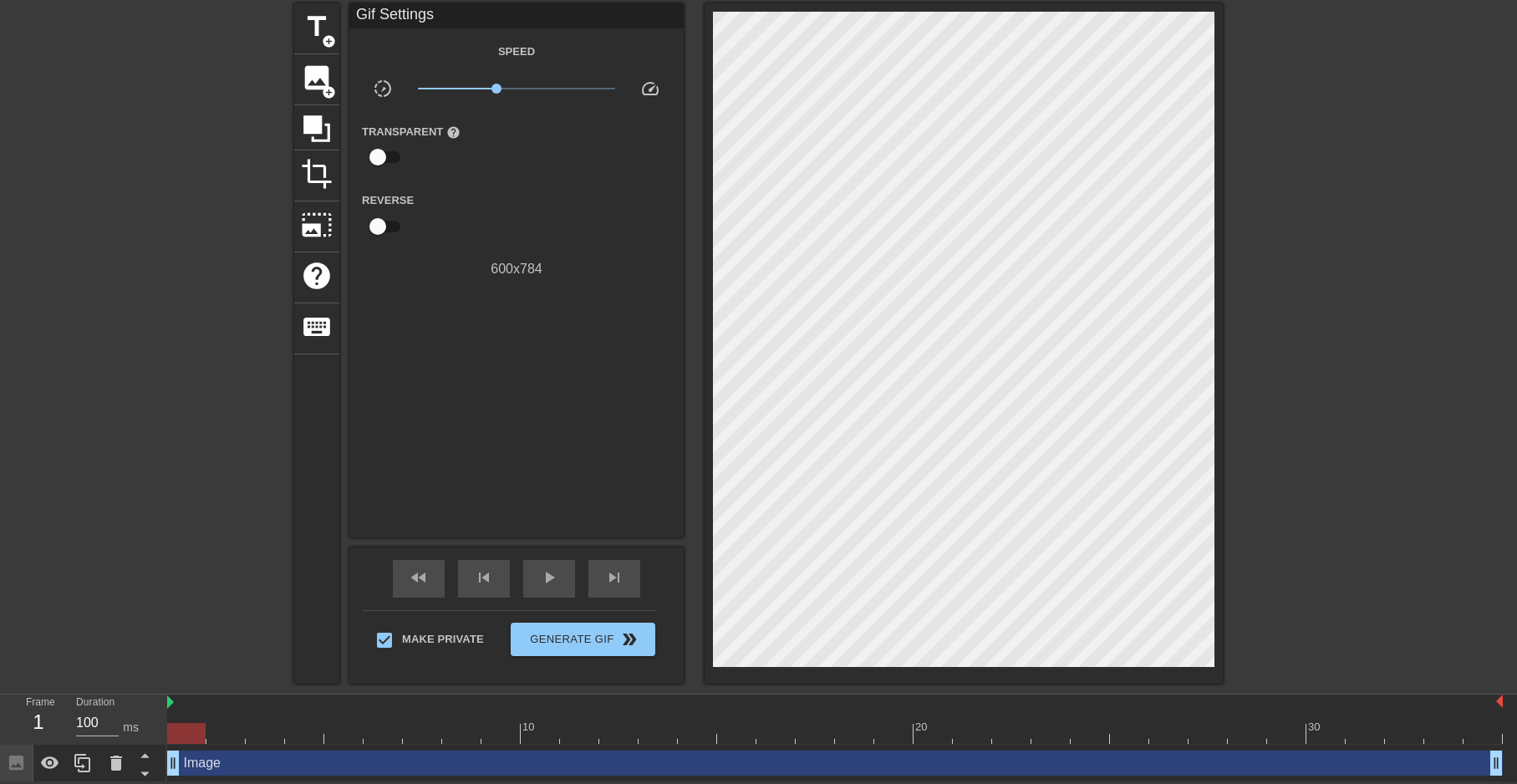
drag, startPoint x: 168, startPoint y: 703, endPoint x: 154, endPoint y: 705, distance: 14.1
click at [154, 705] on div "Frame 1 Duration 100 ms 10 20 30 Image drag_handle drag_handle" at bounding box center [758, 738] width 1517 height 88
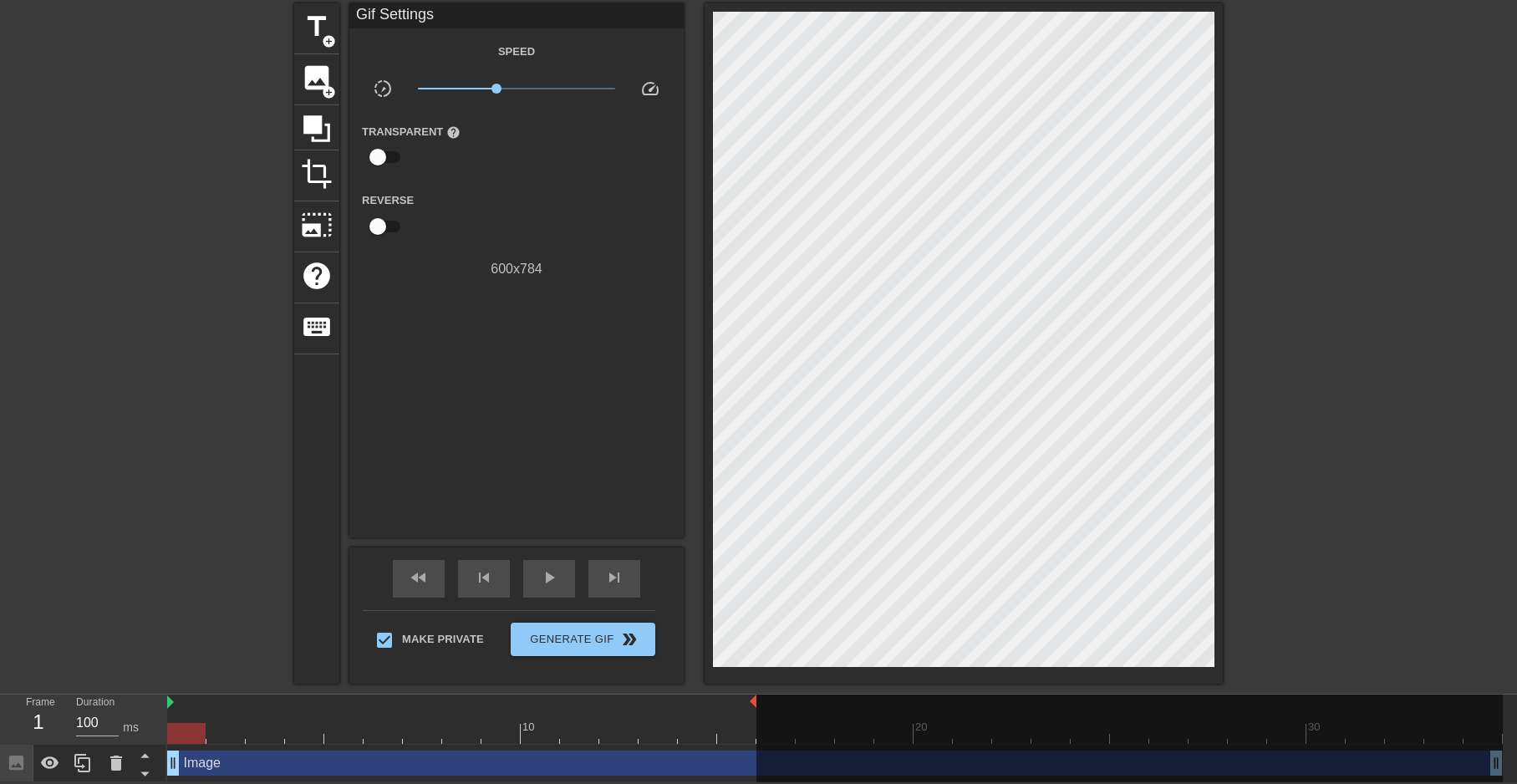
drag, startPoint x: 1504, startPoint y: 706, endPoint x: 774, endPoint y: 727, distance: 730.3
click at [774, 727] on div "10 20 30" at bounding box center [835, 719] width 1336 height 50
click at [550, 575] on span "play_arrow" at bounding box center [549, 578] width 20 height 20
drag, startPoint x: 497, startPoint y: 86, endPoint x: 477, endPoint y: 86, distance: 20.0
click at [477, 86] on span "x0.403" at bounding box center [477, 89] width 10 height 10
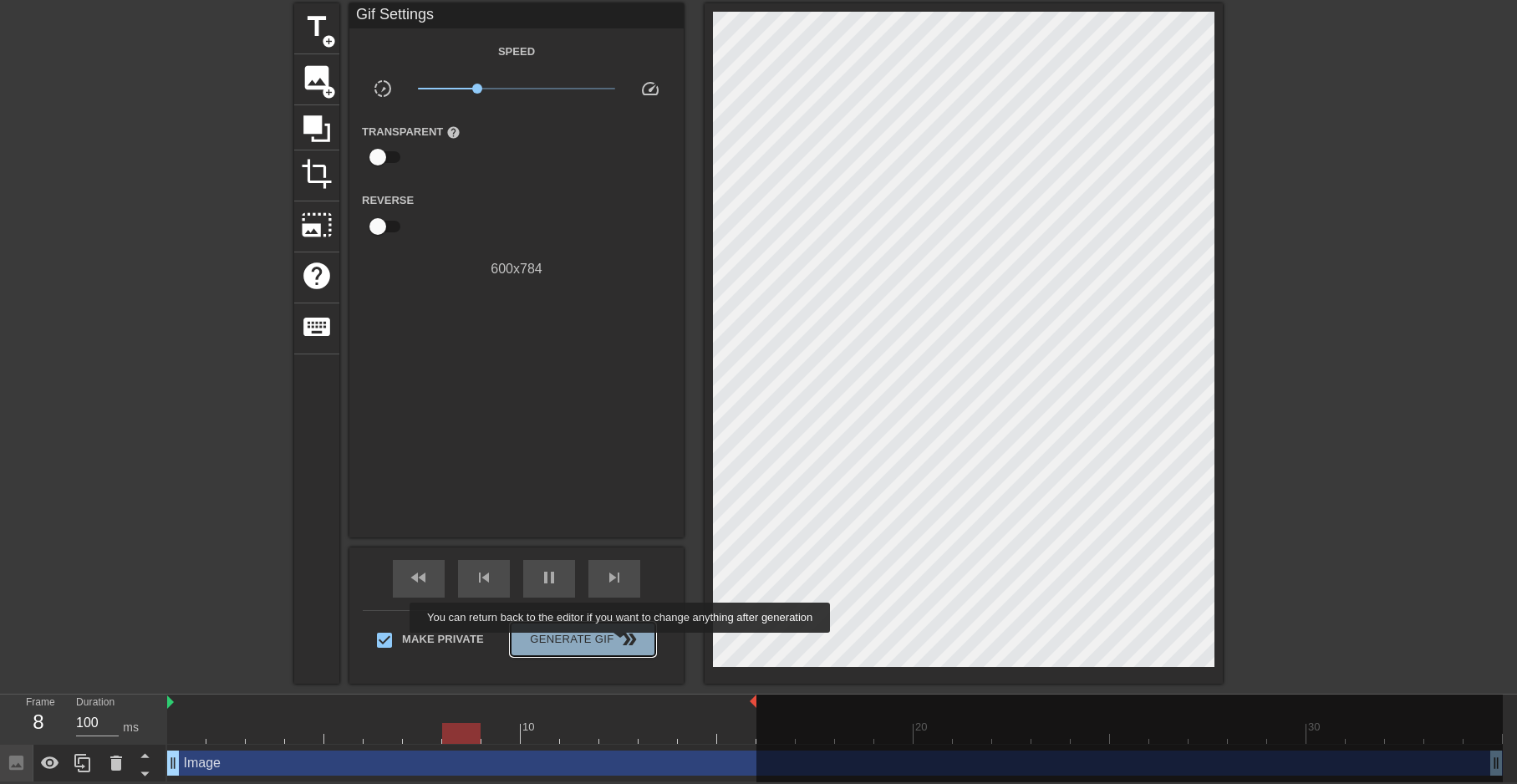
click at [622, 644] on span "double_arrow" at bounding box center [629, 639] width 20 height 20
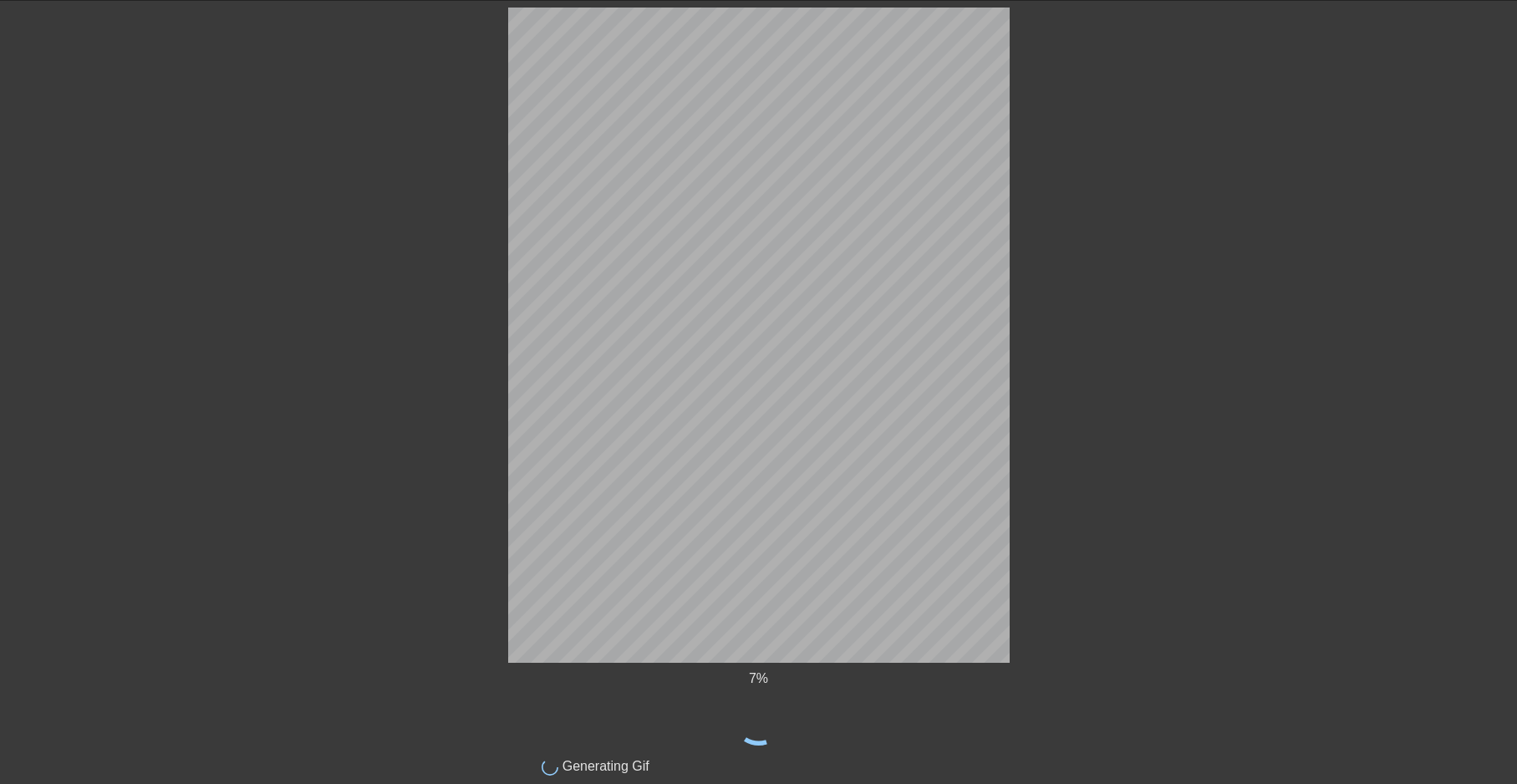
scroll to position [0, 0]
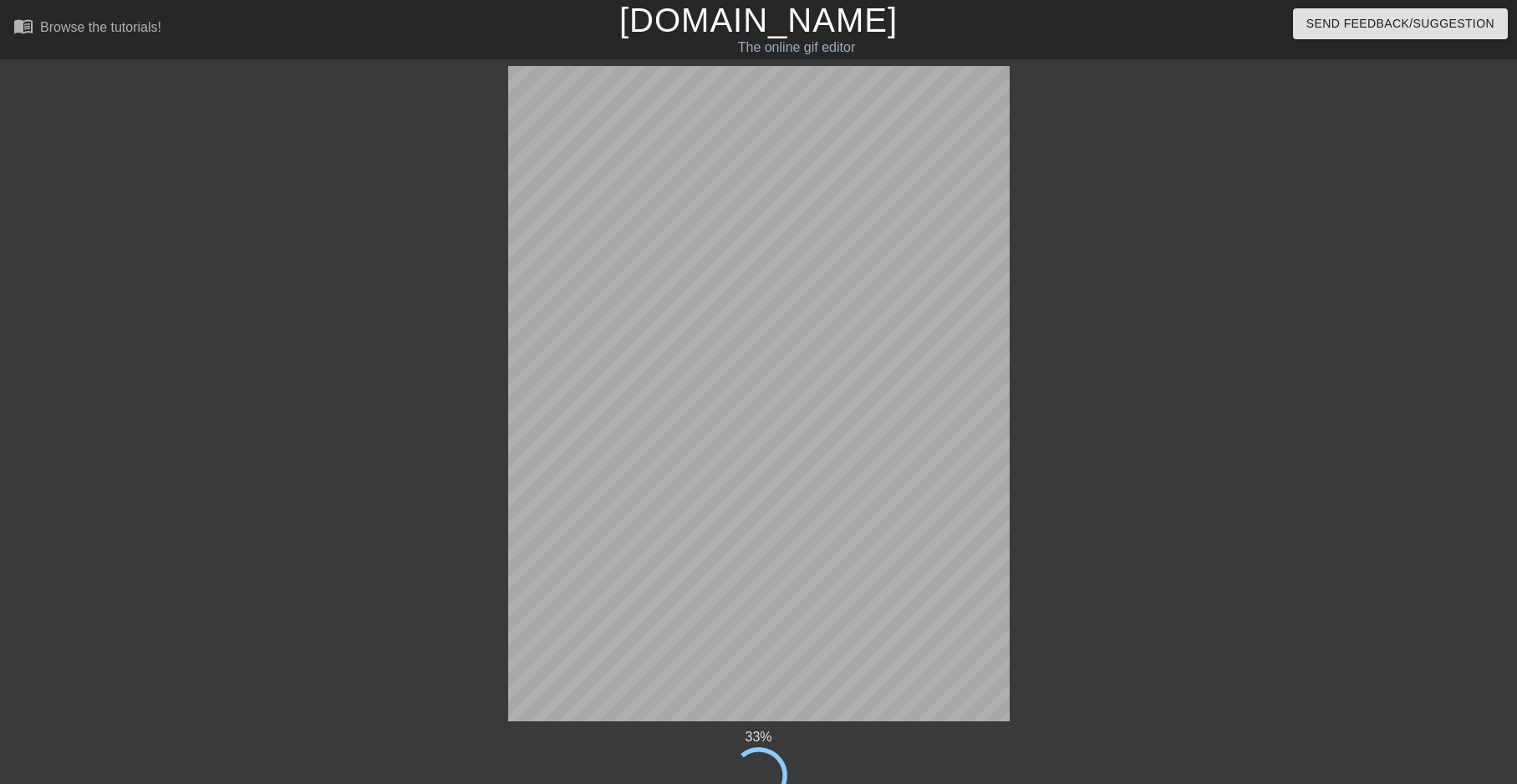
click at [1238, 454] on div at bounding box center [1155, 317] width 250 height 502
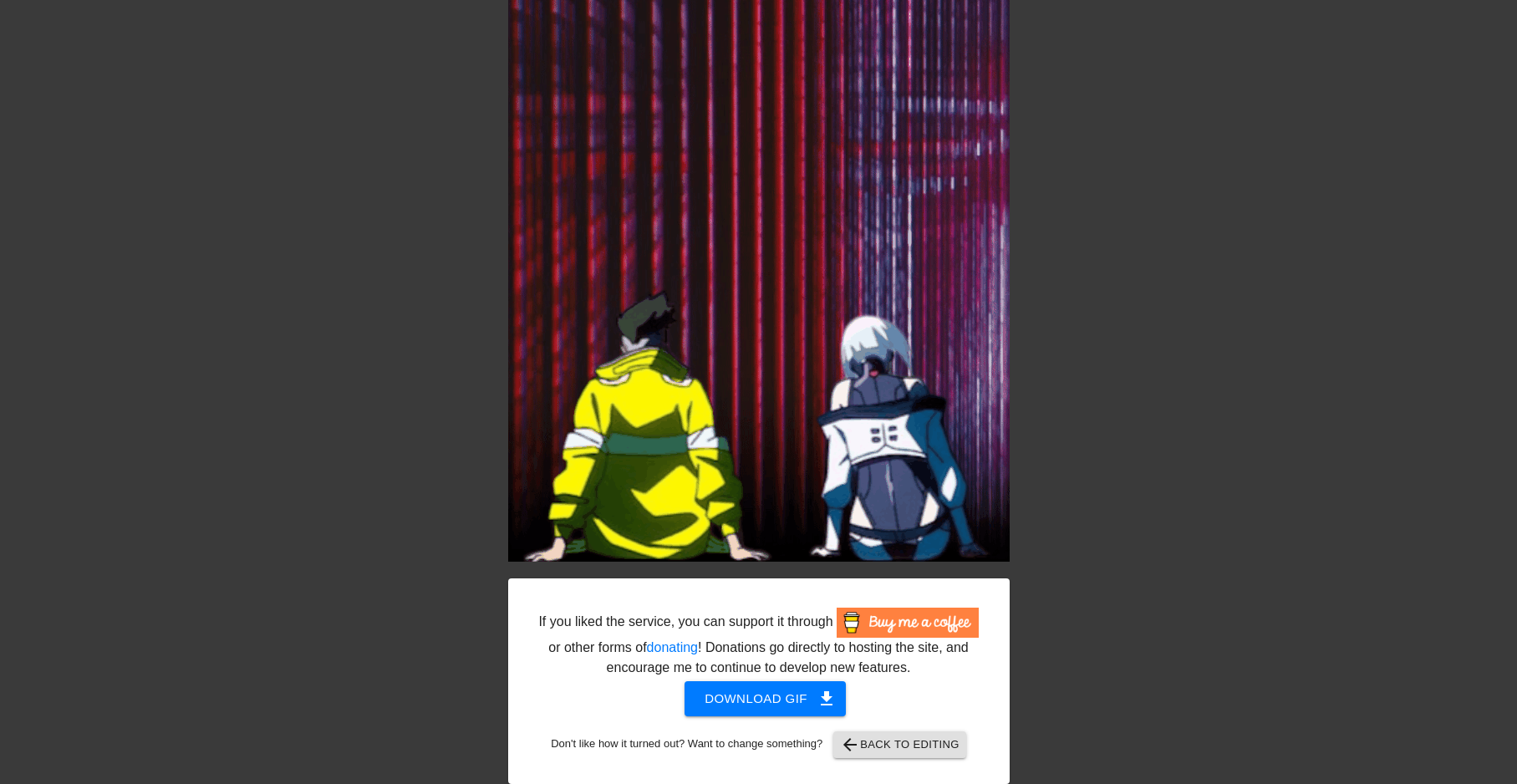
scroll to position [168, 0]
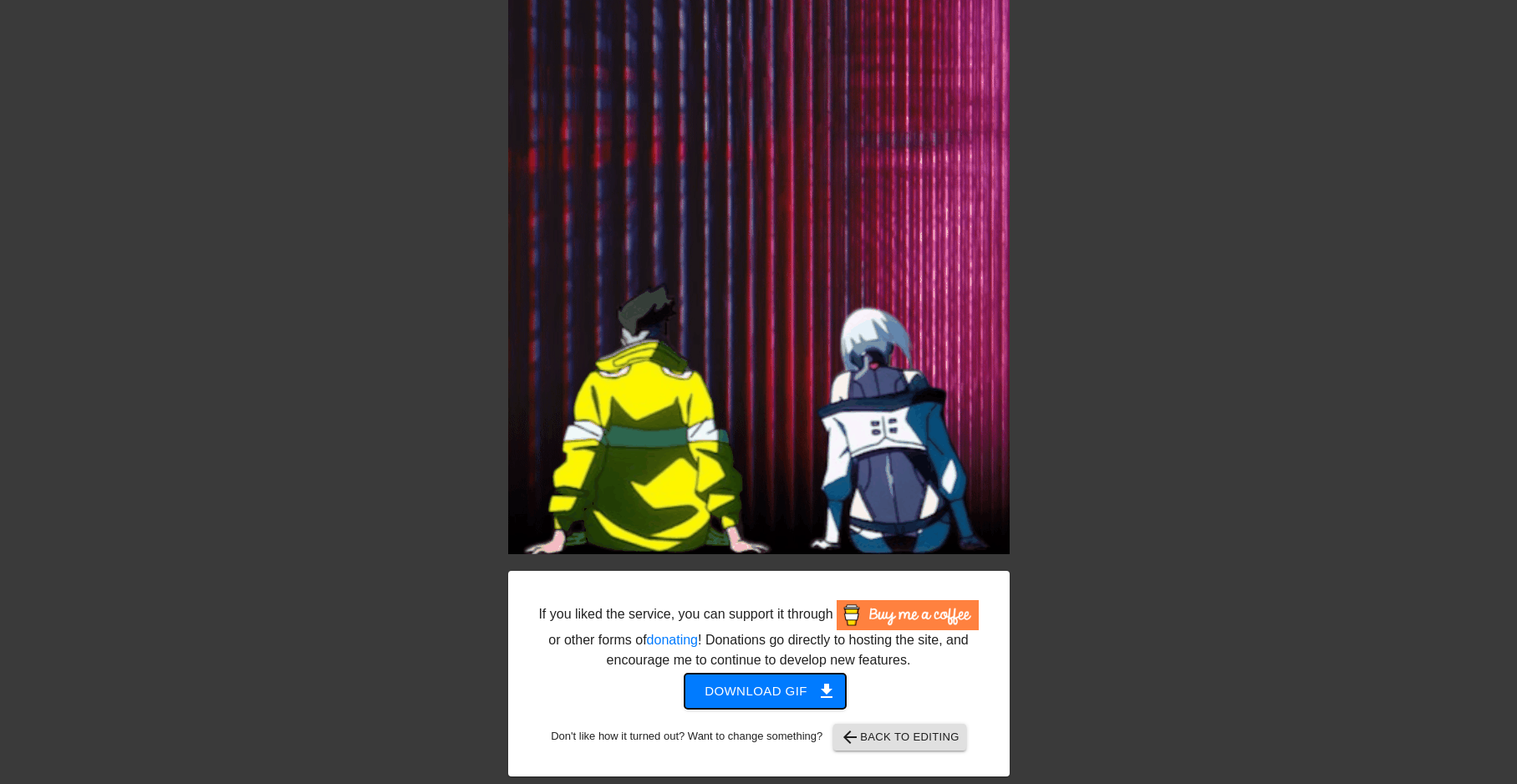
click at [746, 690] on span "Download gif get_app" at bounding box center [765, 691] width 121 height 21
